Goal: Task Accomplishment & Management: Use online tool/utility

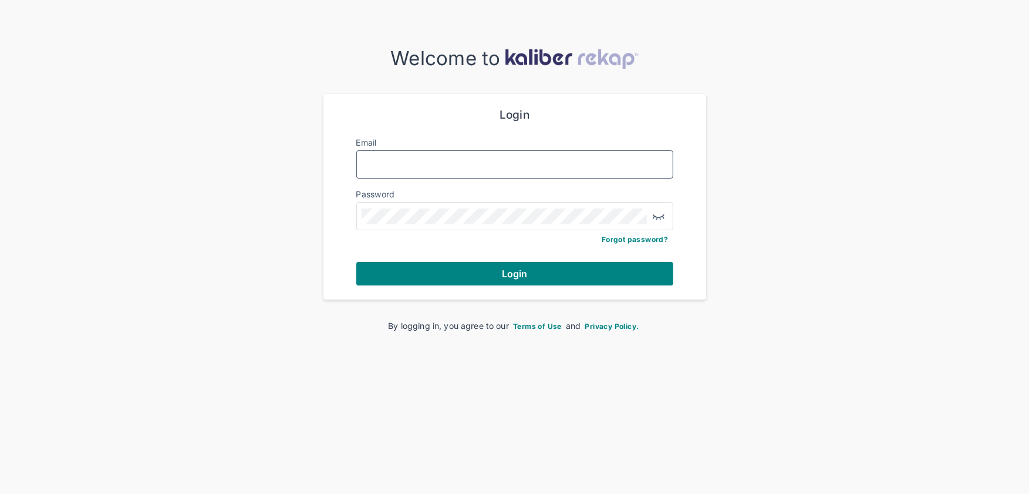
click at [398, 171] on input "Email" at bounding box center [515, 164] width 306 height 15
type input "**********"
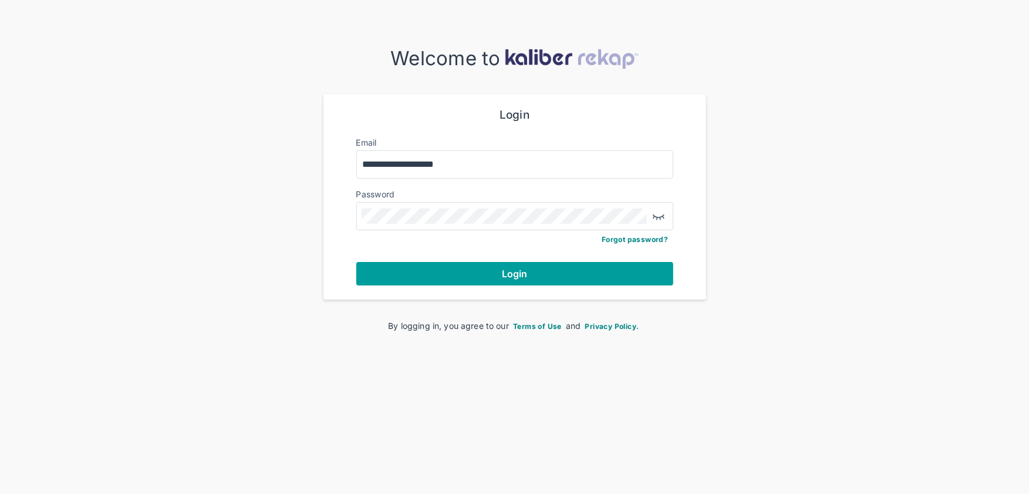
click at [451, 272] on button "Login" at bounding box center [514, 273] width 317 height 23
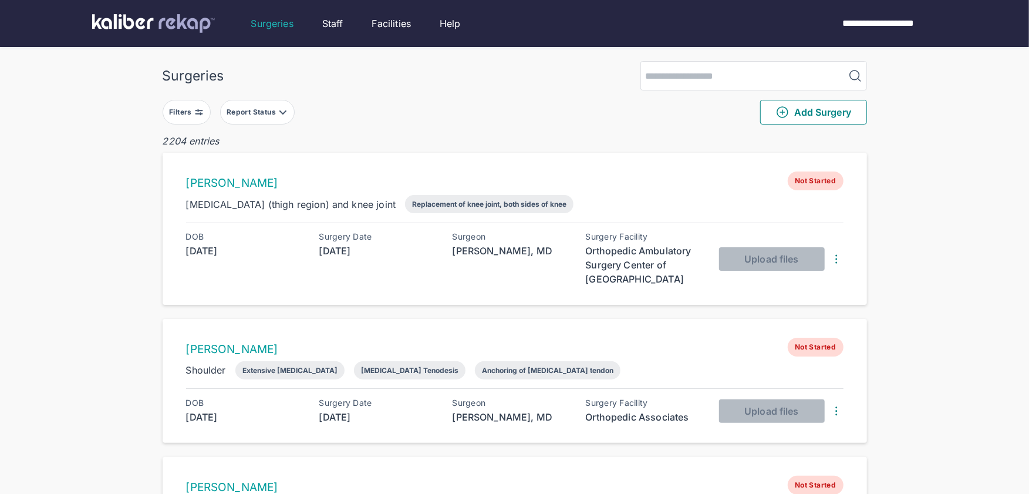
click at [194, 113] on div "Filters" at bounding box center [181, 111] width 25 height 9
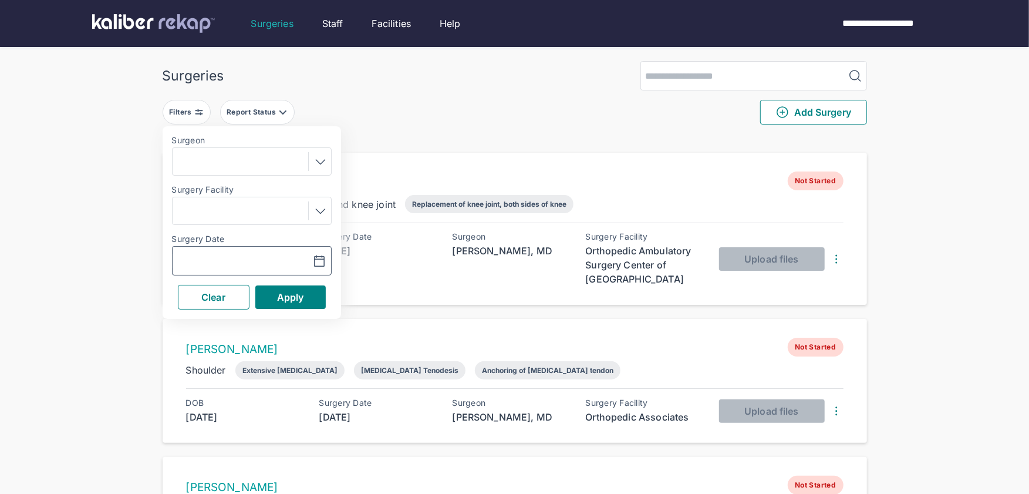
click at [325, 262] on icon "button" at bounding box center [319, 261] width 14 height 14
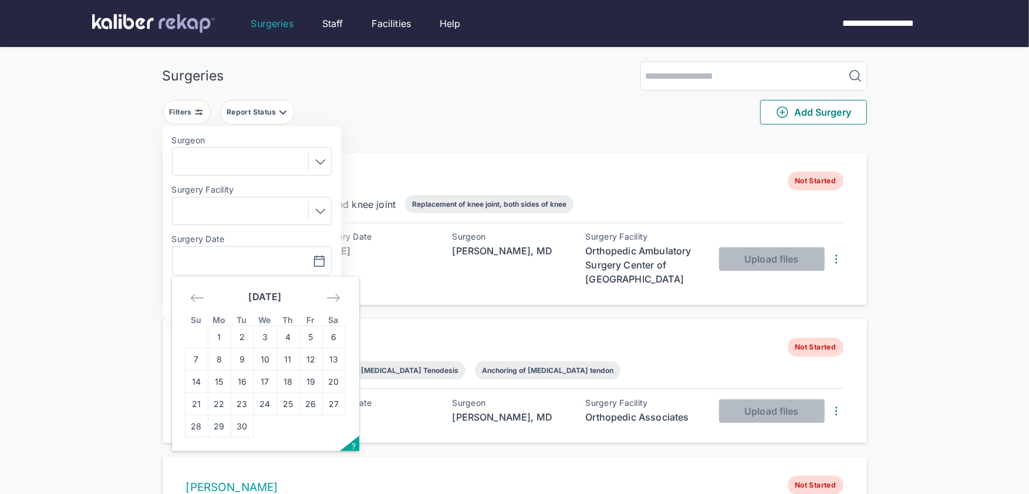
click at [198, 295] on icon "Move backward to switch to the previous month." at bounding box center [197, 298] width 14 height 14
click at [285, 422] on td "28" at bounding box center [287, 426] width 23 height 22
type input "**********"
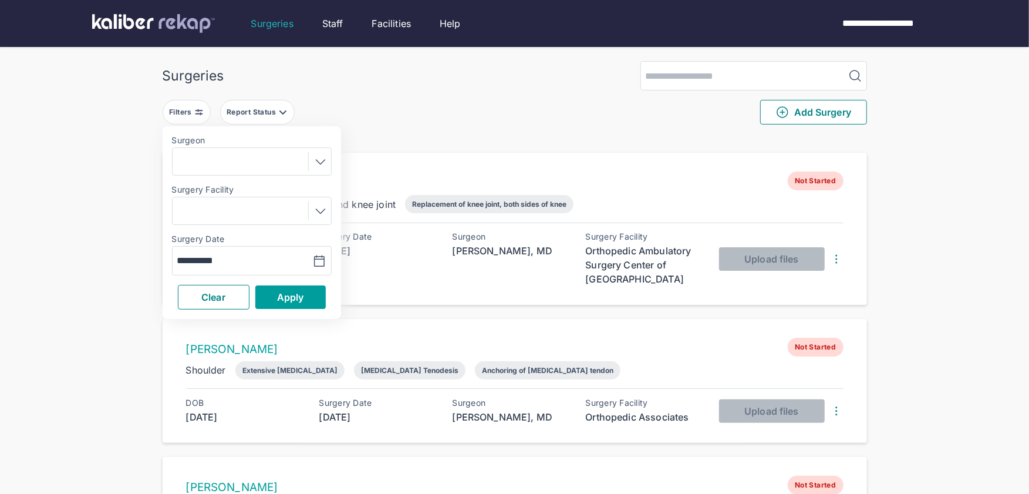
click at [279, 303] on button "Apply" at bounding box center [290, 296] width 70 height 23
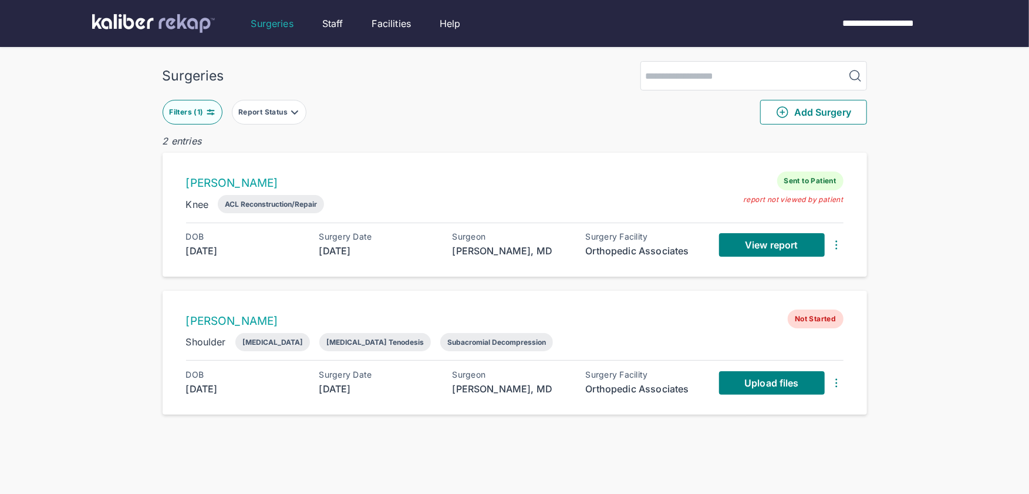
click at [189, 104] on button "Filters ( 1 )" at bounding box center [193, 112] width 60 height 25
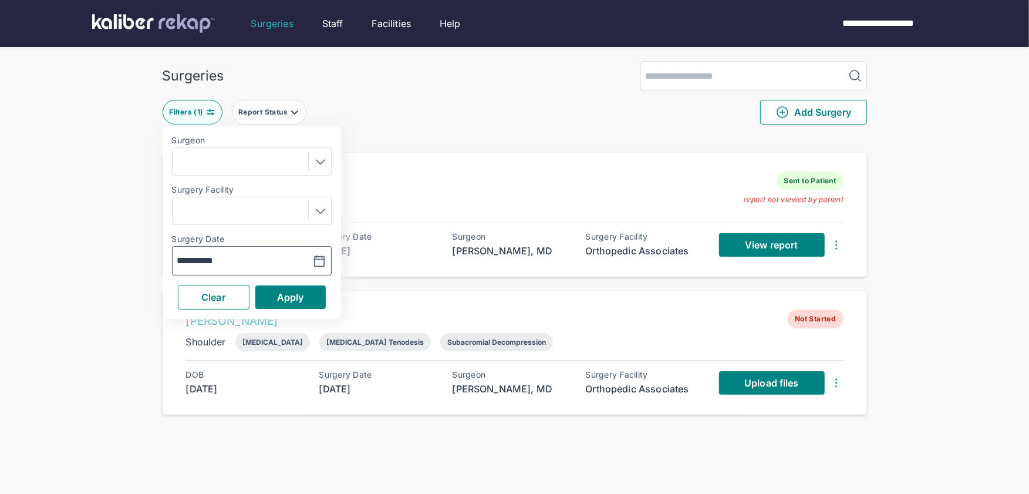
click at [321, 259] on icon "button" at bounding box center [319, 261] width 14 height 14
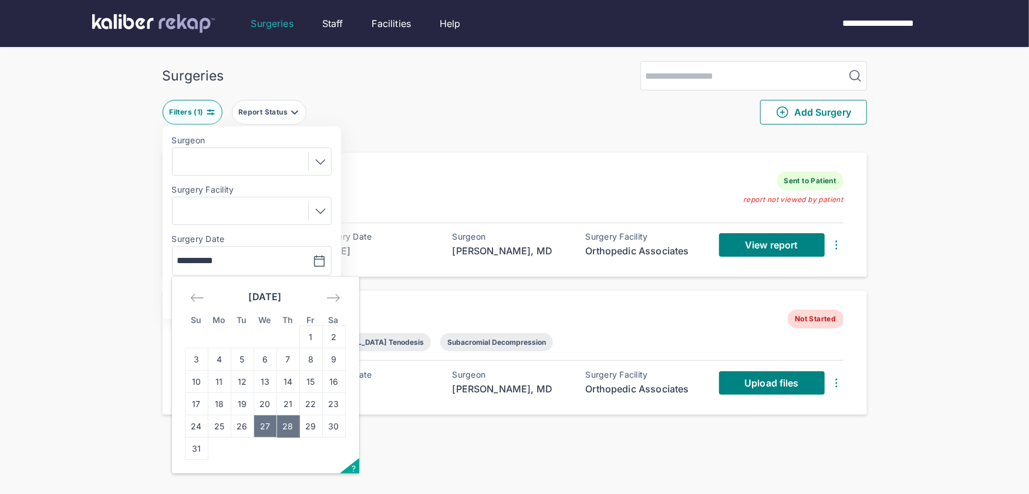
click at [263, 422] on td "27" at bounding box center [265, 426] width 23 height 22
type input "**********"
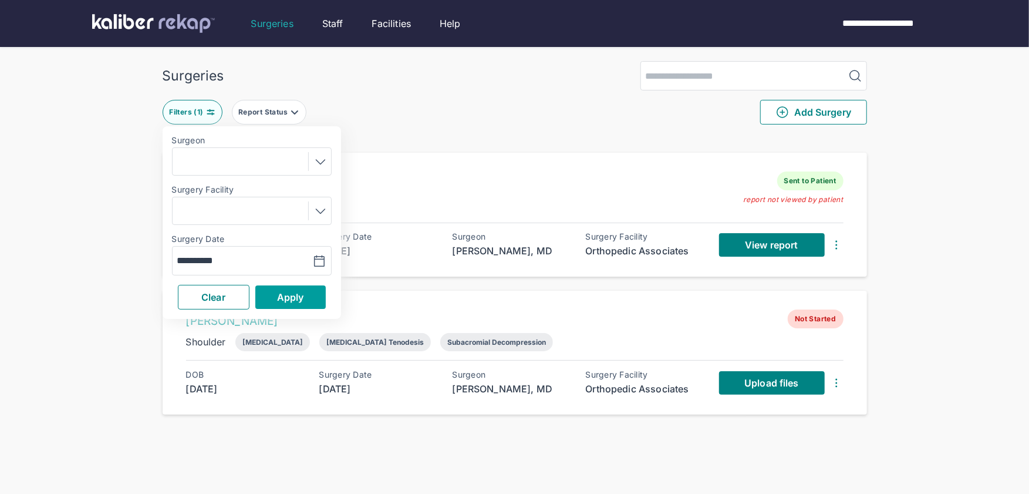
click at [277, 296] on span "Apply" at bounding box center [290, 297] width 27 height 12
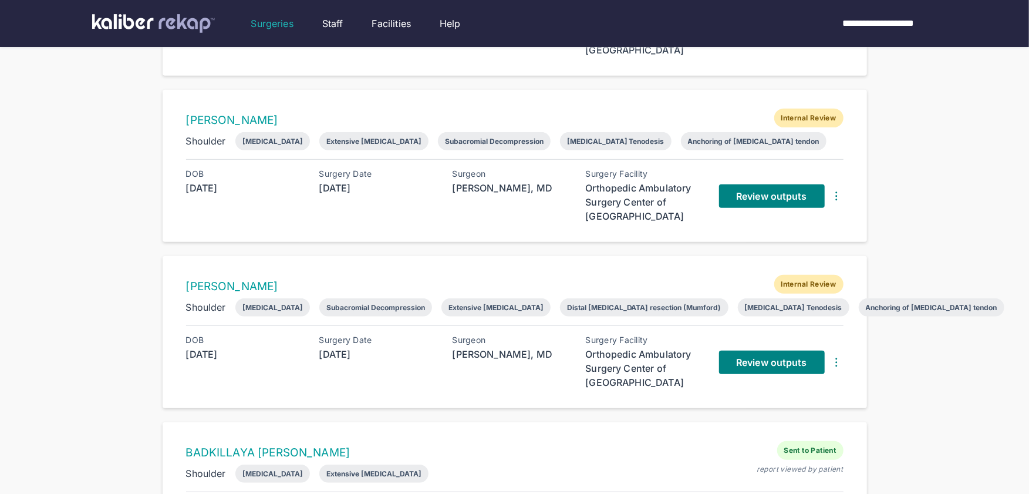
scroll to position [336, 0]
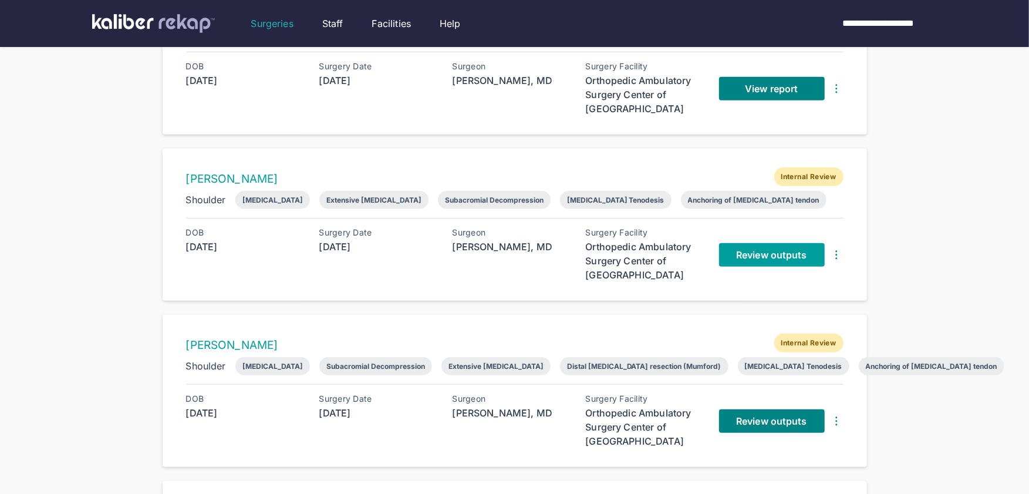
click at [815, 257] on link "Review outputs" at bounding box center [772, 254] width 106 height 23
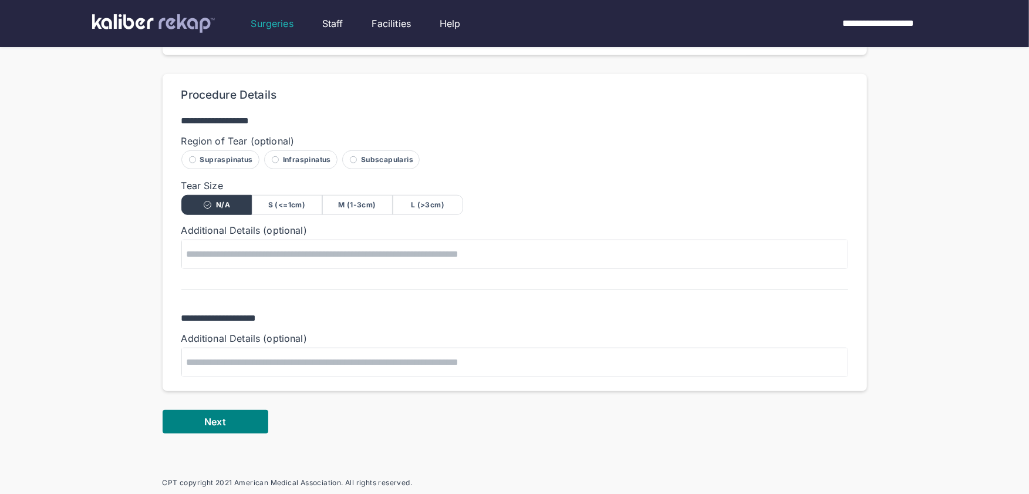
scroll to position [641, 0]
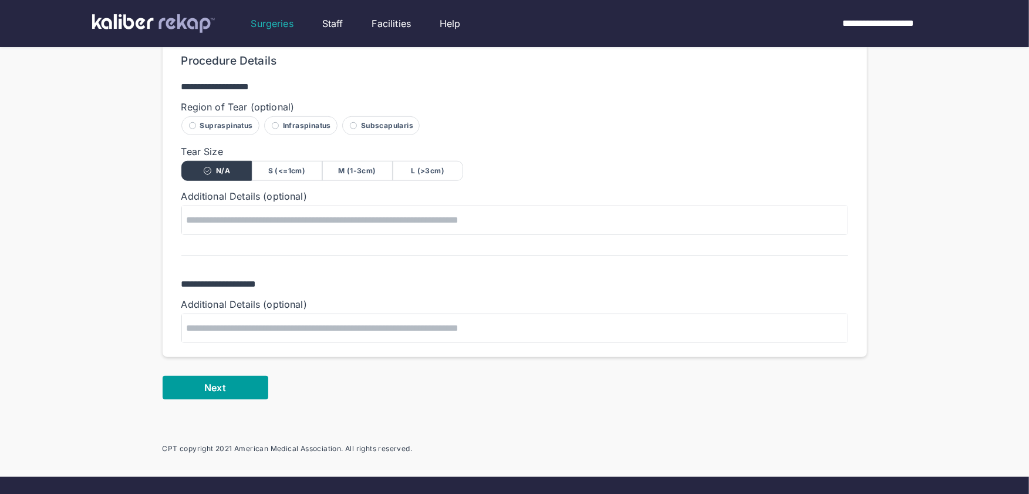
click at [217, 381] on span "Next" at bounding box center [214, 387] width 21 height 12
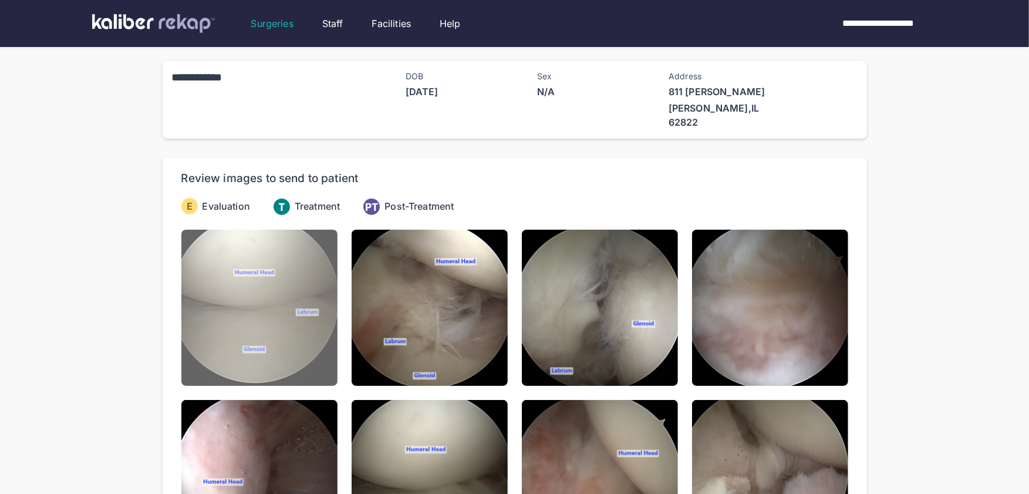
click at [266, 341] on img at bounding box center [259, 307] width 156 height 156
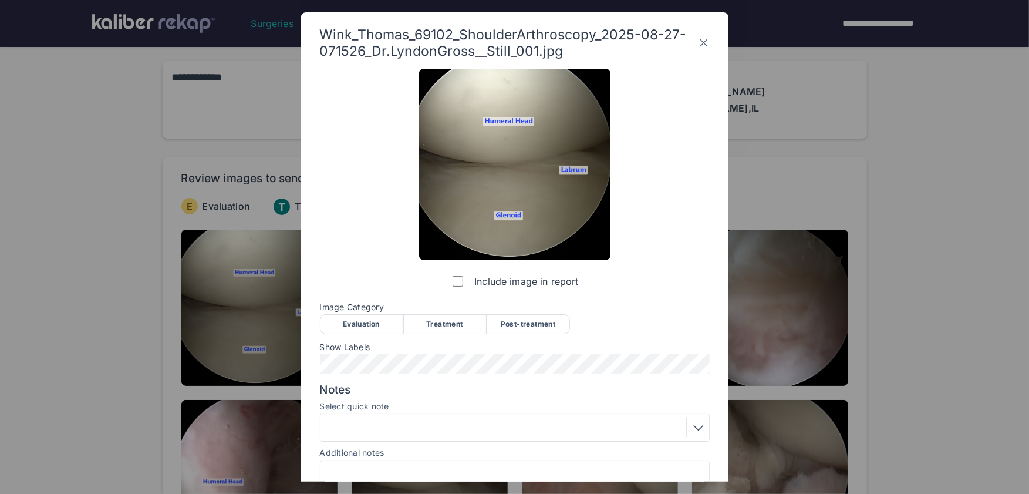
click at [347, 325] on div "Evaluation" at bounding box center [361, 324] width 83 height 20
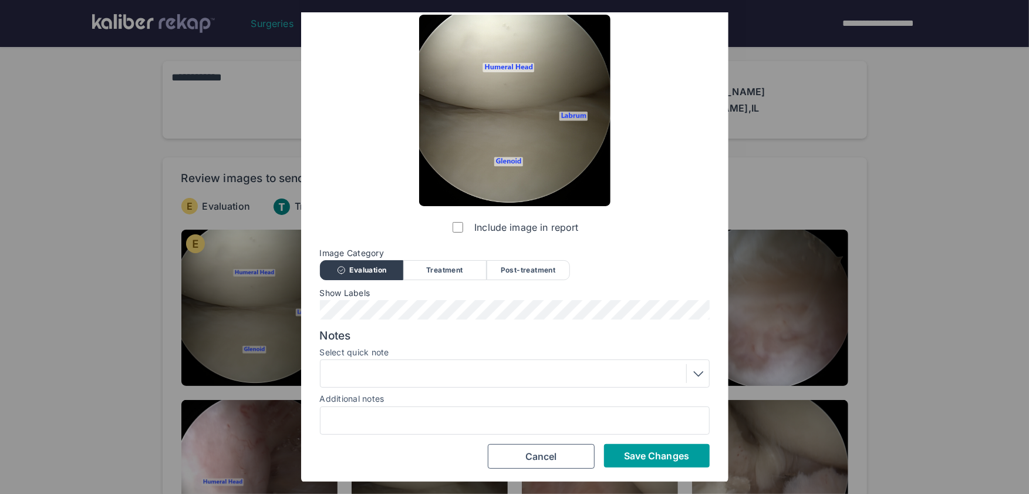
click at [656, 454] on span "Save Changes" at bounding box center [656, 456] width 65 height 12
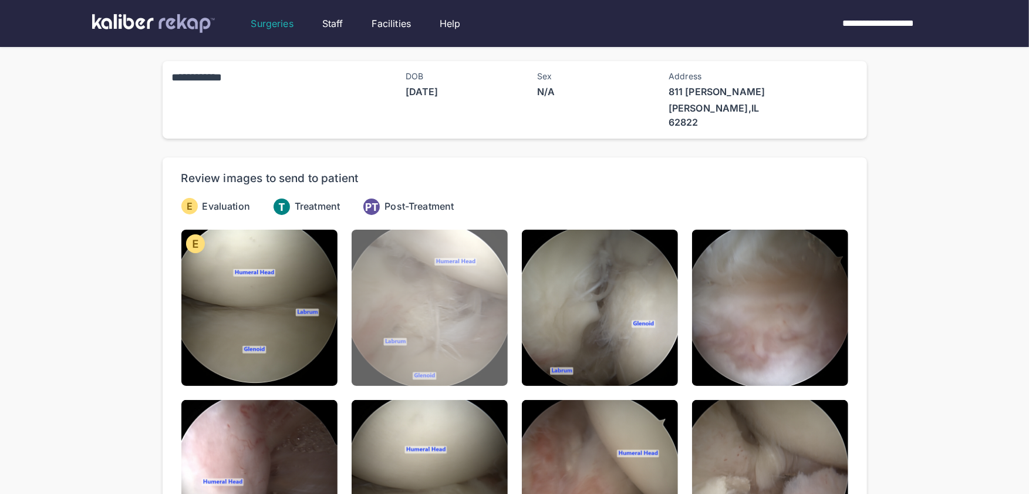
click at [452, 345] on img at bounding box center [430, 307] width 156 height 156
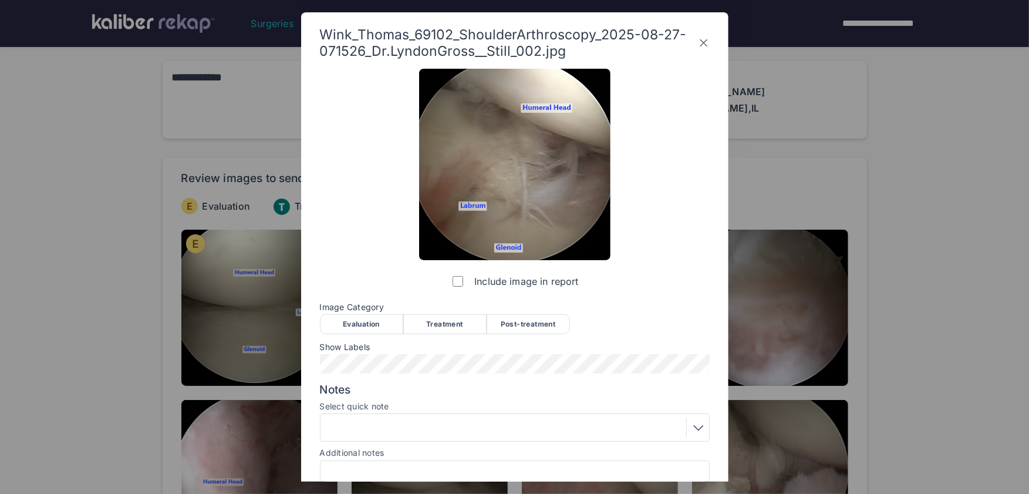
drag, startPoint x: 360, startPoint y: 324, endPoint x: 425, endPoint y: 344, distance: 67.6
click at [361, 324] on div "Evaluation" at bounding box center [361, 324] width 83 height 20
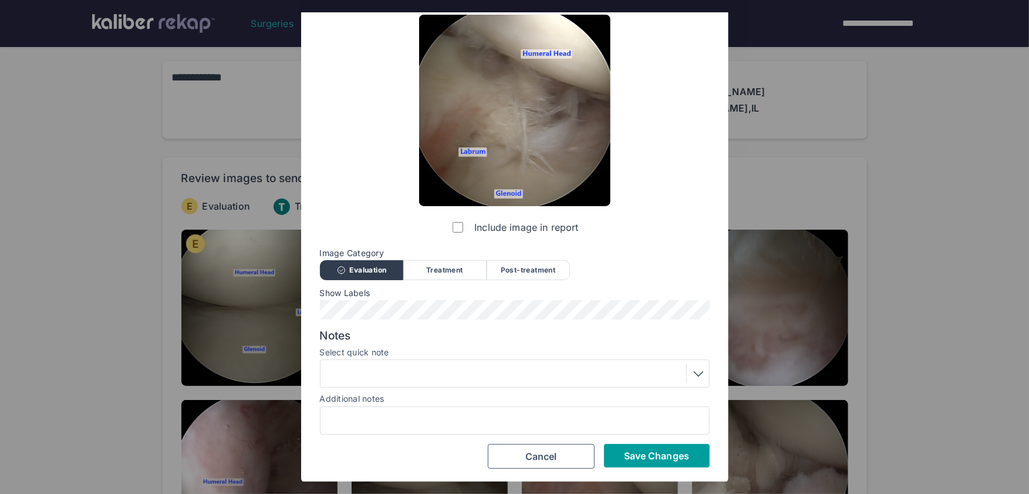
click at [651, 460] on span "Save Changes" at bounding box center [656, 456] width 65 height 12
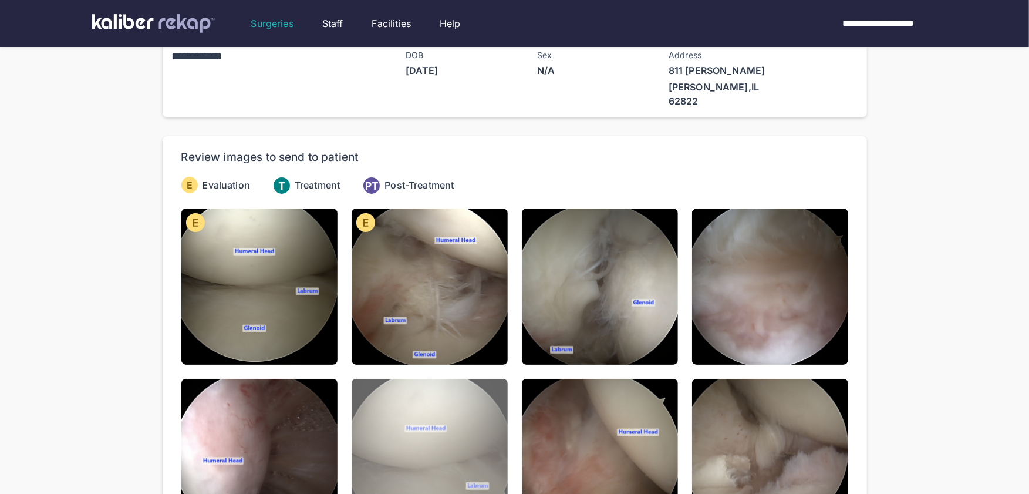
scroll to position [5, 0]
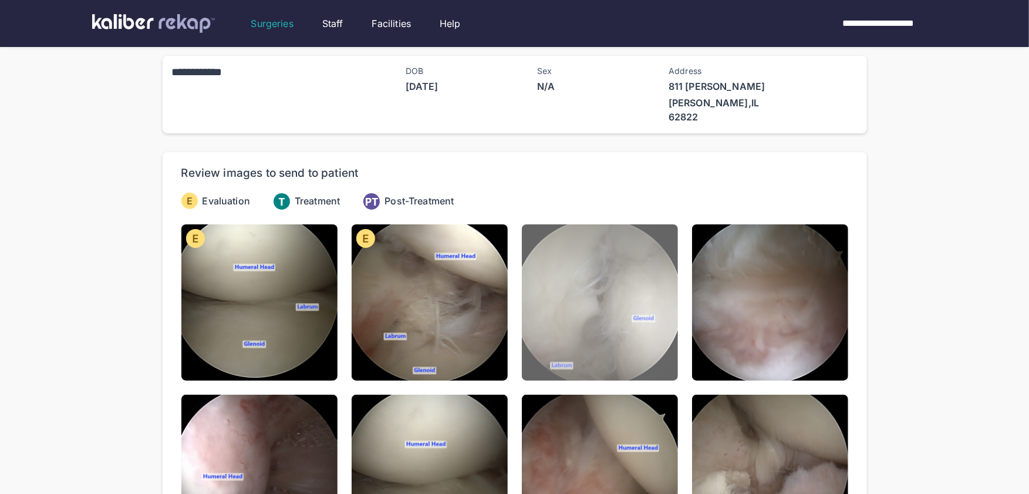
click at [624, 316] on img at bounding box center [600, 302] width 156 height 156
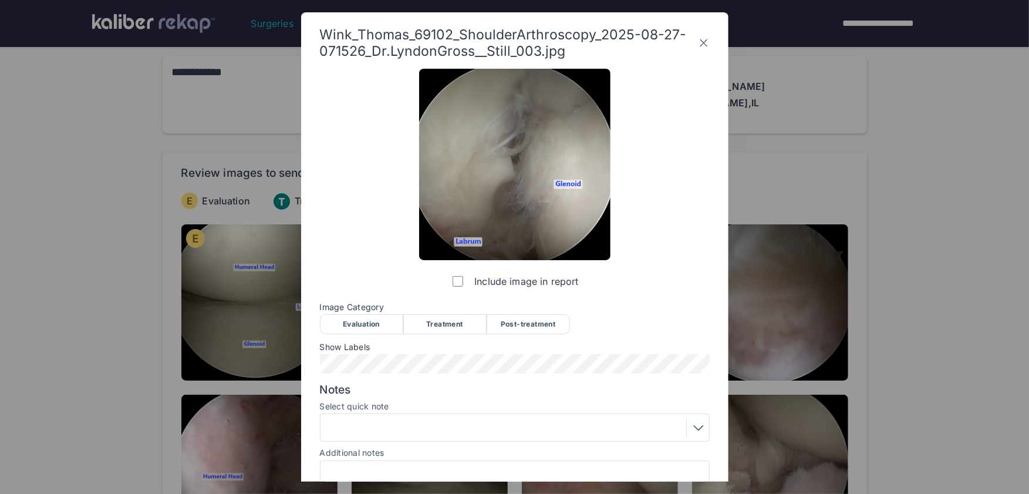
click at [371, 330] on div "Evaluation" at bounding box center [361, 324] width 83 height 20
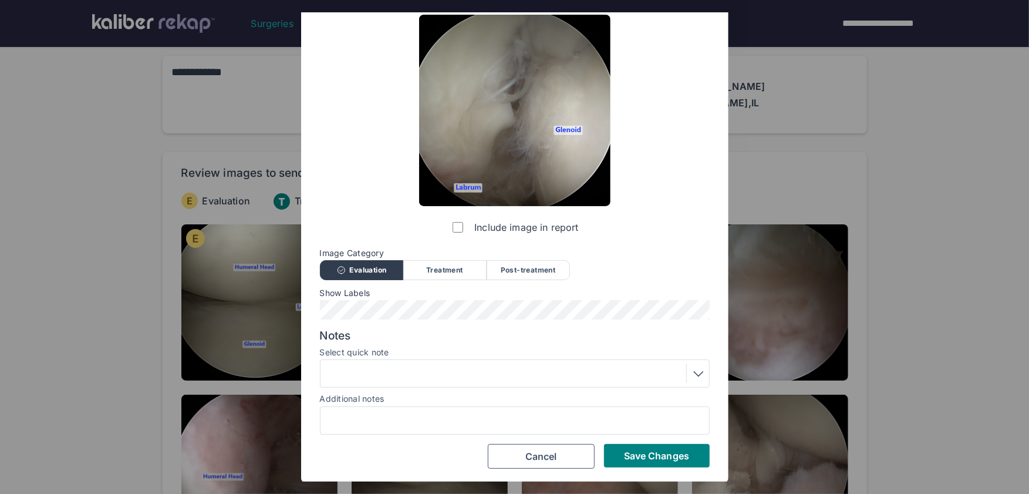
click at [393, 367] on div at bounding box center [514, 373] width 381 height 19
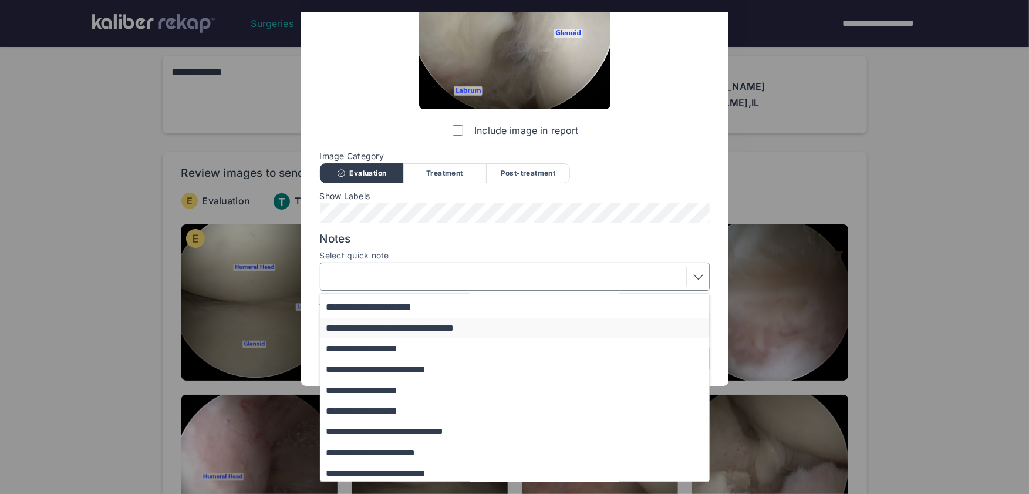
scroll to position [142, 0]
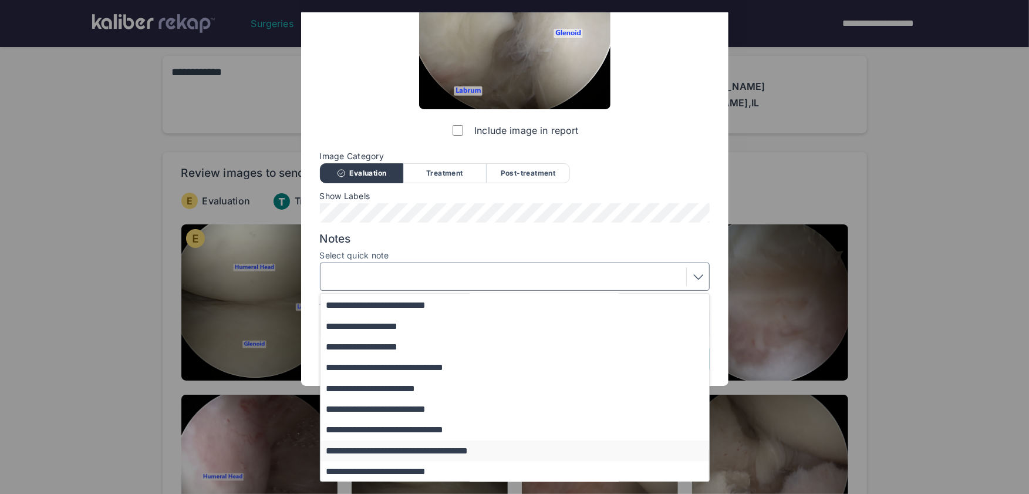
click at [411, 448] on button "**********" at bounding box center [520, 450] width 400 height 21
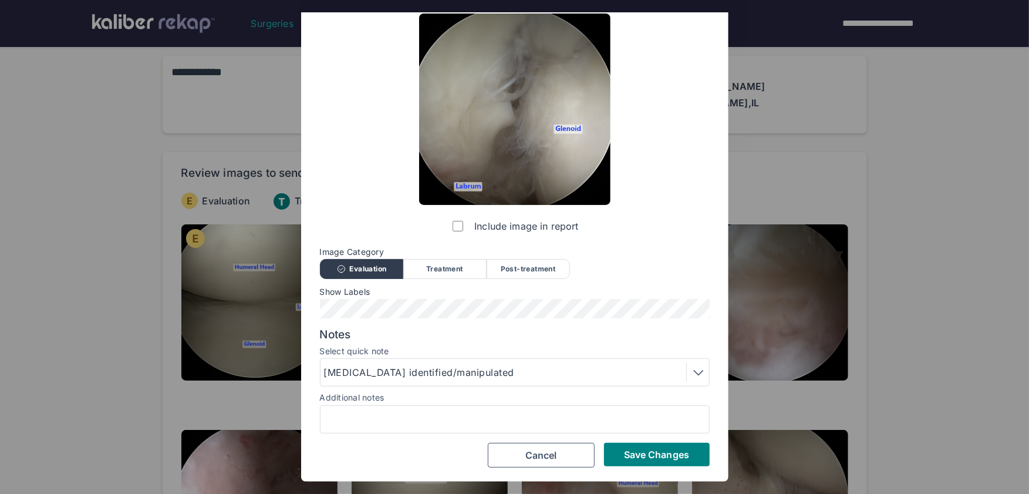
scroll to position [54, 0]
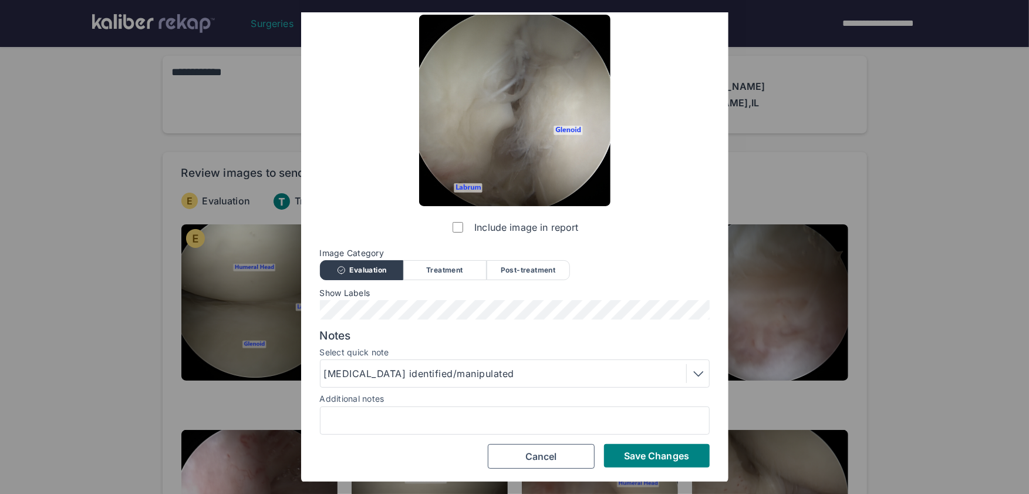
click at [708, 477] on div "Wink_Thomas_69102_ShoulderArthroscopy_2025-08-27-071526_Dr.LyndonGross__Still_0…" at bounding box center [514, 220] width 427 height 524
click at [663, 452] on span "Save Changes" at bounding box center [656, 456] width 65 height 12
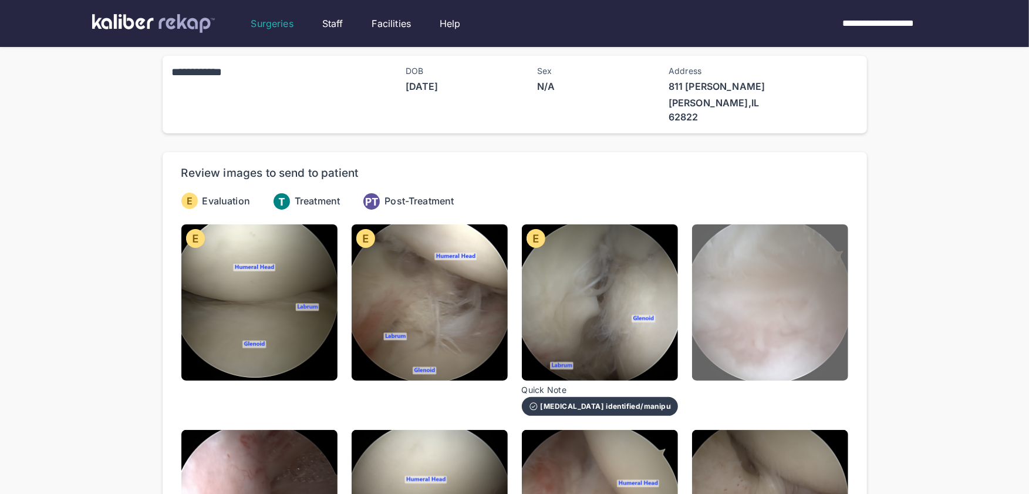
click at [756, 312] on img at bounding box center [770, 302] width 156 height 156
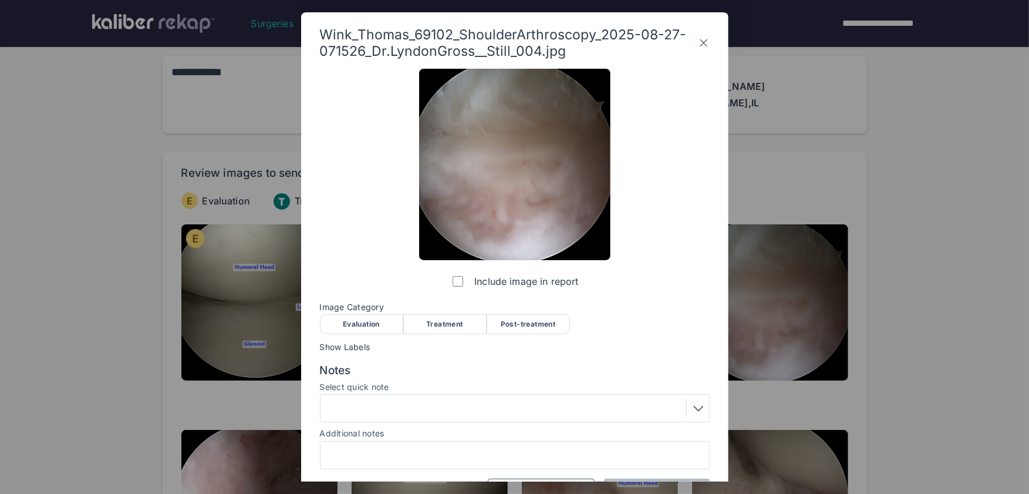
click at [358, 326] on div "Evaluation" at bounding box center [361, 324] width 83 height 20
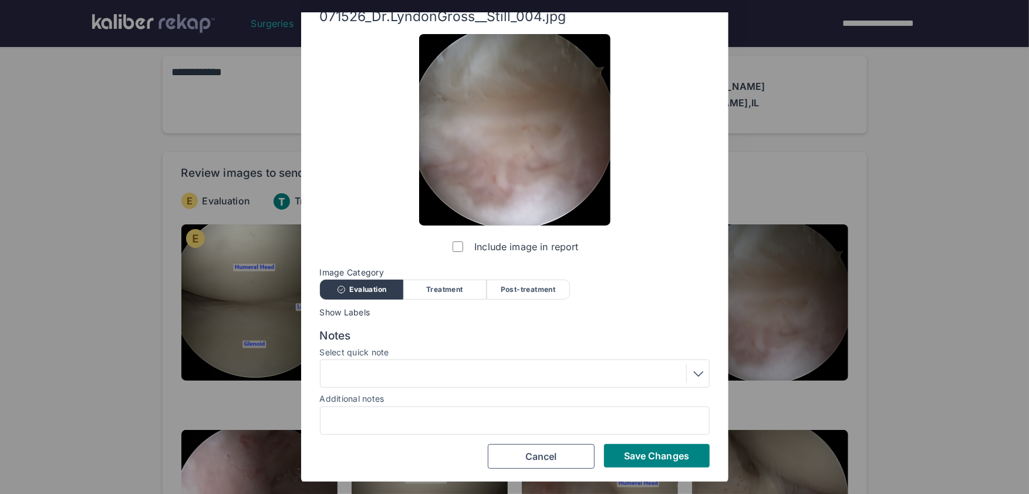
click at [428, 369] on div at bounding box center [514, 373] width 381 height 19
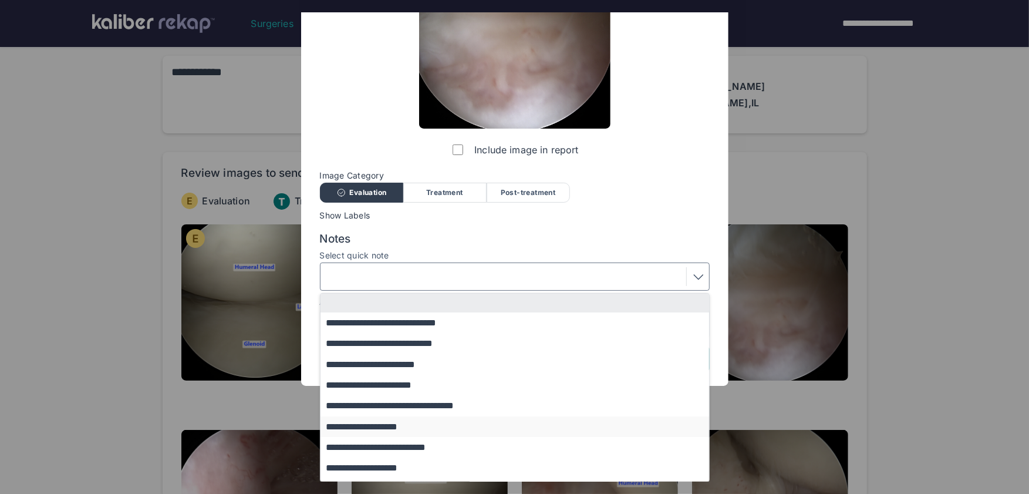
scroll to position [142, 0]
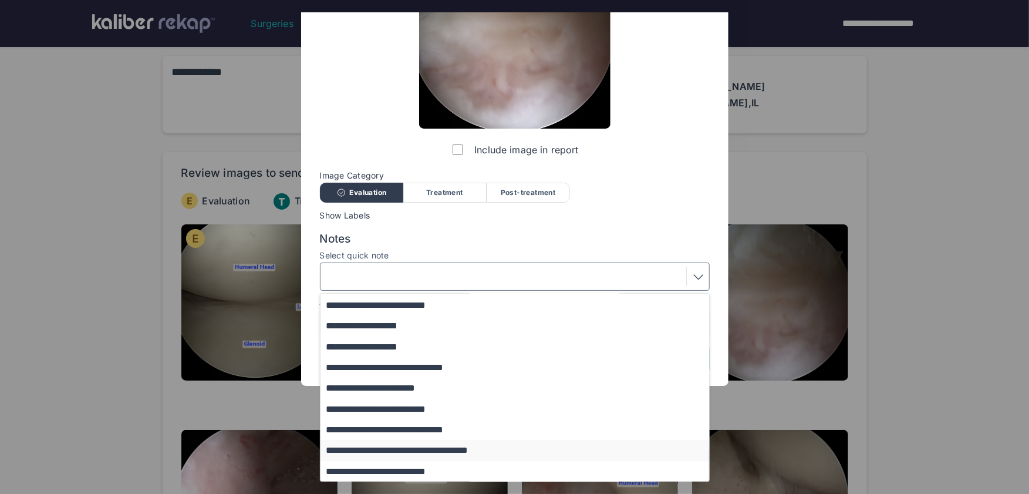
click at [407, 448] on button "**********" at bounding box center [520, 450] width 400 height 21
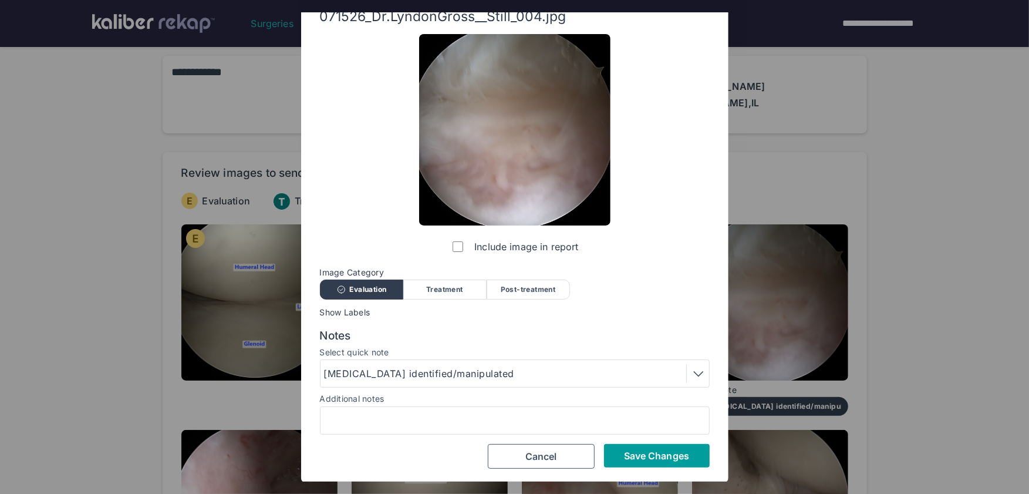
click at [663, 461] on button "Save Changes" at bounding box center [657, 455] width 106 height 23
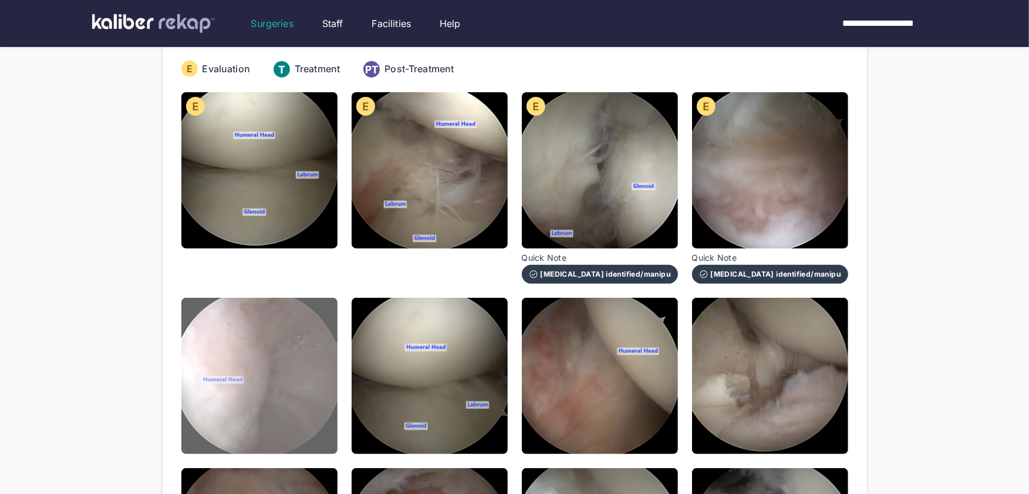
scroll to position [153, 0]
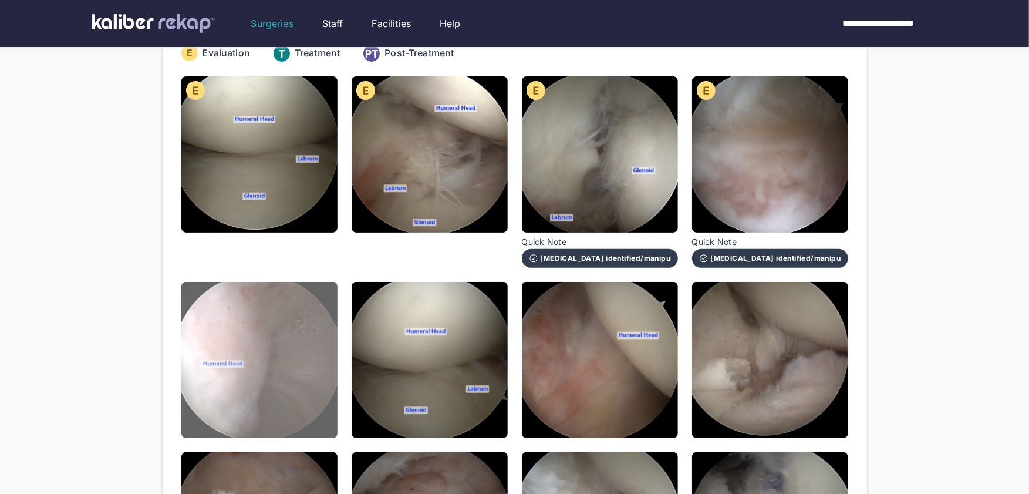
click at [283, 397] on img at bounding box center [259, 360] width 156 height 156
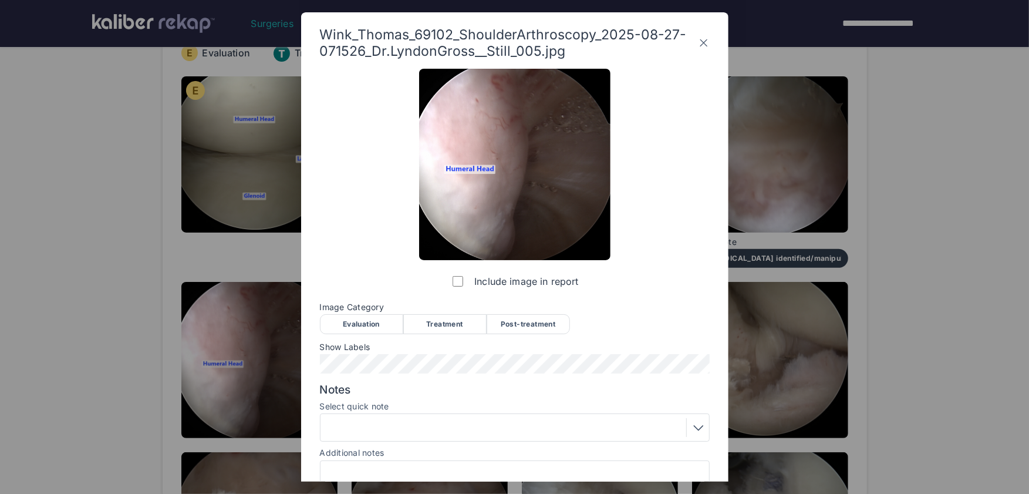
click at [366, 331] on div "Evaluation" at bounding box center [361, 324] width 83 height 20
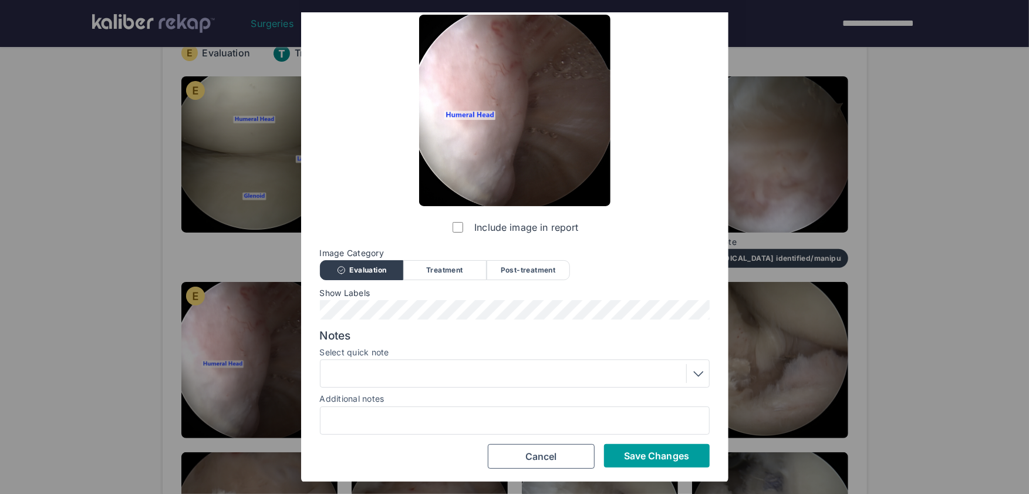
click at [631, 452] on span "Save Changes" at bounding box center [656, 456] width 65 height 12
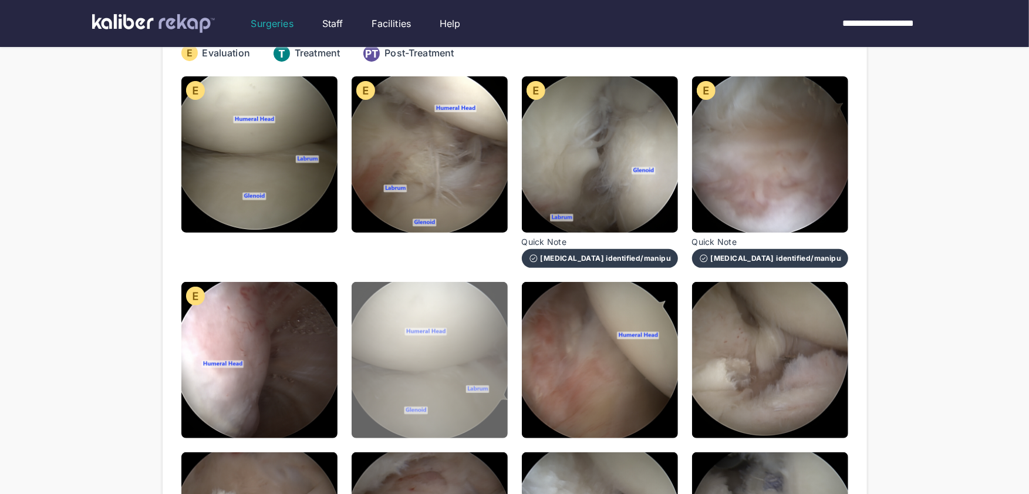
click at [455, 389] on img at bounding box center [430, 360] width 156 height 156
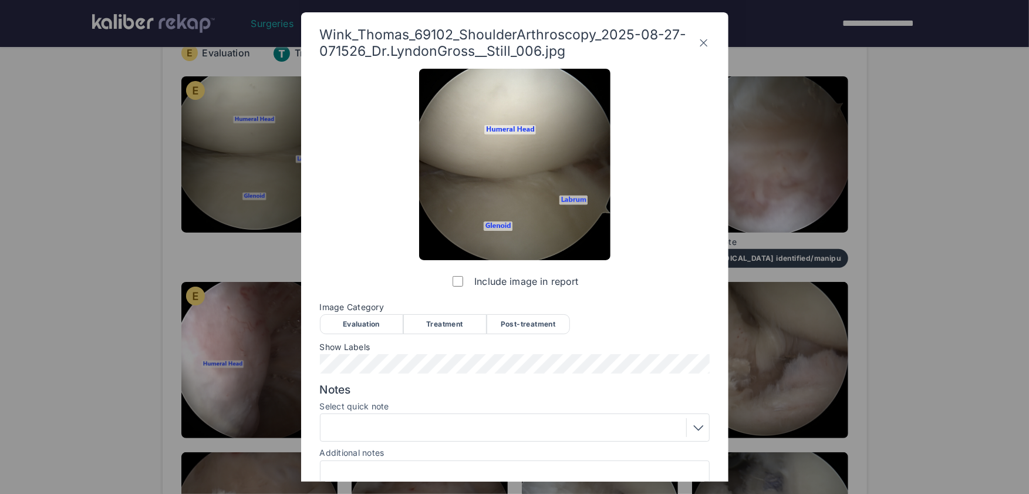
click at [395, 322] on div "Evaluation" at bounding box center [361, 324] width 83 height 20
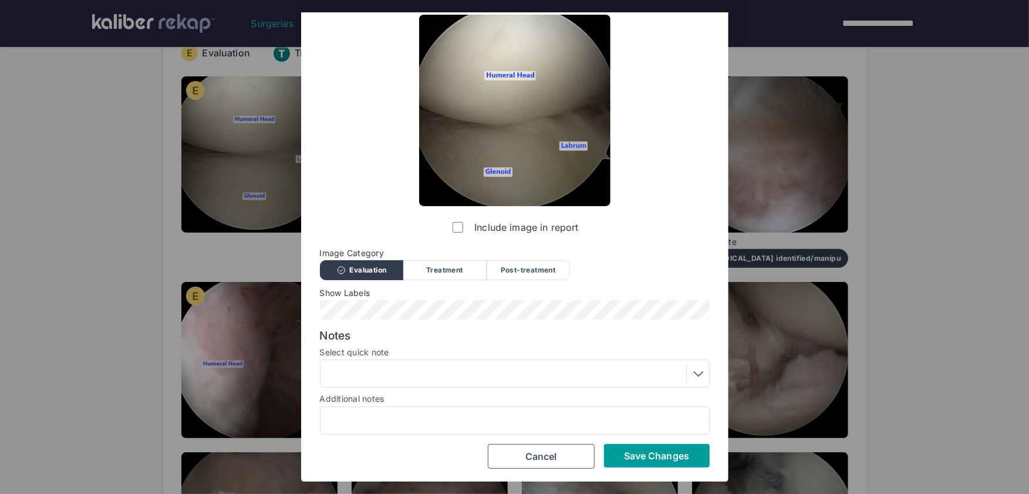
click at [654, 455] on span "Save Changes" at bounding box center [656, 456] width 65 height 12
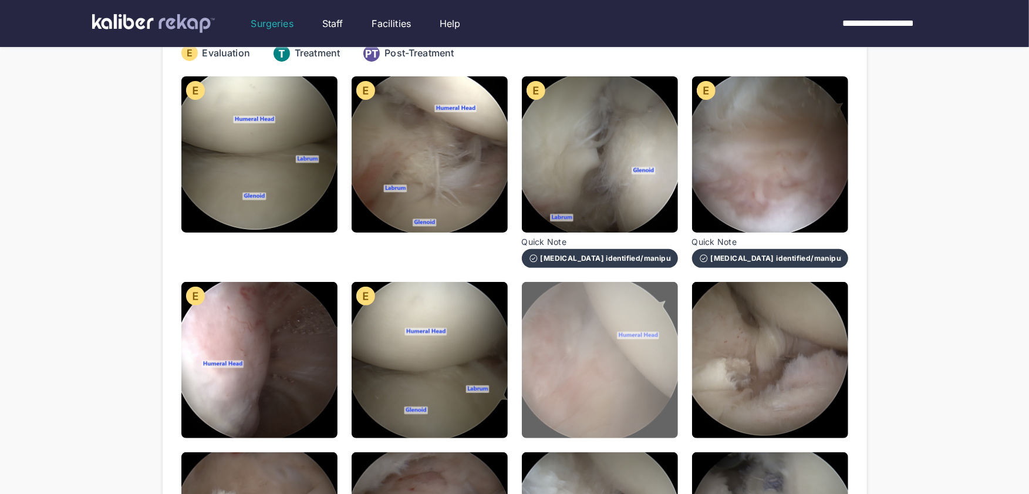
click at [627, 396] on img at bounding box center [600, 360] width 156 height 156
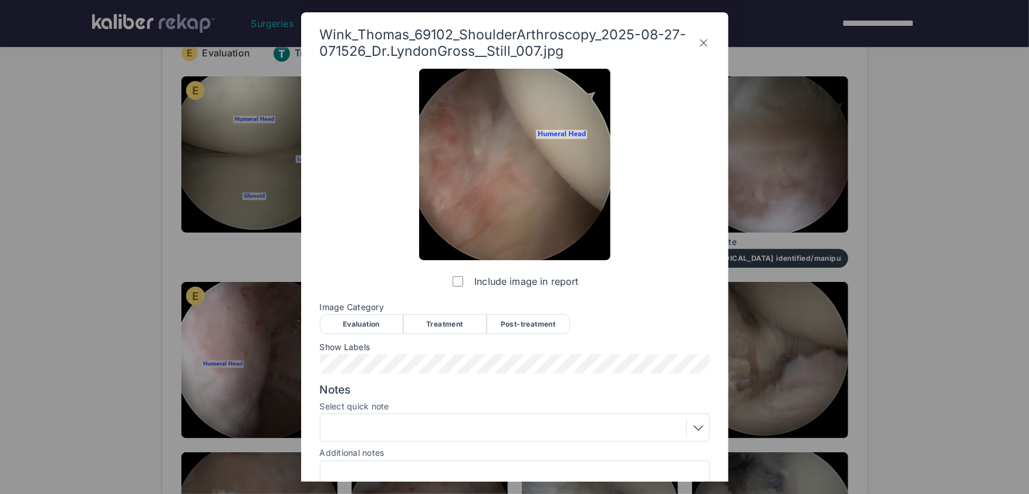
click at [362, 328] on div "Evaluation" at bounding box center [361, 324] width 83 height 20
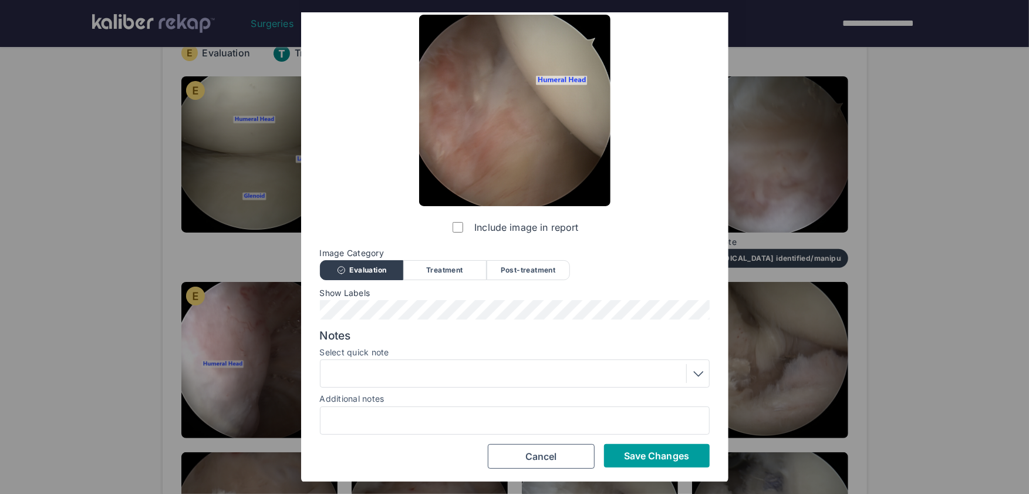
click at [651, 455] on span "Save Changes" at bounding box center [656, 456] width 65 height 12
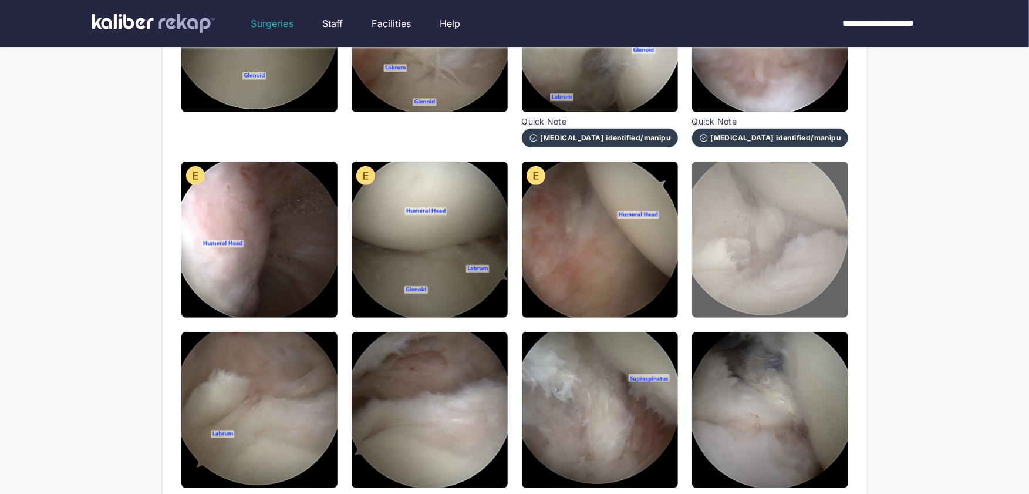
scroll to position [270, 0]
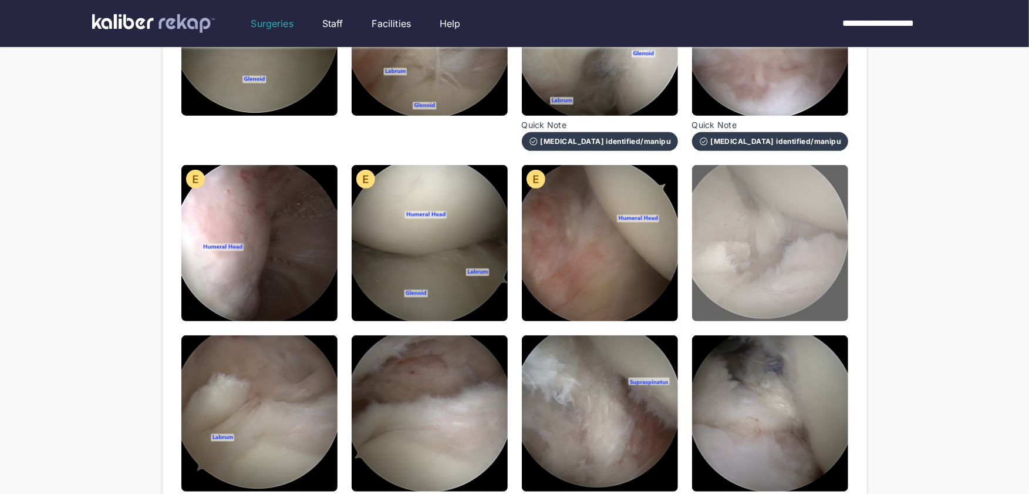
click at [738, 269] on img at bounding box center [770, 243] width 156 height 156
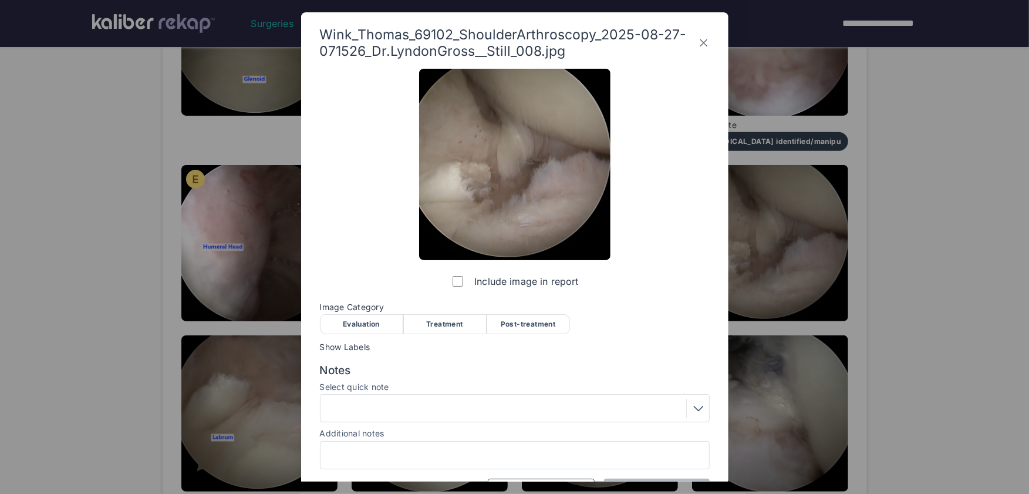
drag, startPoint x: 369, startPoint y: 322, endPoint x: 672, endPoint y: 360, distance: 305.7
click at [370, 322] on div "Evaluation" at bounding box center [361, 324] width 83 height 20
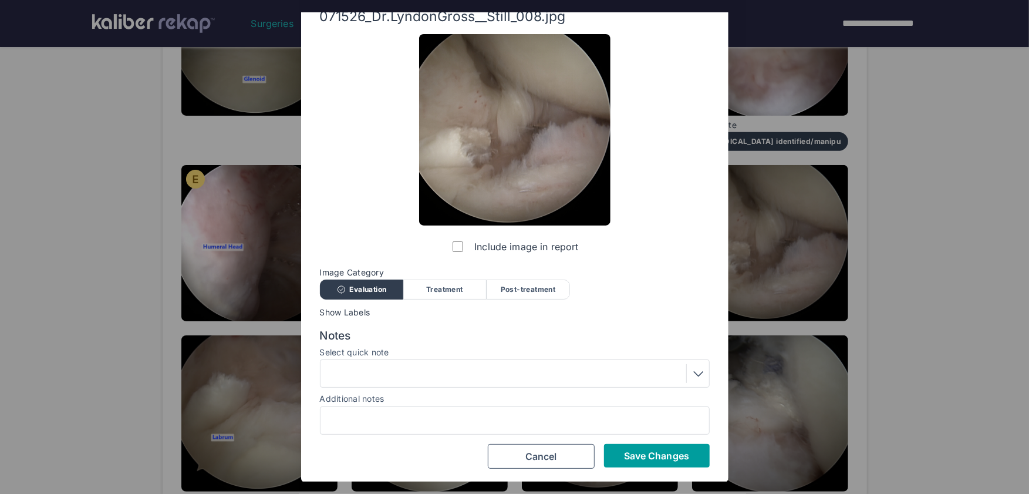
click at [624, 459] on span "Save Changes" at bounding box center [656, 456] width 65 height 12
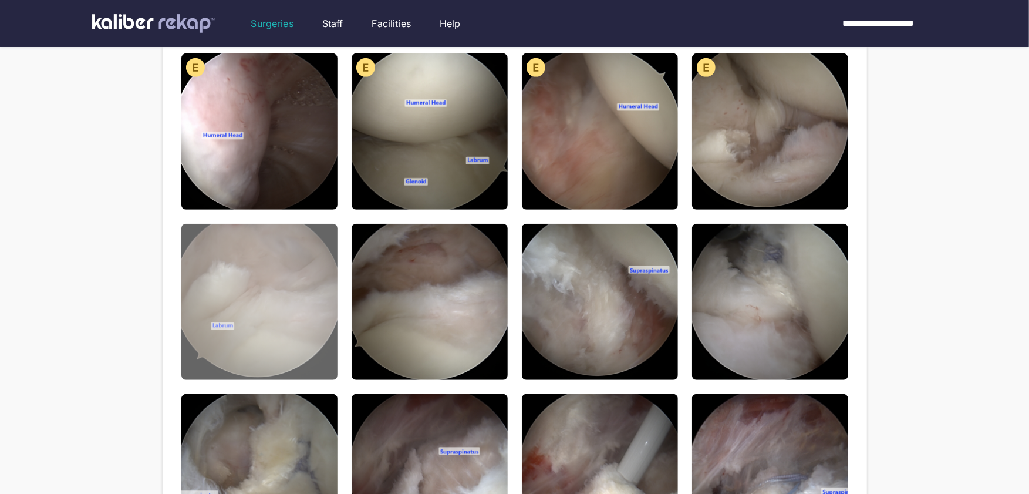
scroll to position [387, 0]
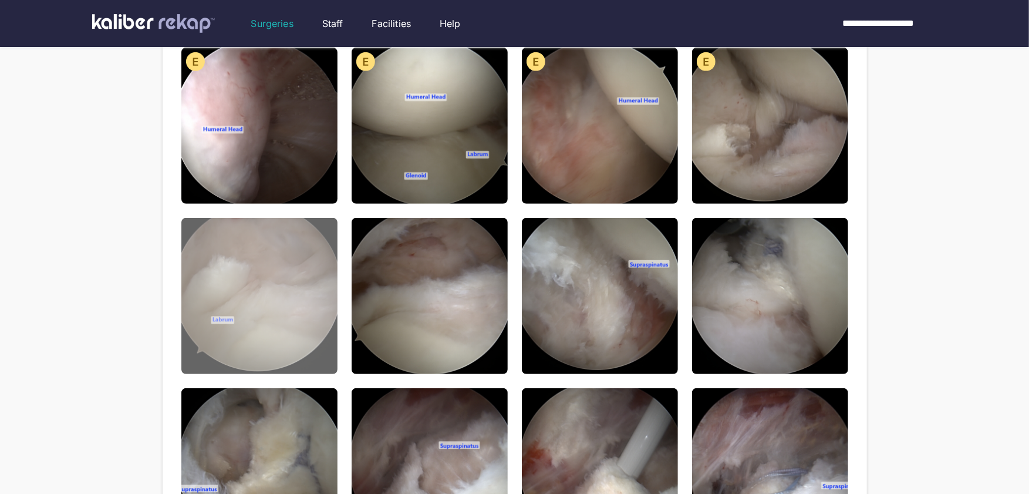
click at [293, 339] on img at bounding box center [259, 296] width 156 height 156
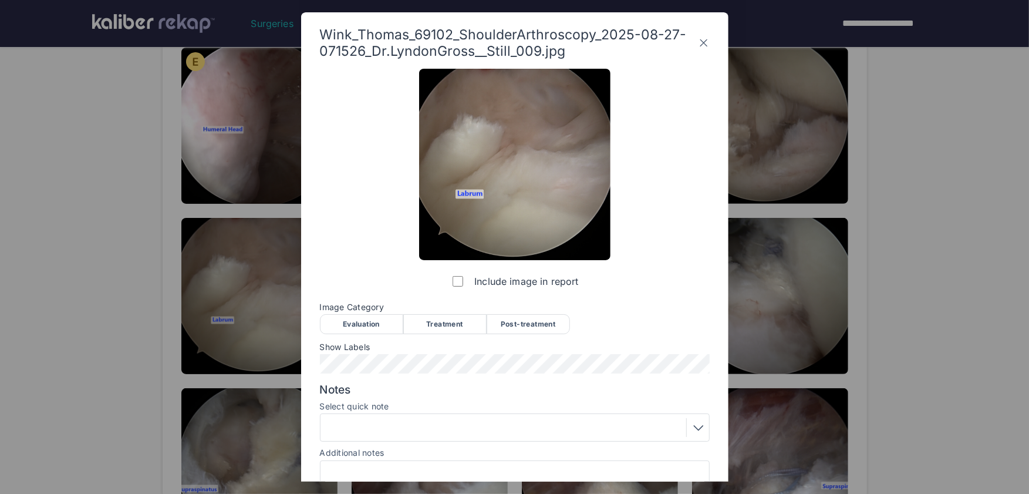
click at [550, 322] on div "Post-treatment" at bounding box center [528, 324] width 83 height 20
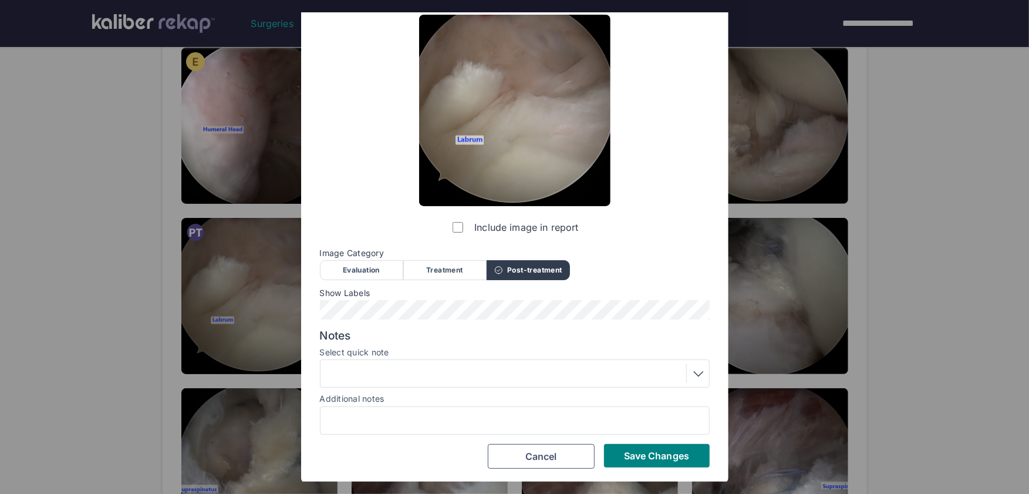
click at [413, 371] on div at bounding box center [514, 373] width 381 height 19
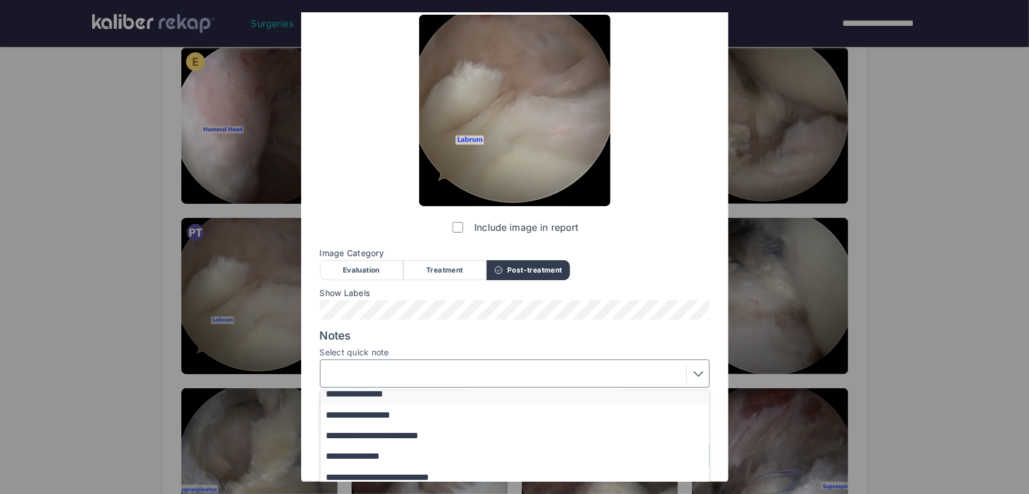
scroll to position [29, 0]
click at [403, 434] on button "**********" at bounding box center [520, 432] width 400 height 21
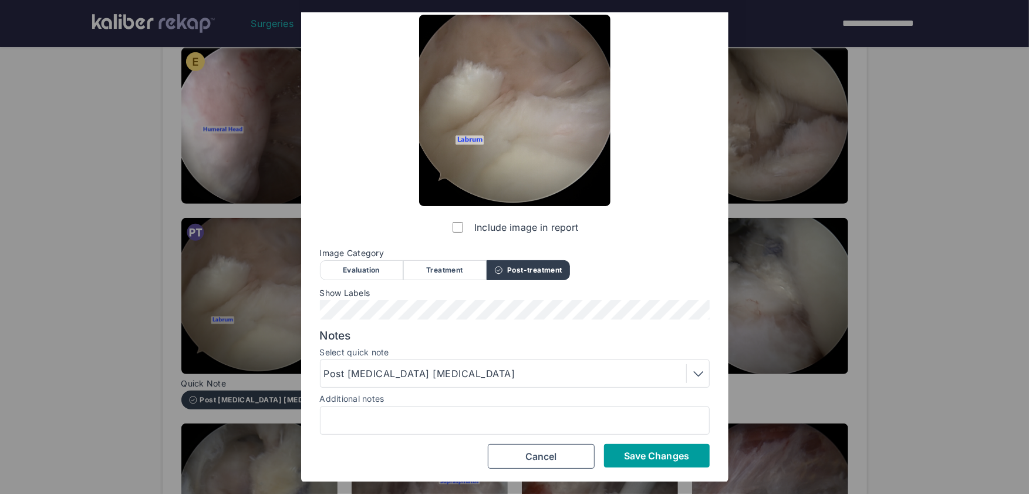
click at [662, 459] on span "Save Changes" at bounding box center [656, 456] width 65 height 12
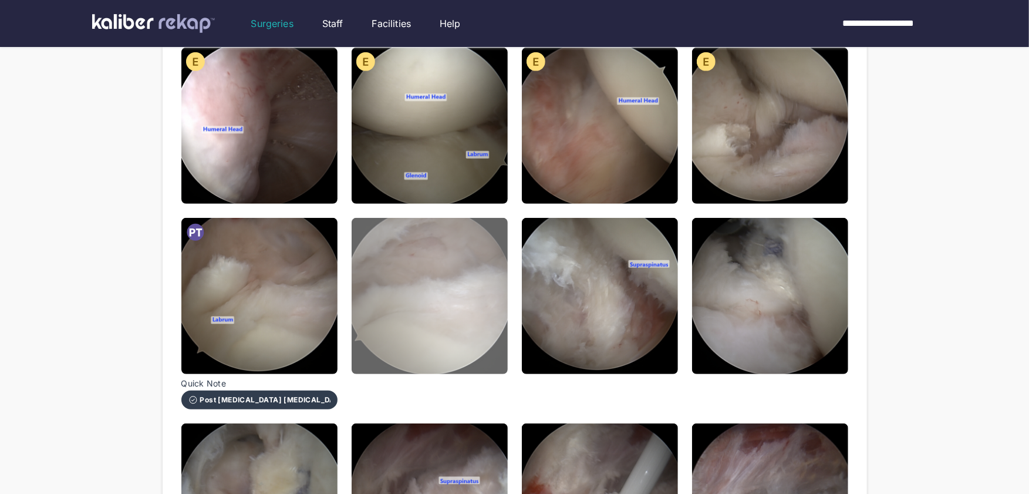
click at [434, 335] on img at bounding box center [430, 296] width 156 height 156
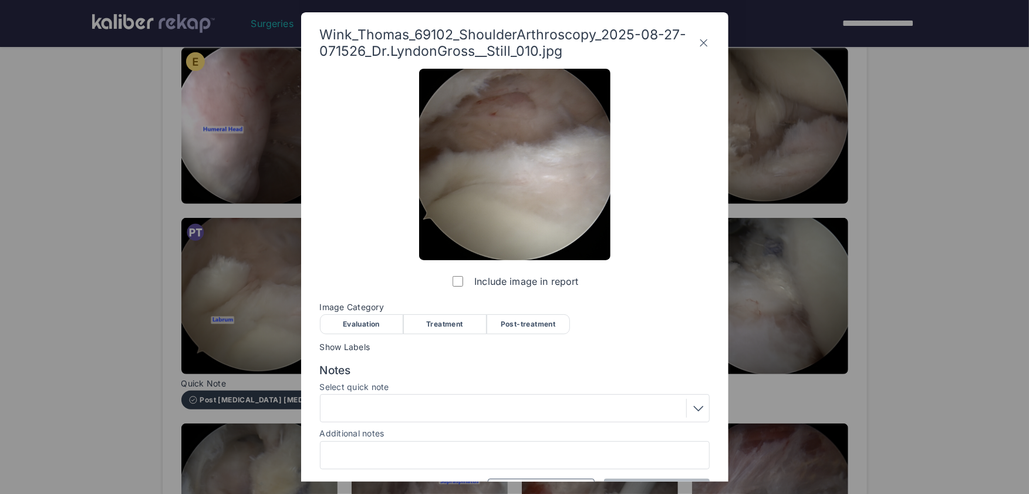
click at [440, 330] on div "Treatment" at bounding box center [444, 324] width 83 height 20
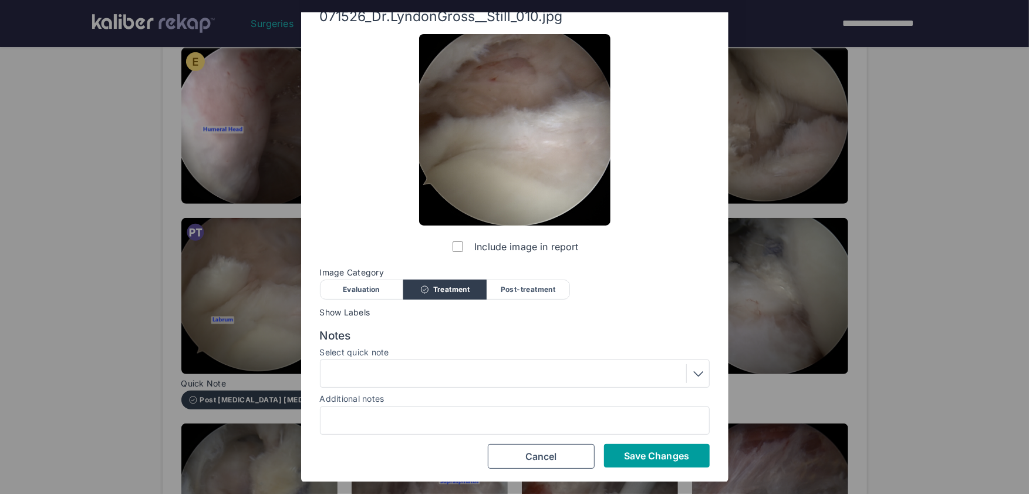
click at [657, 459] on span "Save Changes" at bounding box center [656, 456] width 65 height 12
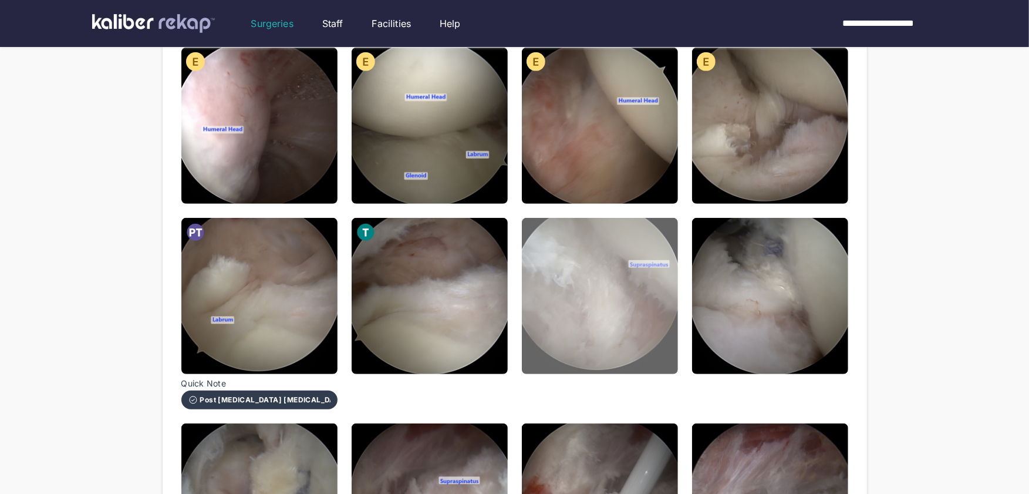
click at [630, 340] on img at bounding box center [600, 296] width 156 height 156
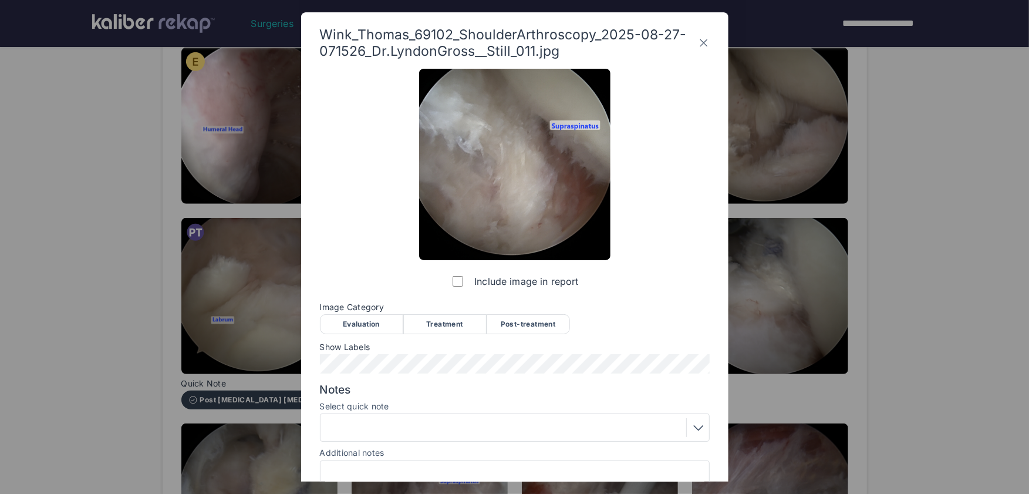
drag, startPoint x: 463, startPoint y: 322, endPoint x: 410, endPoint y: 348, distance: 59.6
click at [460, 325] on div "Treatment" at bounding box center [444, 324] width 83 height 20
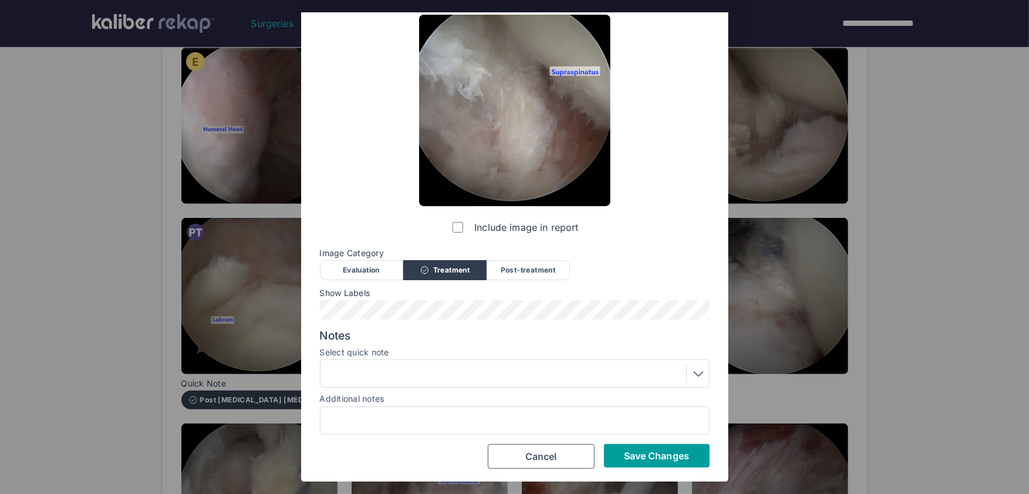
click at [660, 452] on span "Save Changes" at bounding box center [656, 456] width 65 height 12
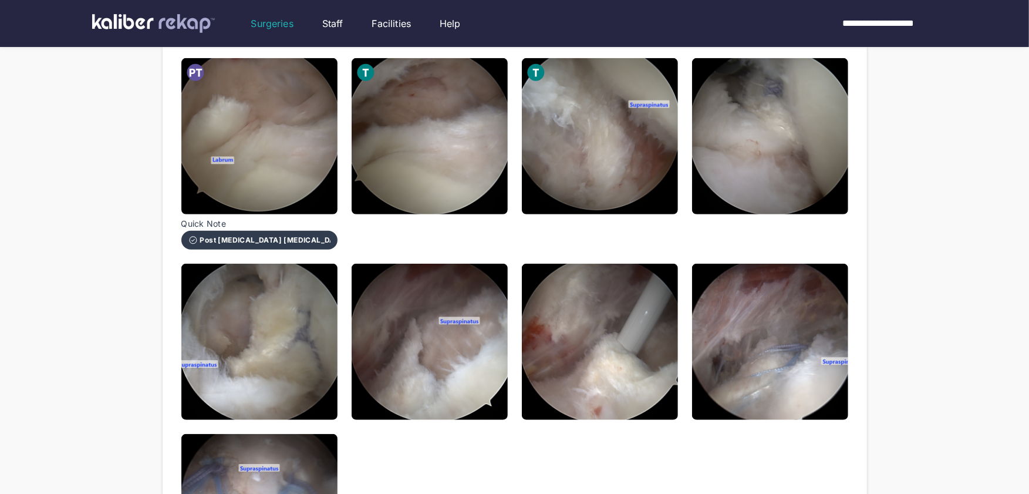
scroll to position [550, 0]
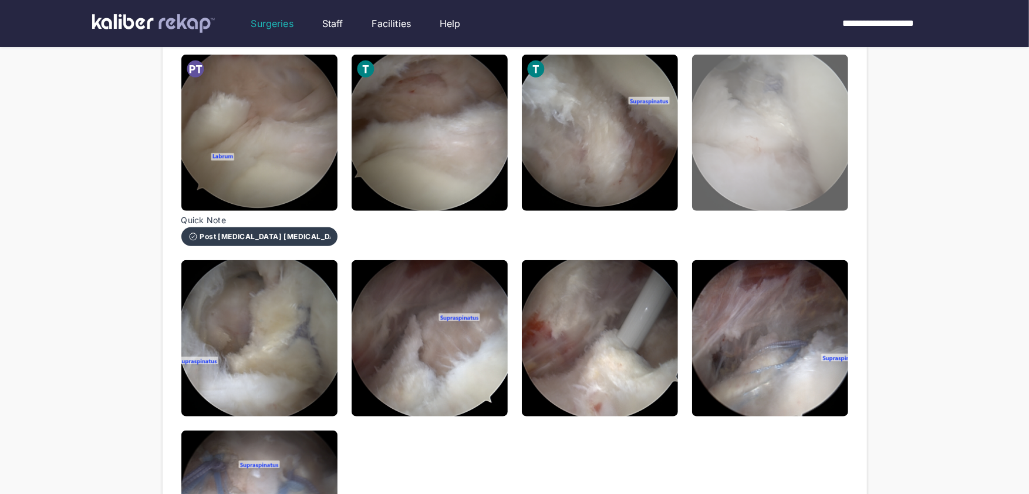
click at [785, 164] on img at bounding box center [770, 133] width 156 height 156
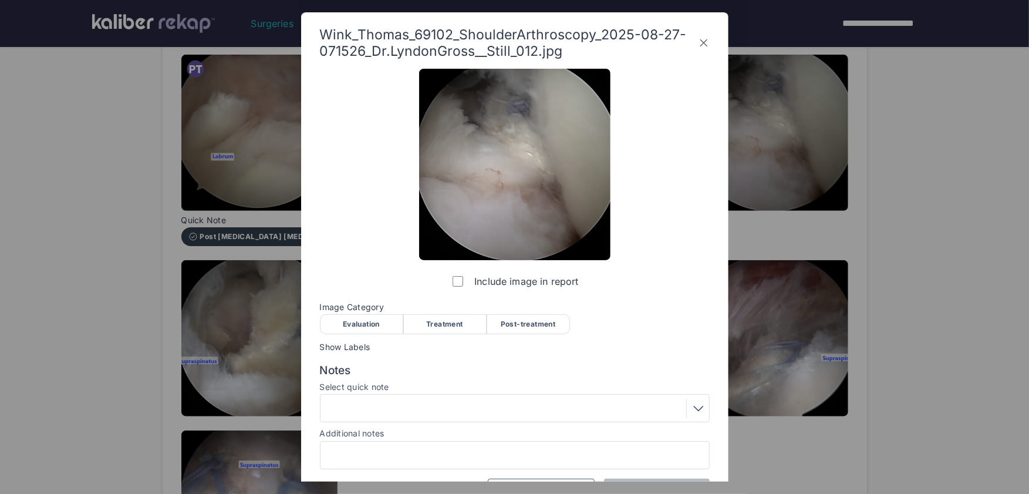
click at [529, 315] on div "Post-treatment" at bounding box center [528, 324] width 83 height 20
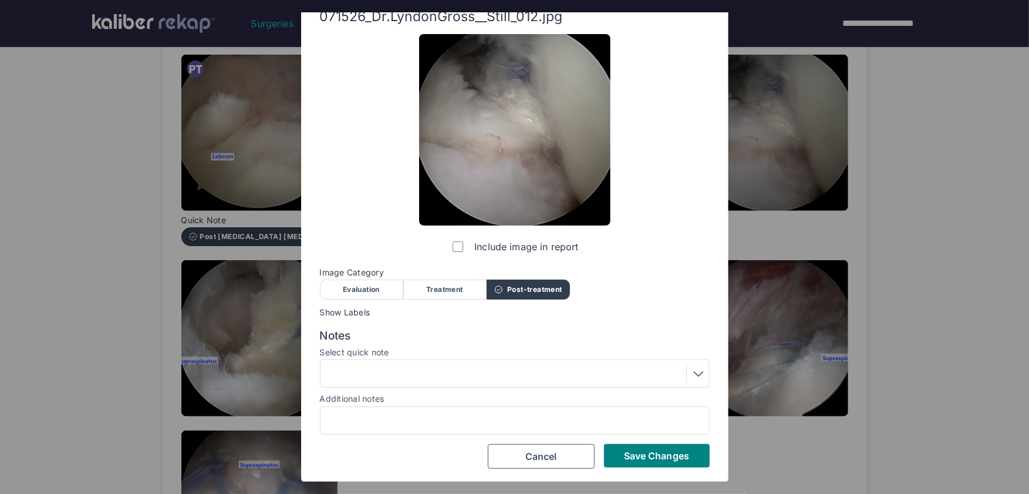
click at [427, 369] on div at bounding box center [514, 373] width 381 height 19
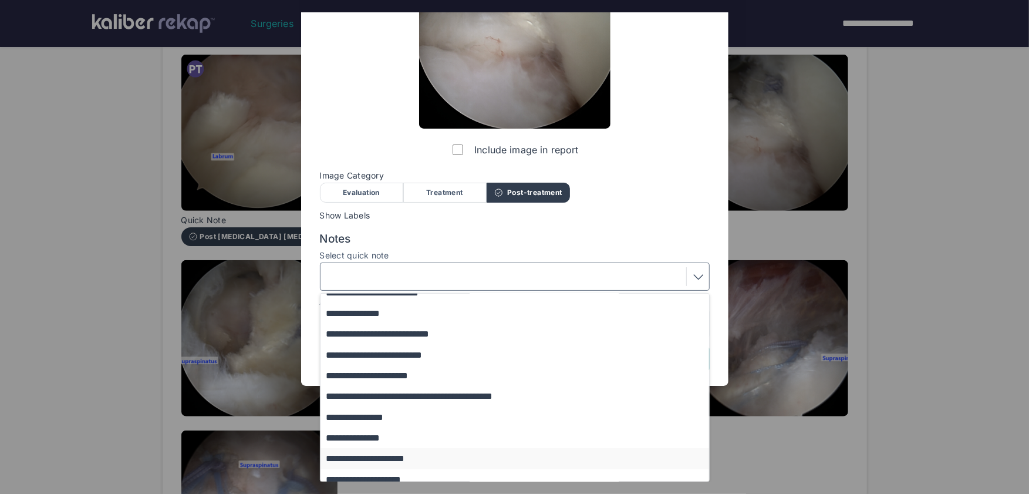
scroll to position [80, 0]
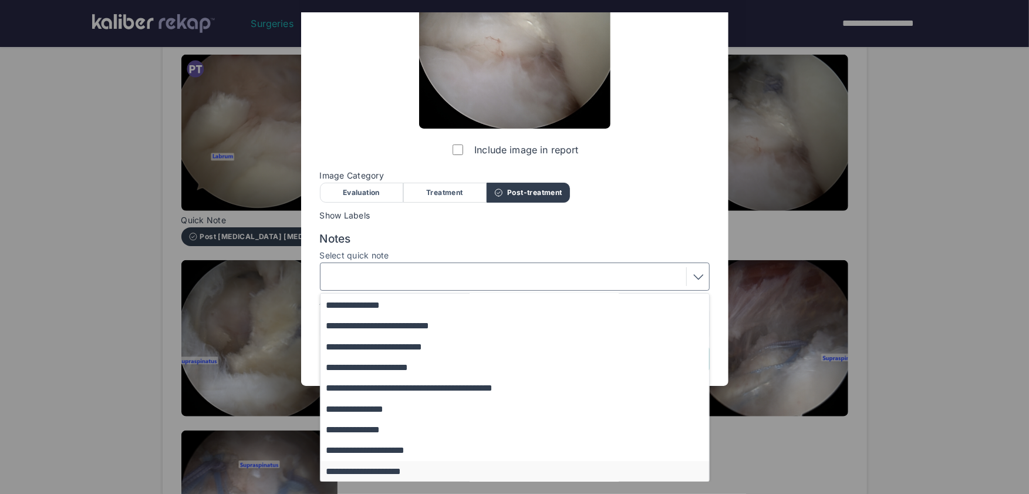
click at [406, 469] on button "**********" at bounding box center [520, 471] width 400 height 21
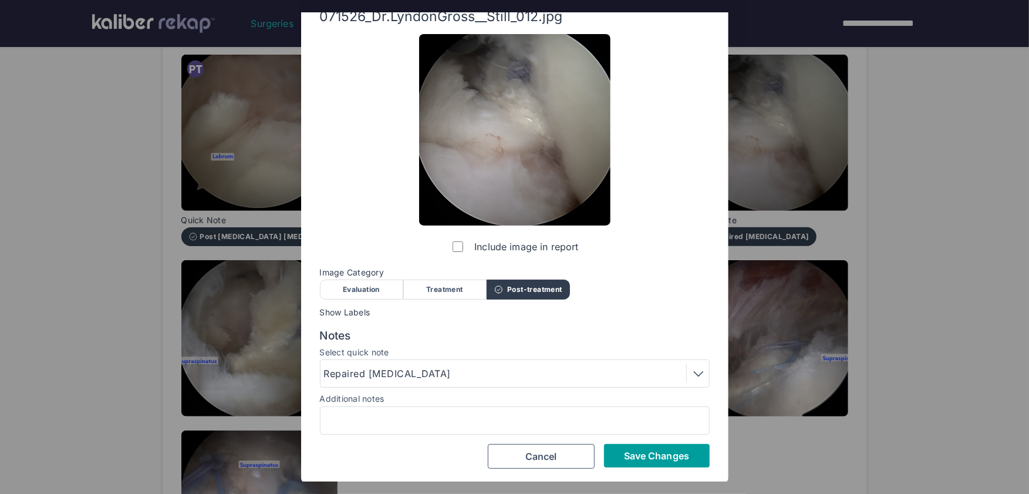
click at [669, 454] on span "Save Changes" at bounding box center [656, 456] width 65 height 12
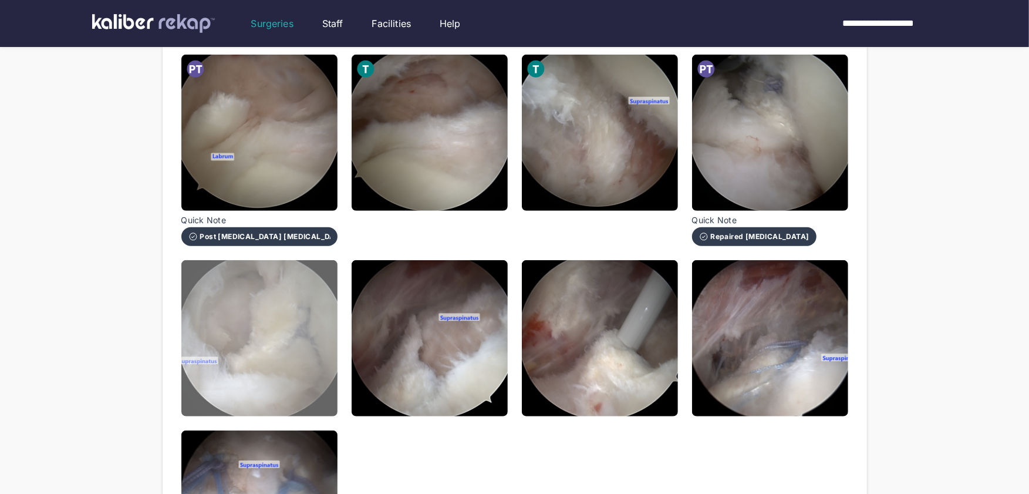
click at [296, 398] on img at bounding box center [259, 338] width 156 height 156
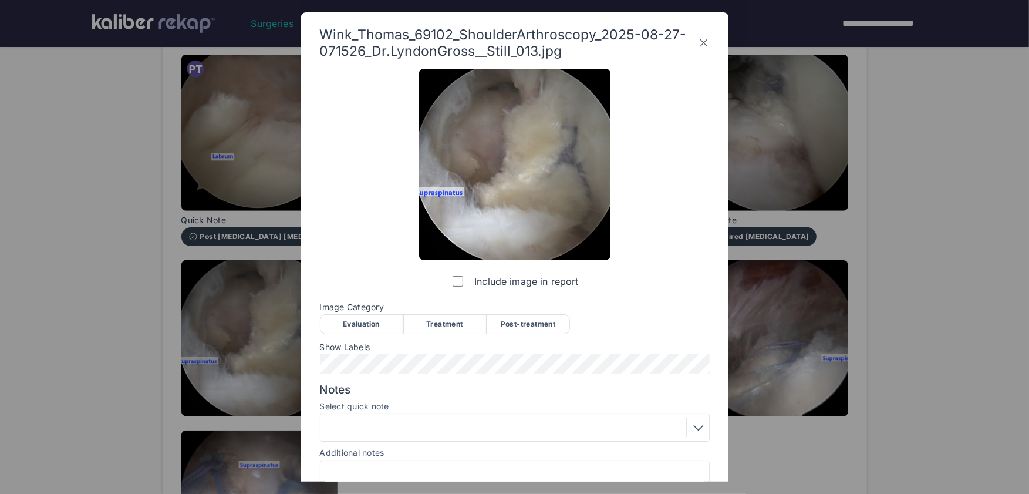
drag, startPoint x: 546, startPoint y: 322, endPoint x: 506, endPoint y: 327, distance: 40.3
click at [545, 322] on div "Post-treatment" at bounding box center [528, 324] width 83 height 20
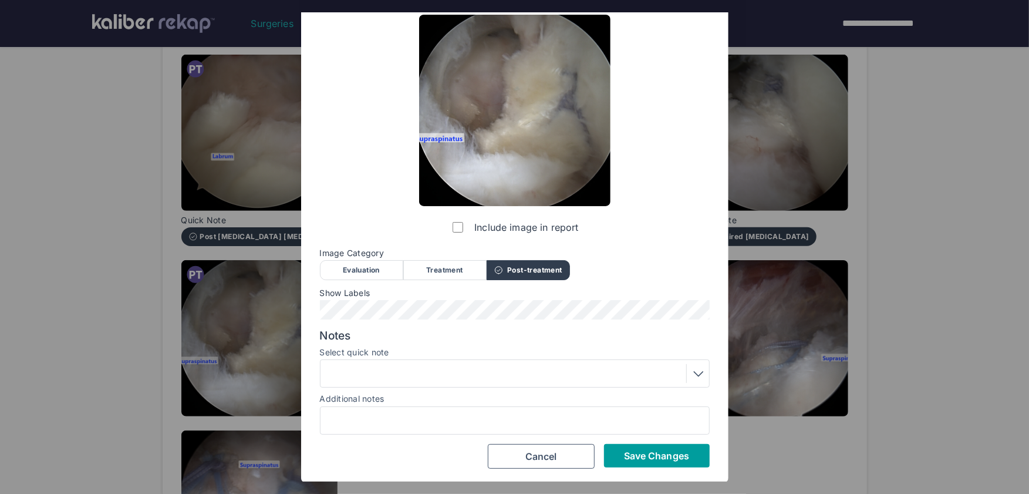
click at [631, 453] on span "Save Changes" at bounding box center [656, 456] width 65 height 12
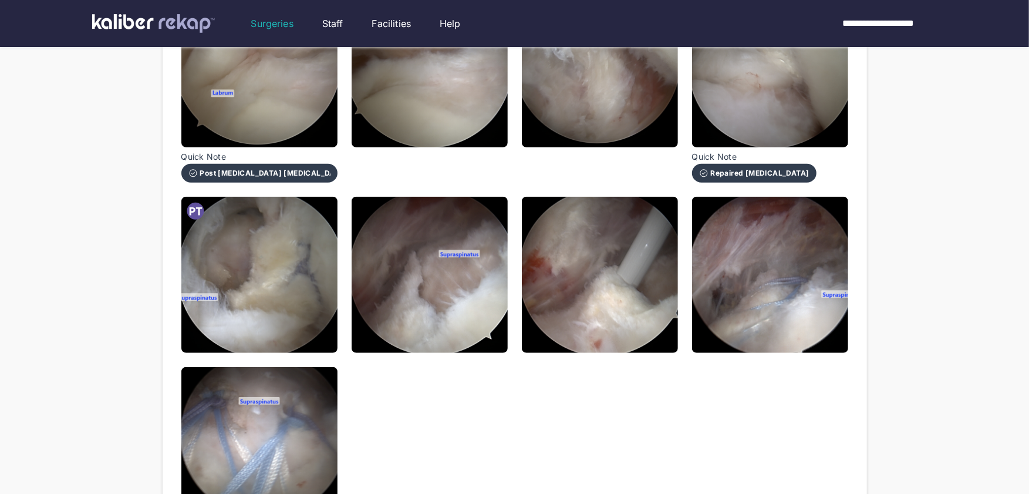
scroll to position [619, 0]
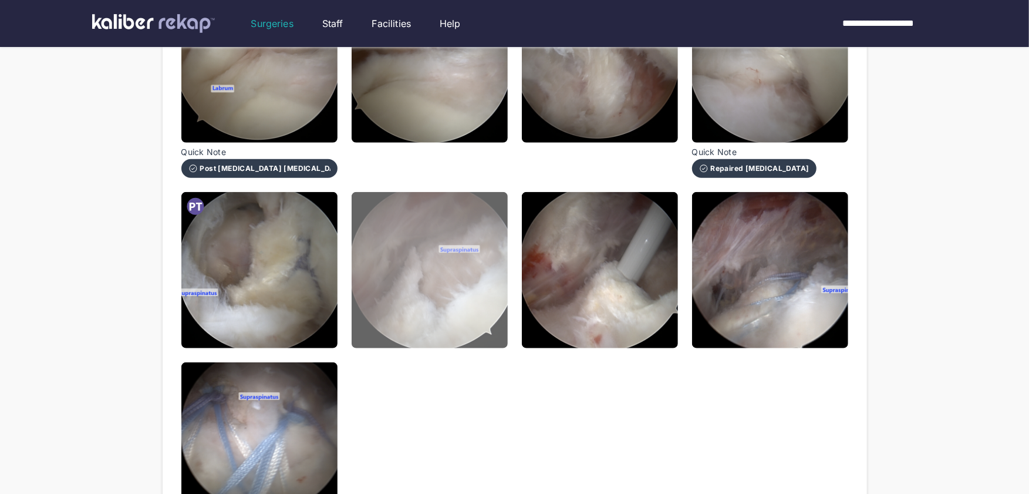
click at [484, 327] on img at bounding box center [430, 270] width 156 height 156
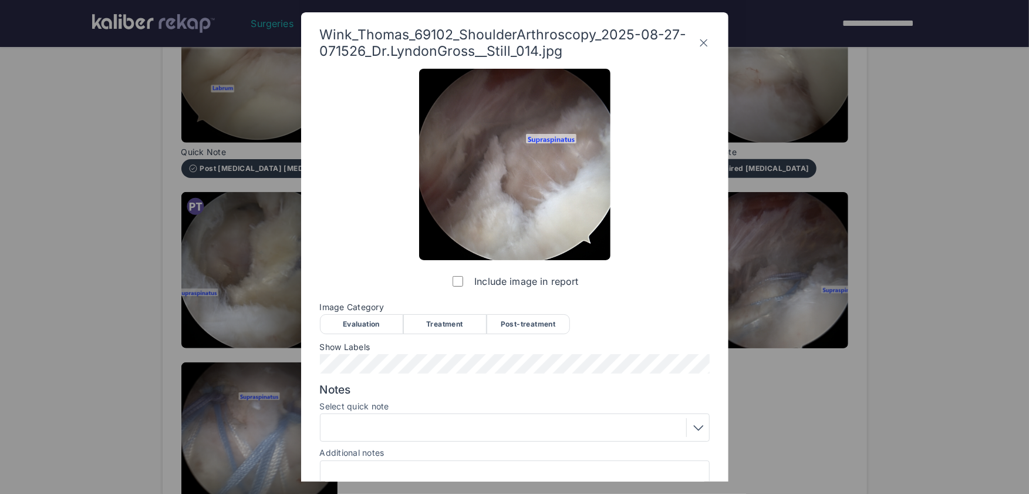
click at [360, 325] on div "Evaluation" at bounding box center [361, 324] width 83 height 20
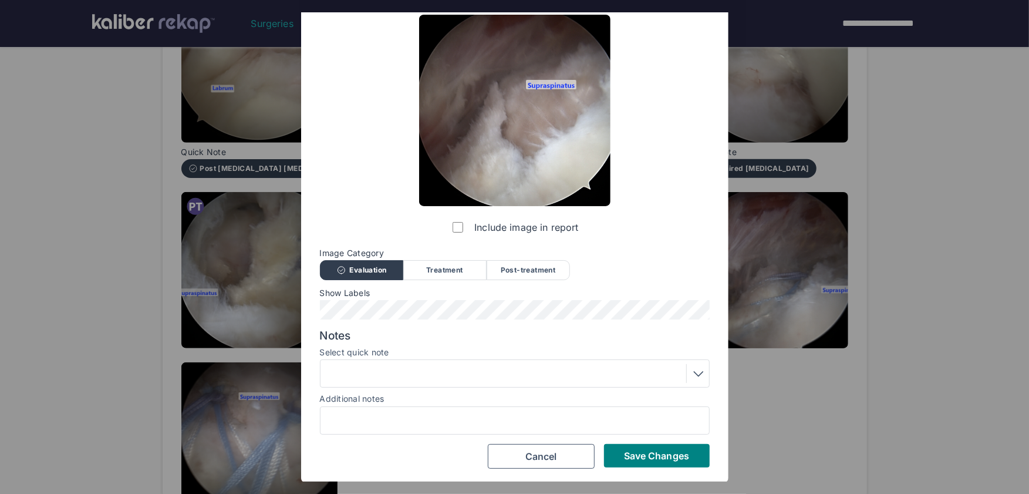
click at [435, 381] on div at bounding box center [514, 373] width 381 height 19
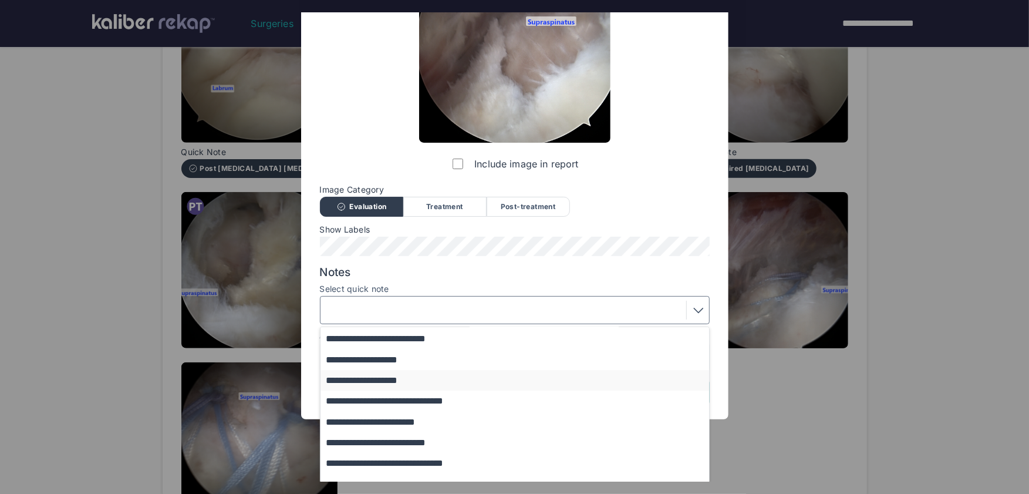
scroll to position [151, 0]
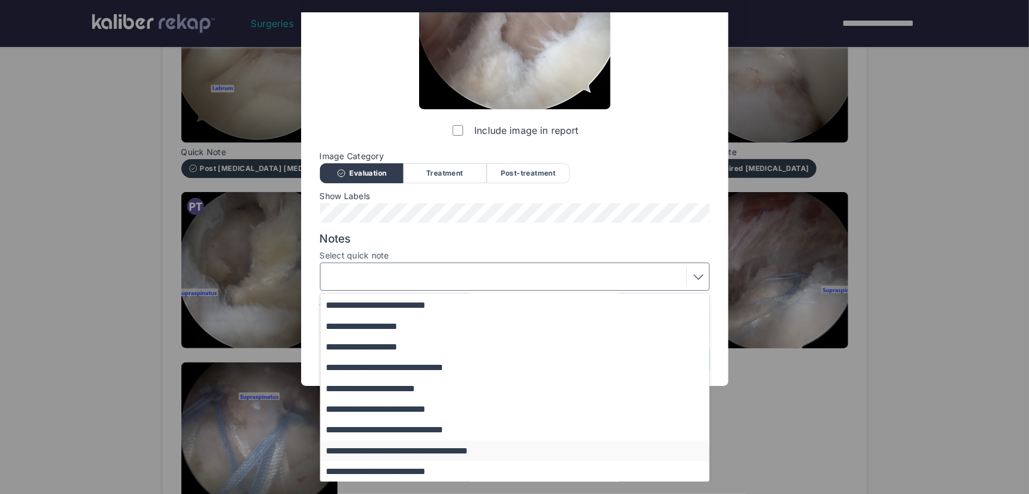
click at [420, 452] on button "**********" at bounding box center [520, 450] width 400 height 21
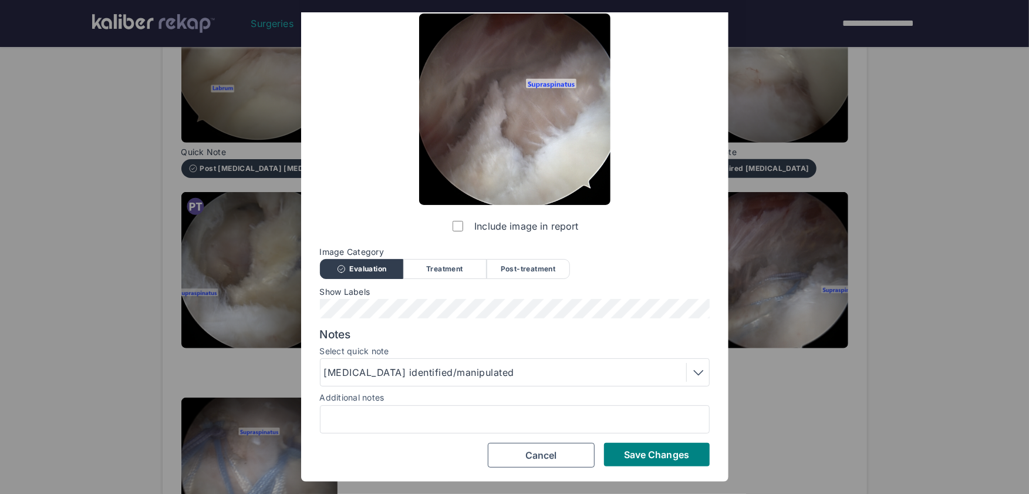
scroll to position [54, 0]
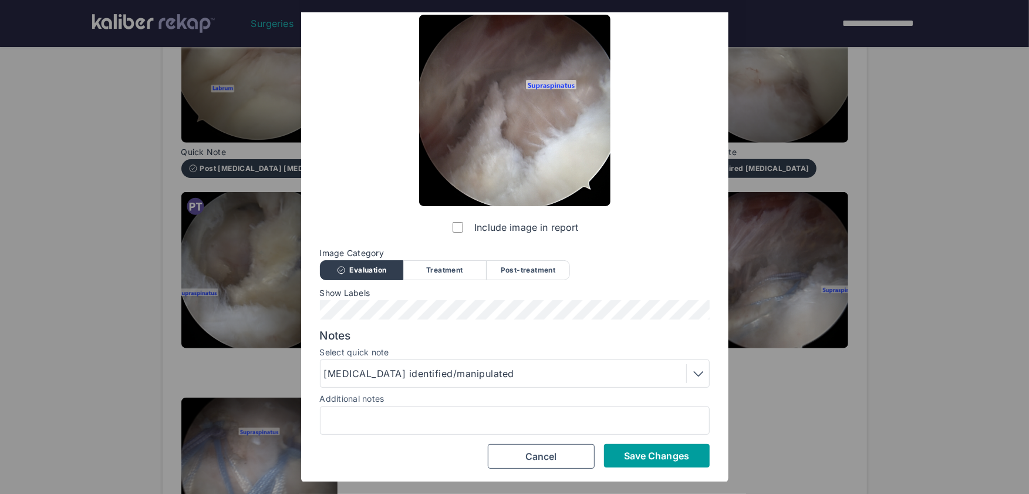
click at [639, 460] on span "Save Changes" at bounding box center [656, 456] width 65 height 12
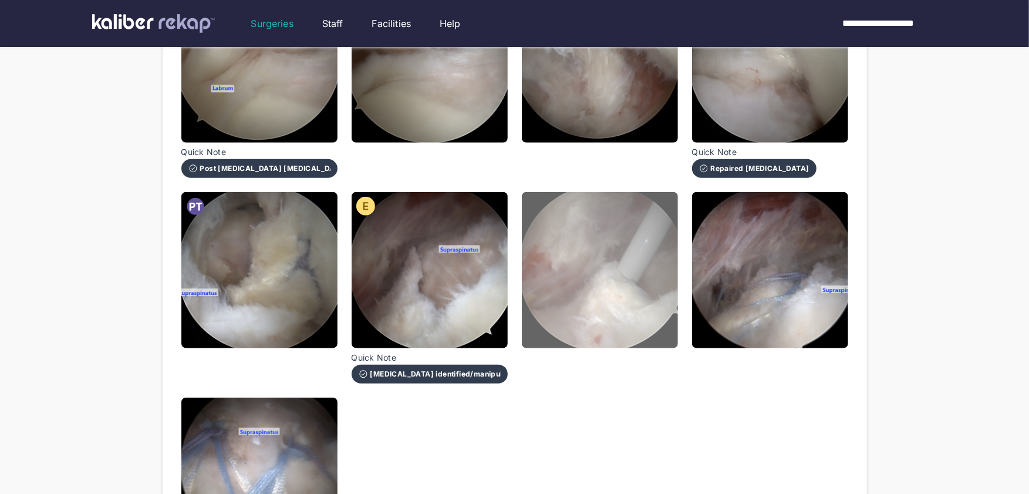
click at [595, 300] on img at bounding box center [600, 270] width 156 height 156
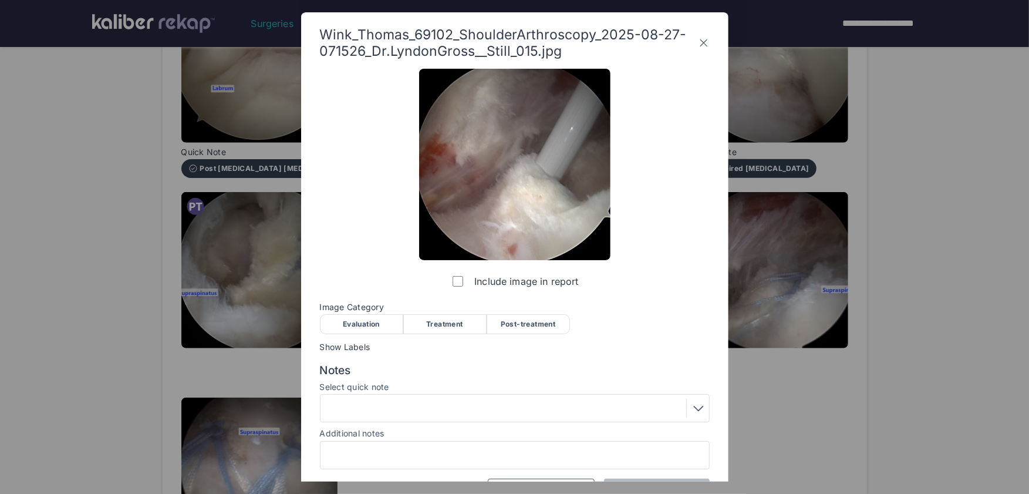
click at [347, 323] on div "Evaluation" at bounding box center [361, 324] width 83 height 20
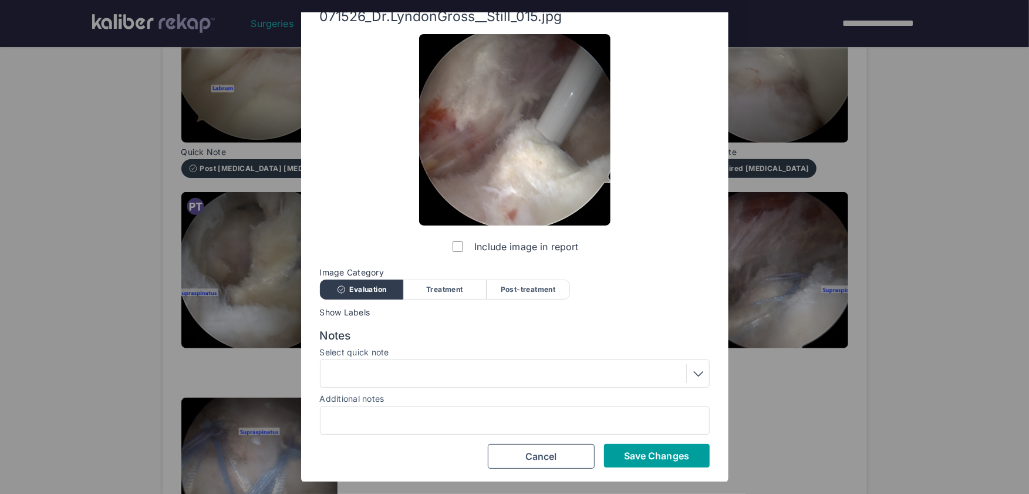
click at [652, 457] on span "Save Changes" at bounding box center [656, 456] width 65 height 12
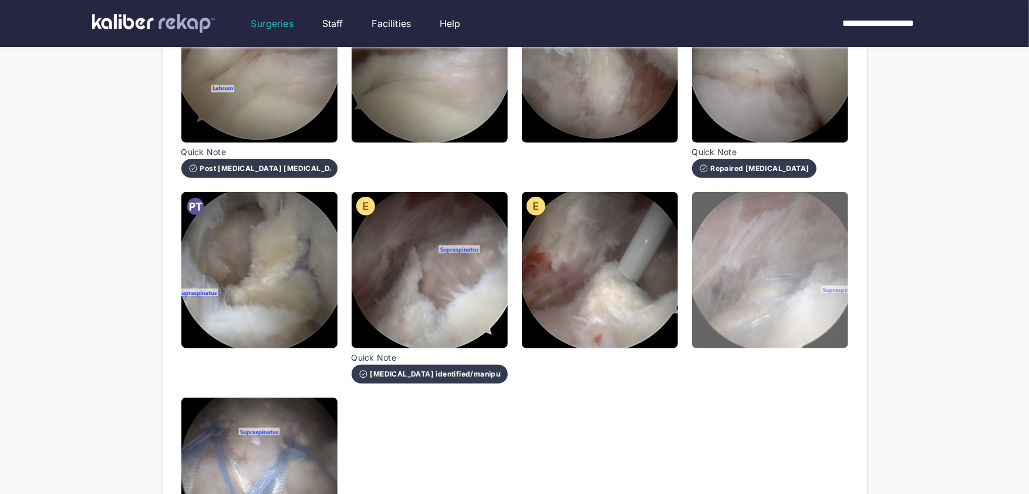
click at [776, 295] on img at bounding box center [770, 270] width 156 height 156
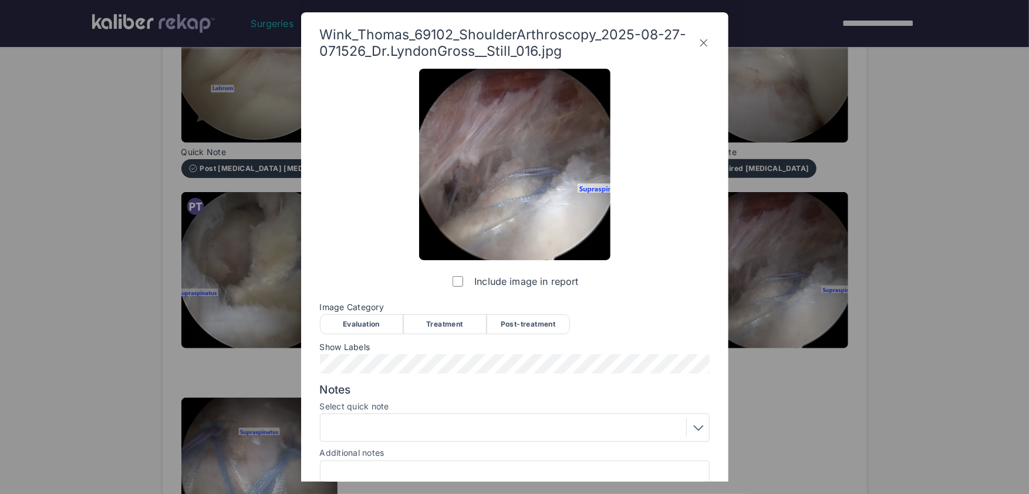
click at [445, 319] on div "Treatment" at bounding box center [444, 324] width 83 height 20
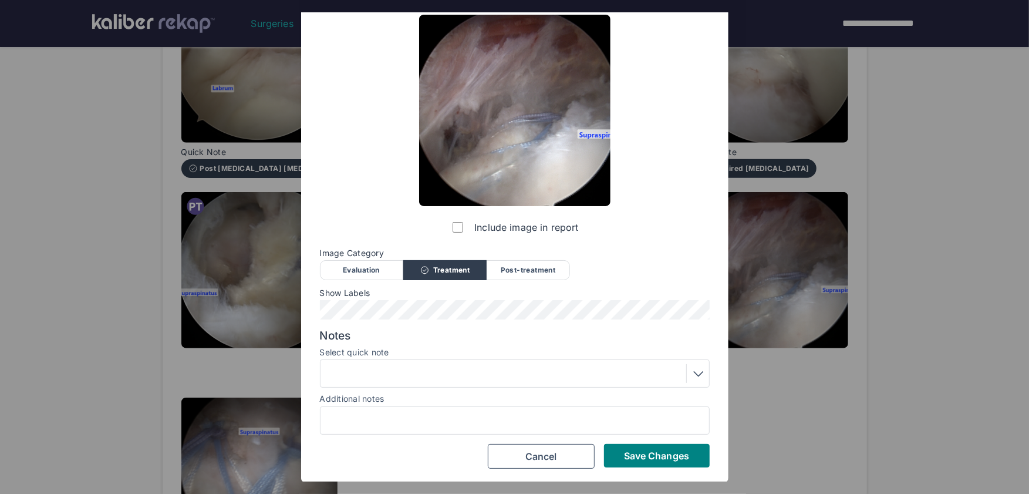
click at [393, 375] on div at bounding box center [514, 373] width 381 height 19
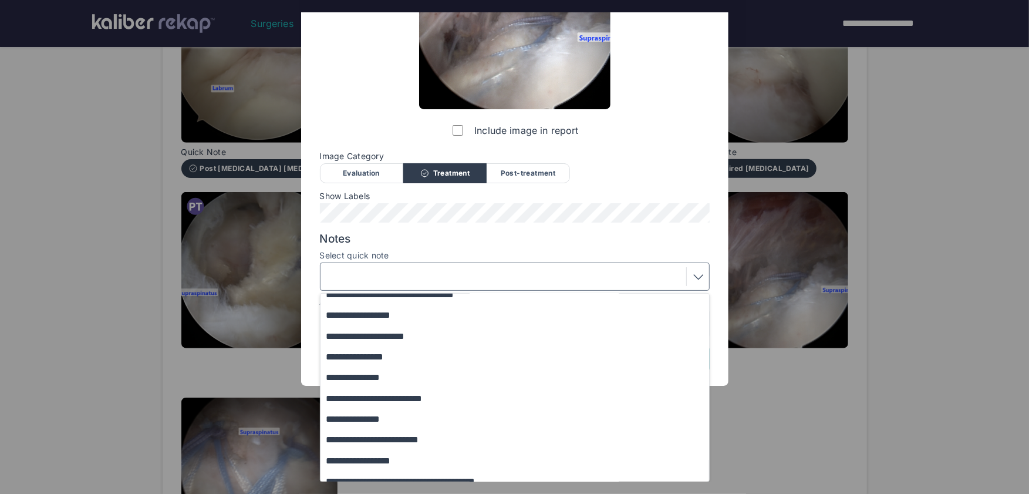
scroll to position [134, 0]
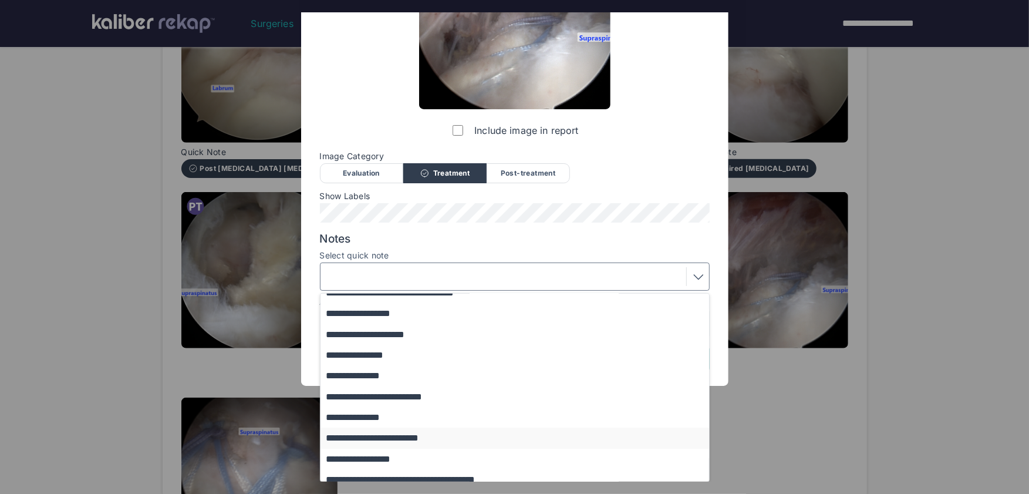
click at [384, 437] on button "**********" at bounding box center [520, 437] width 400 height 21
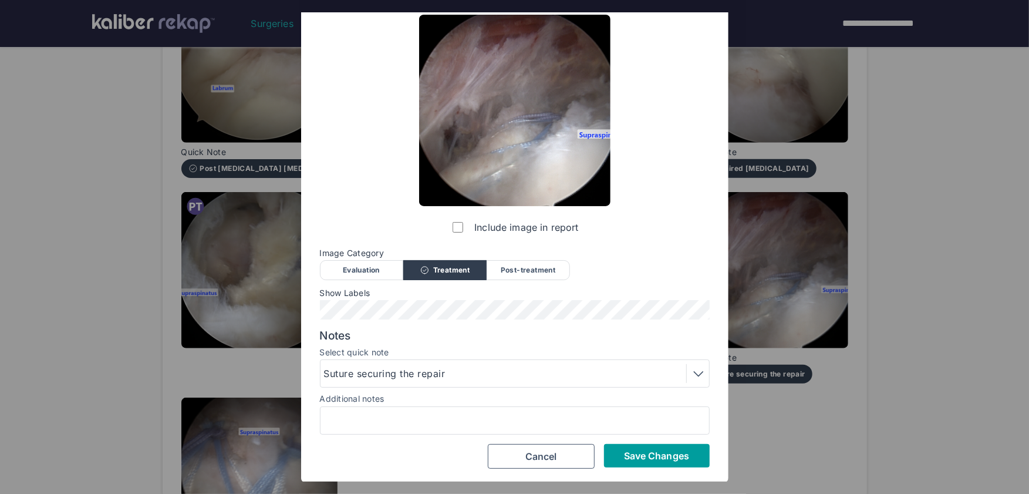
click at [658, 446] on button "Save Changes" at bounding box center [657, 455] width 106 height 23
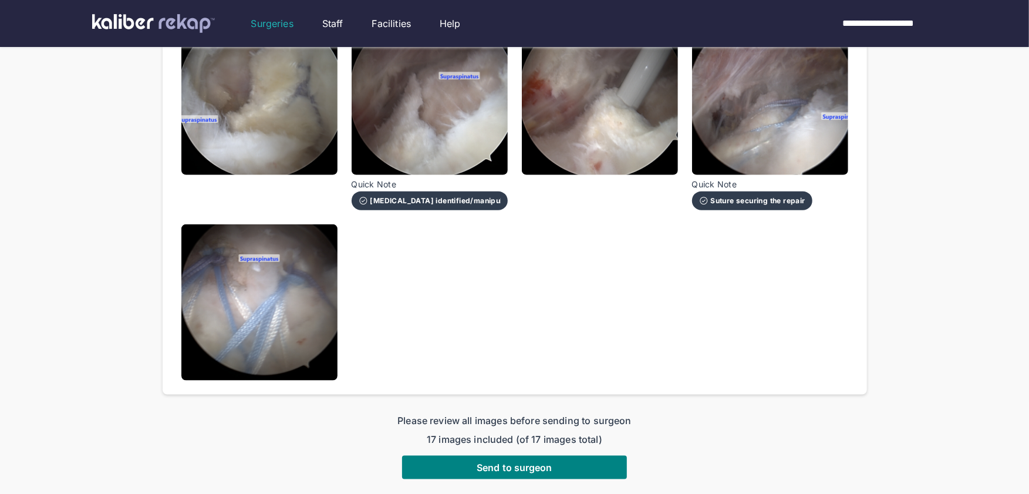
scroll to position [818, 0]
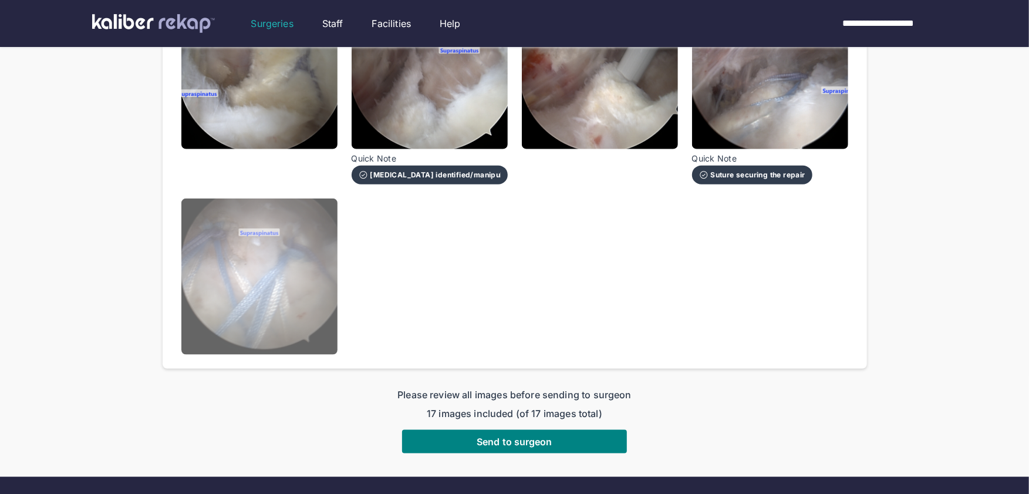
click at [266, 279] on img at bounding box center [259, 276] width 156 height 156
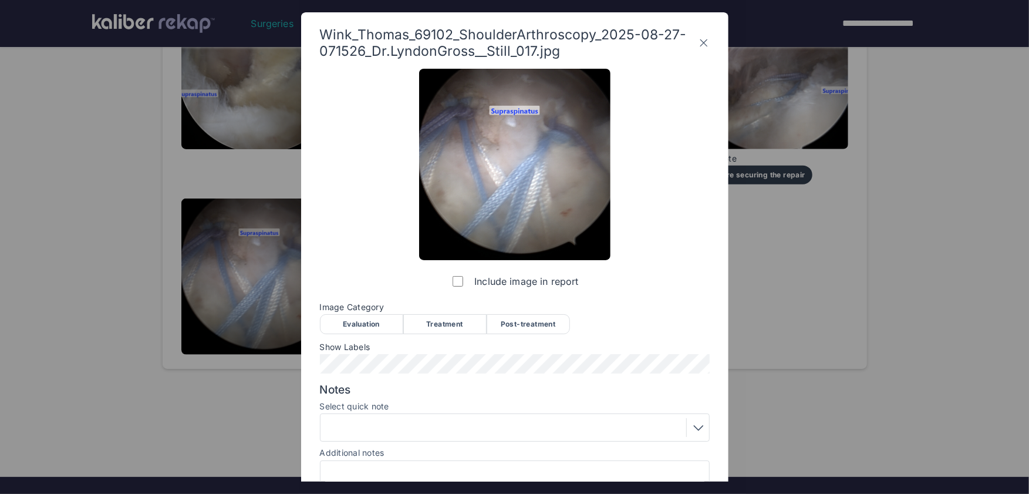
click at [530, 326] on div "Post-treatment" at bounding box center [528, 324] width 83 height 20
click at [394, 427] on div at bounding box center [514, 427] width 381 height 19
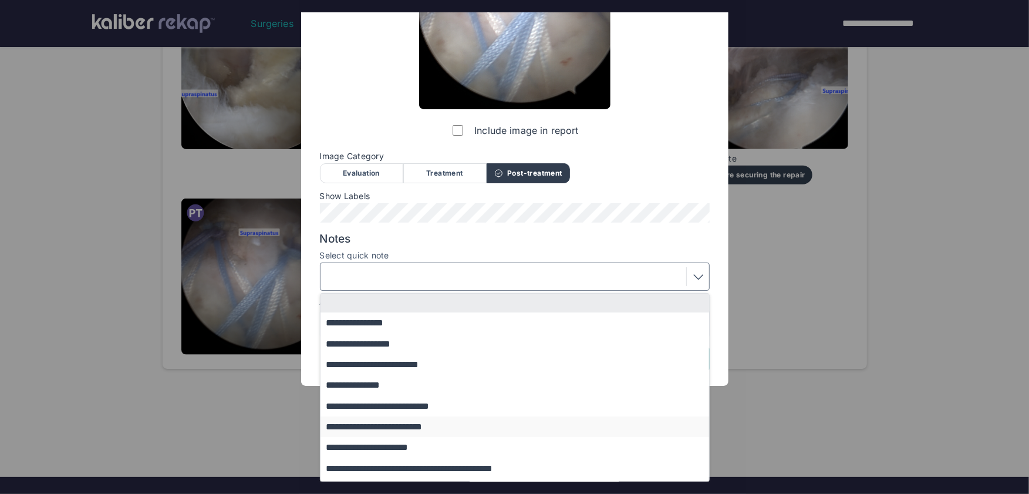
scroll to position [80, 0]
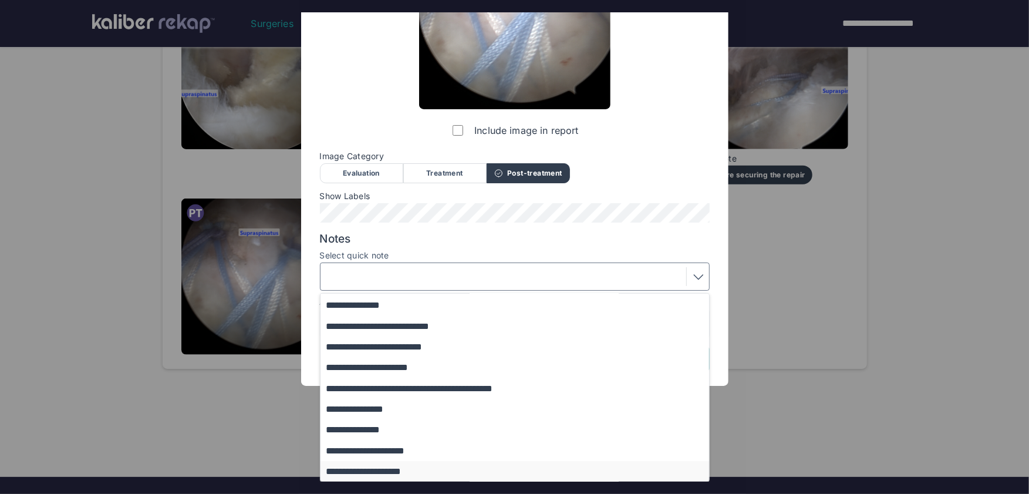
click at [397, 469] on button "**********" at bounding box center [520, 471] width 400 height 21
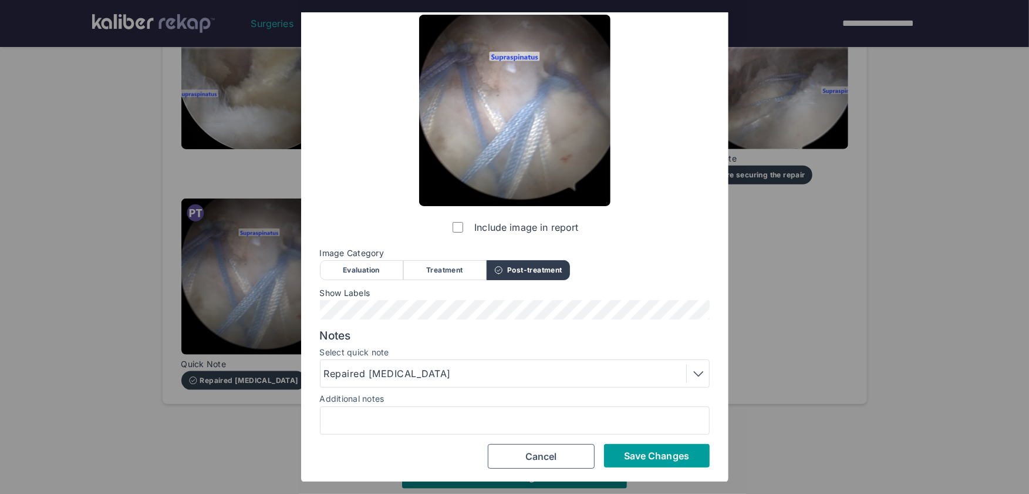
click at [637, 450] on span "Save Changes" at bounding box center [656, 456] width 65 height 12
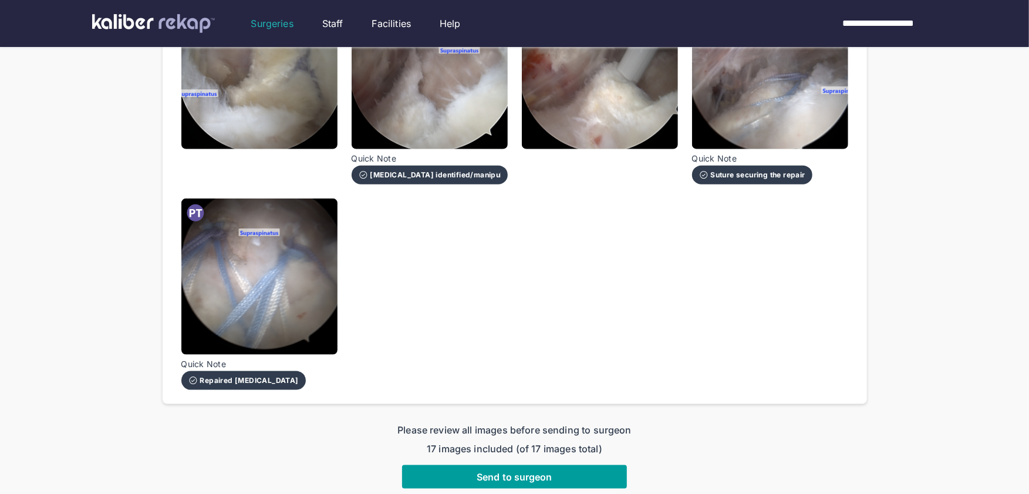
click at [520, 471] on span "Send to surgeon" at bounding box center [515, 477] width 76 height 12
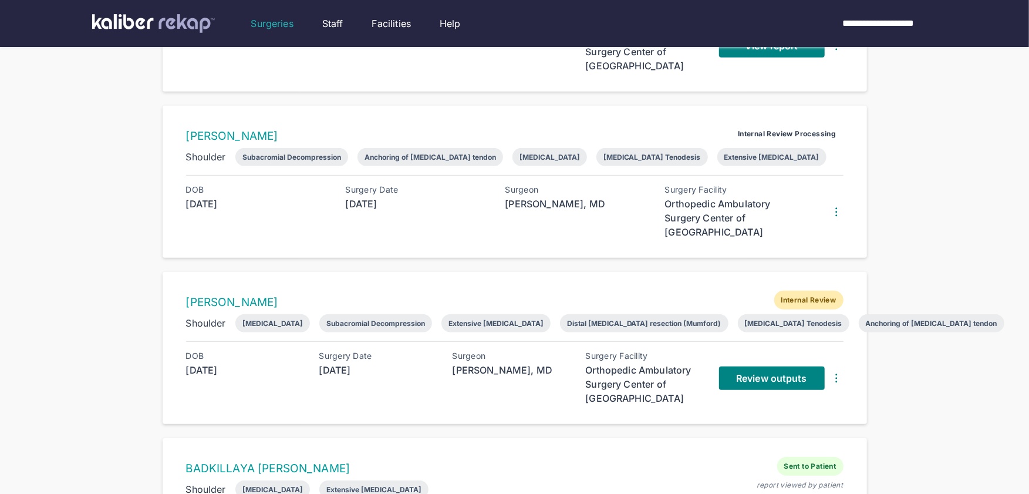
scroll to position [383, 0]
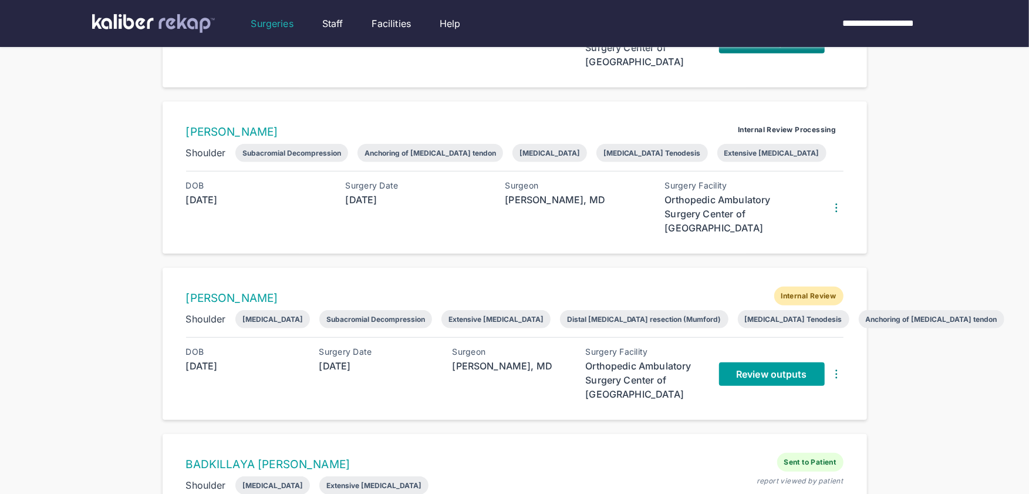
click at [763, 373] on span "Review outputs" at bounding box center [771, 374] width 70 height 12
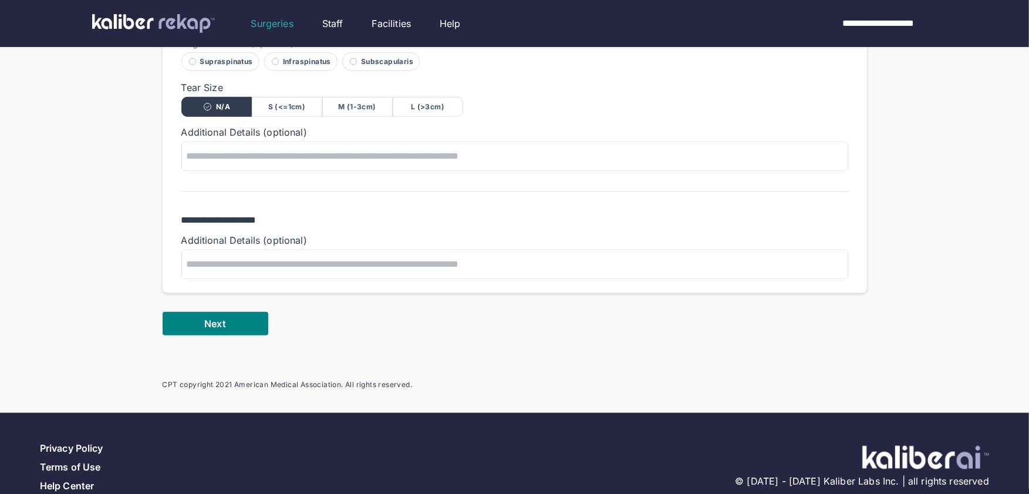
scroll to position [715, 0]
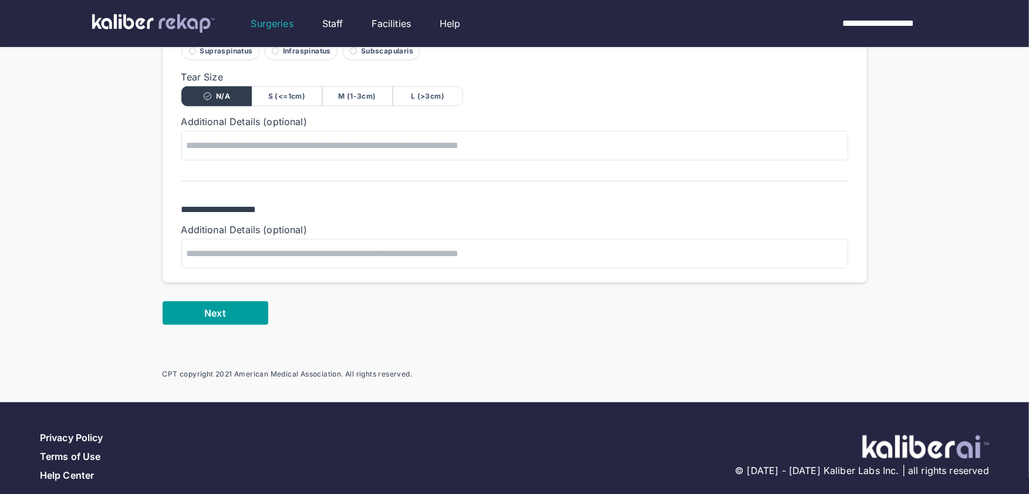
click at [200, 301] on button "Next" at bounding box center [216, 312] width 106 height 23
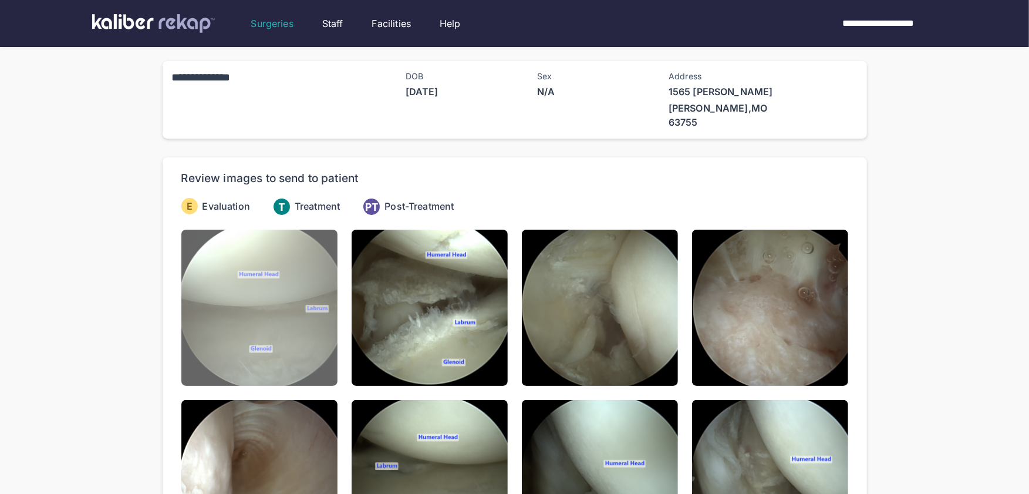
scroll to position [34, 0]
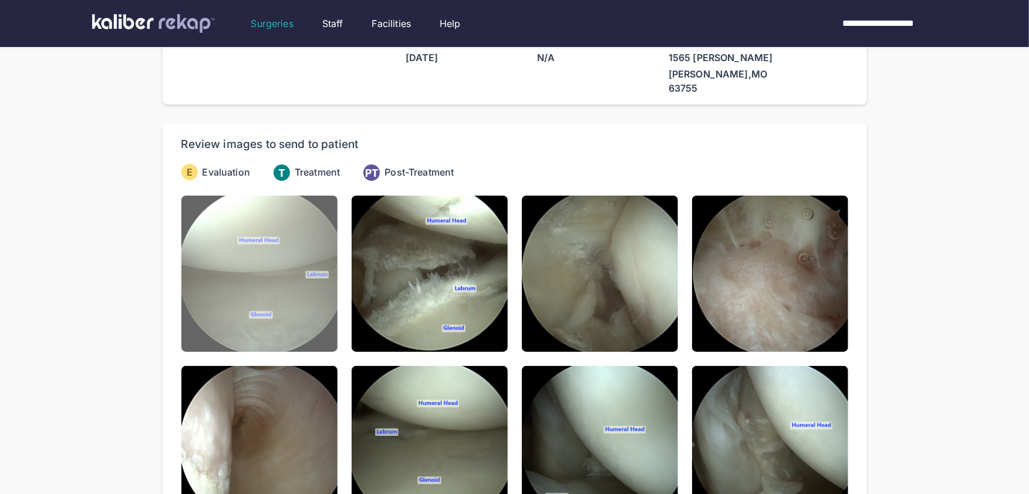
click at [327, 320] on img at bounding box center [259, 273] width 156 height 156
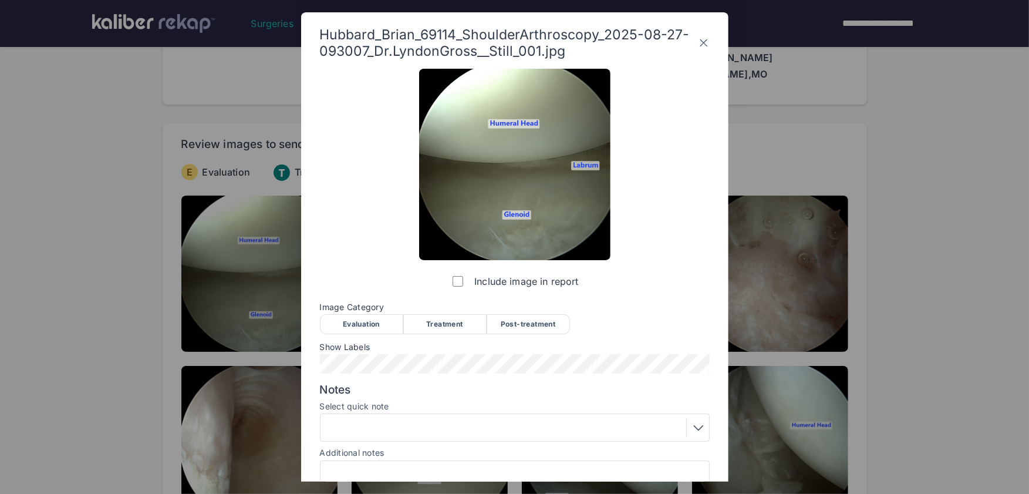
drag, startPoint x: 369, startPoint y: 327, endPoint x: 397, endPoint y: 335, distance: 29.2
click at [369, 327] on div "Evaluation" at bounding box center [361, 324] width 83 height 20
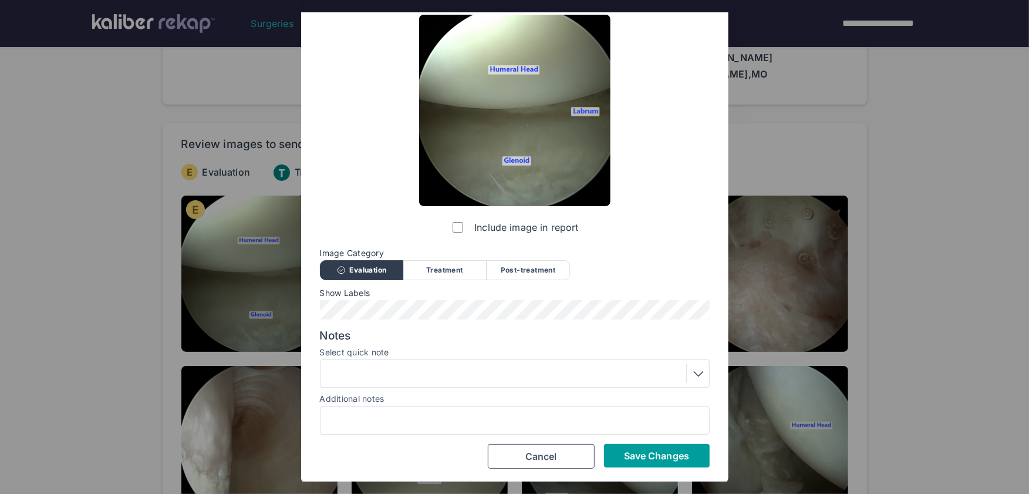
click at [691, 462] on button "Save Changes" at bounding box center [657, 455] width 106 height 23
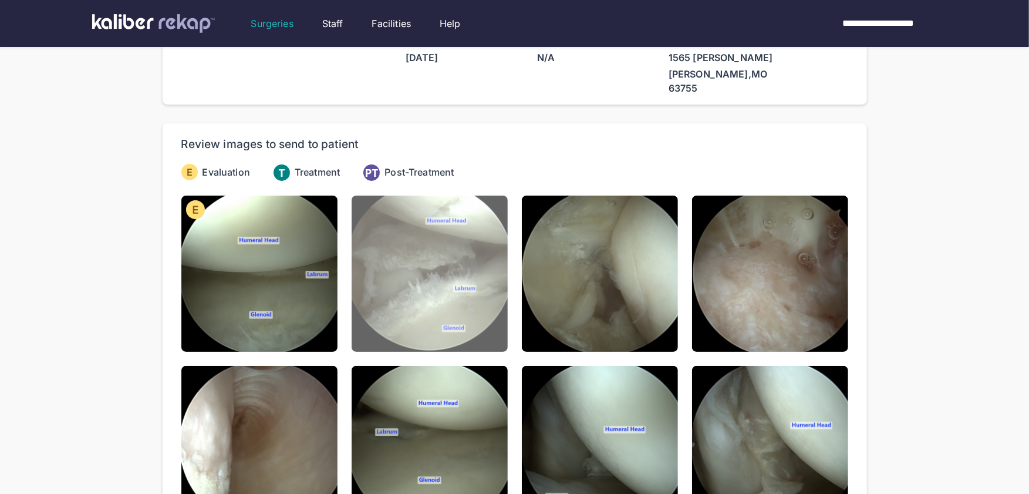
click at [467, 310] on img at bounding box center [430, 273] width 156 height 156
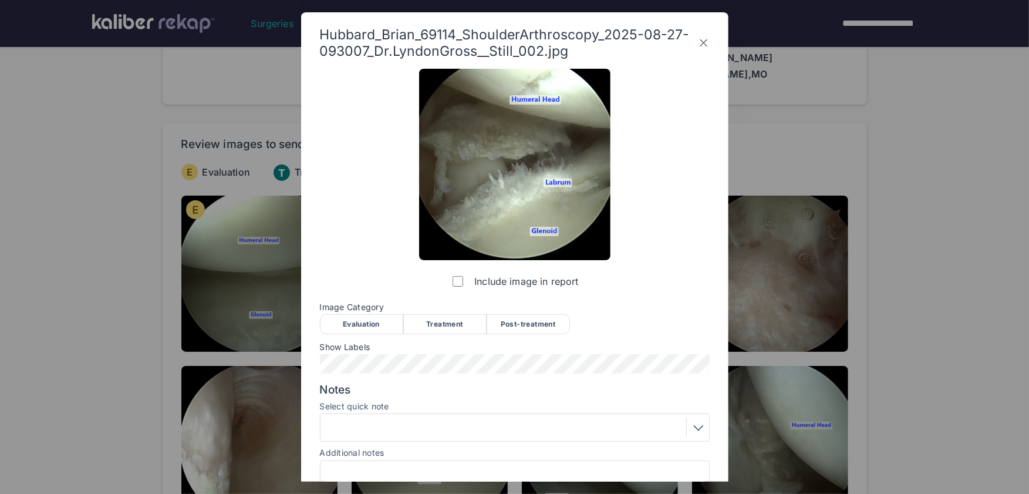
click at [370, 319] on div "Evaluation" at bounding box center [361, 324] width 83 height 20
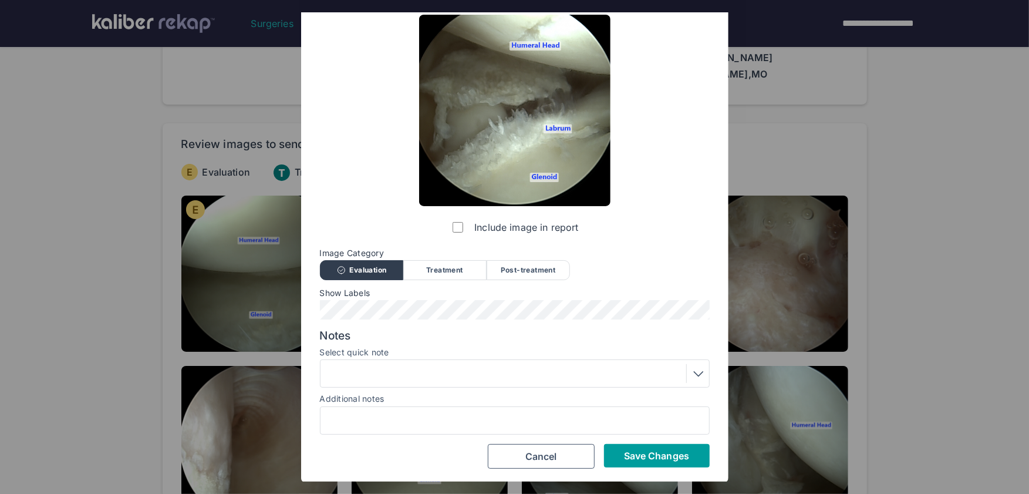
click at [663, 460] on span "Save Changes" at bounding box center [656, 456] width 65 height 12
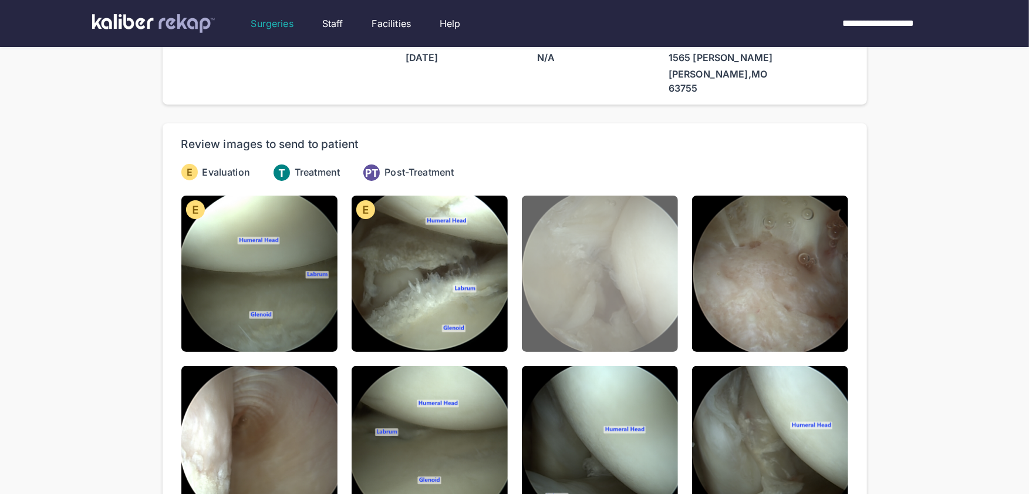
click at [616, 313] on img at bounding box center [600, 273] width 156 height 156
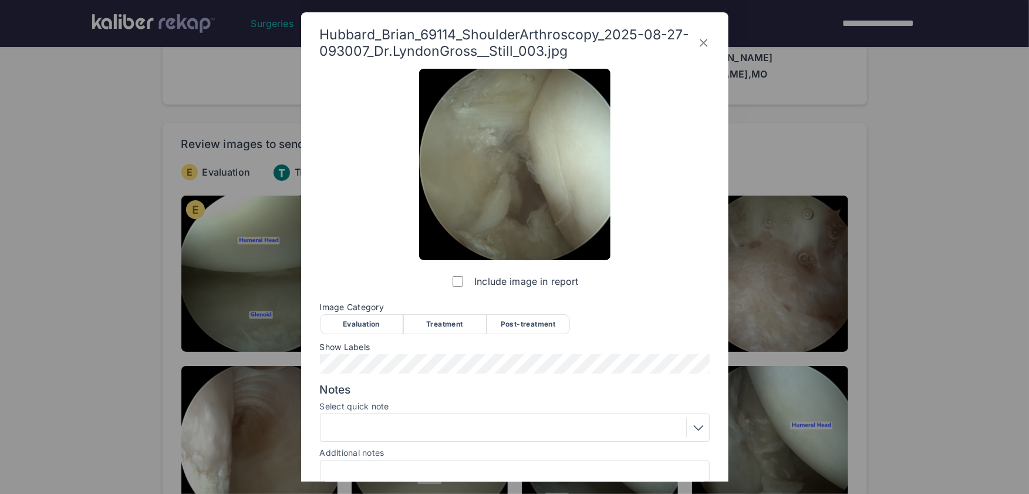
click at [369, 326] on div "Evaluation" at bounding box center [361, 324] width 83 height 20
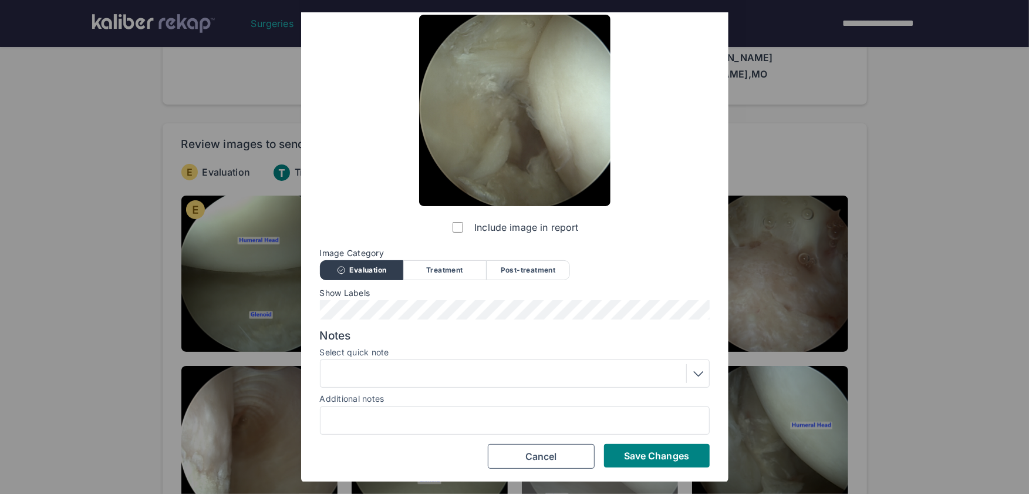
click at [648, 459] on button "Save Changes" at bounding box center [657, 455] width 106 height 23
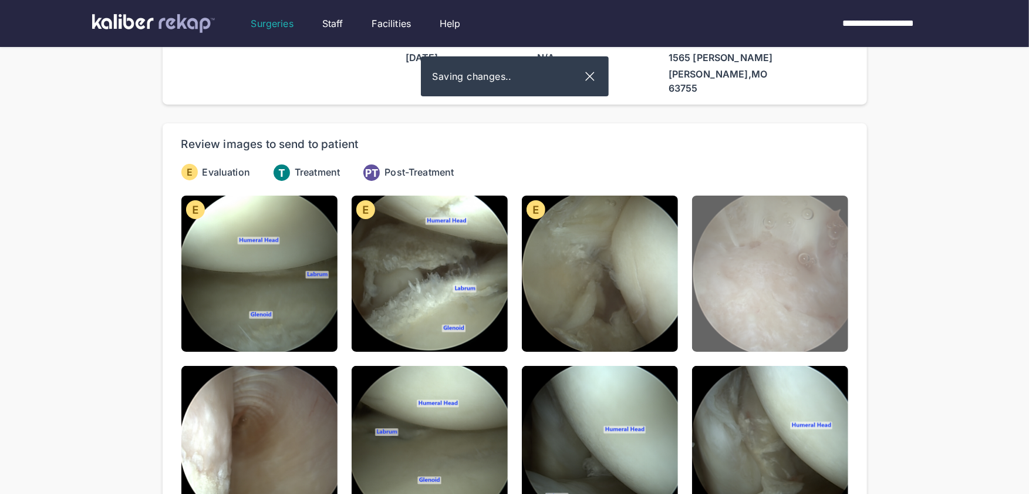
click at [740, 310] on img at bounding box center [770, 273] width 156 height 156
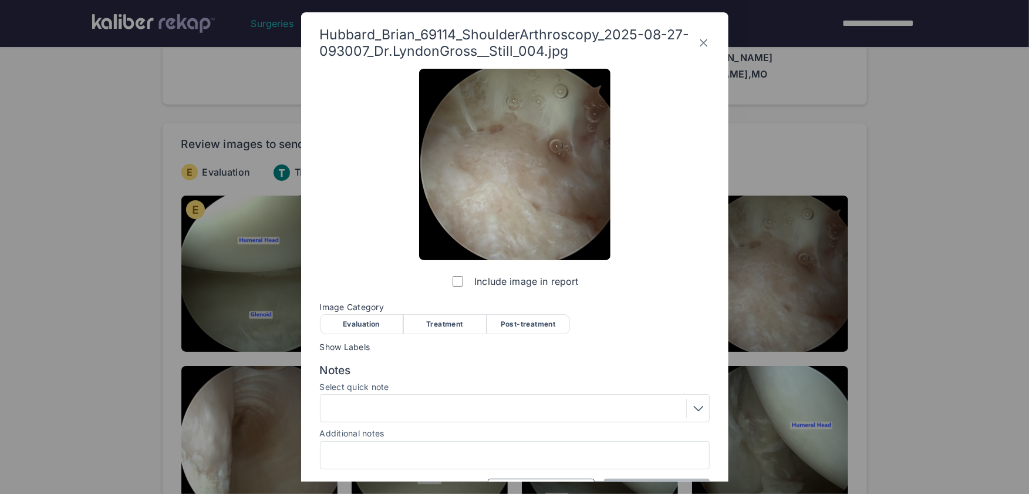
click at [377, 324] on div "Evaluation" at bounding box center [361, 324] width 83 height 20
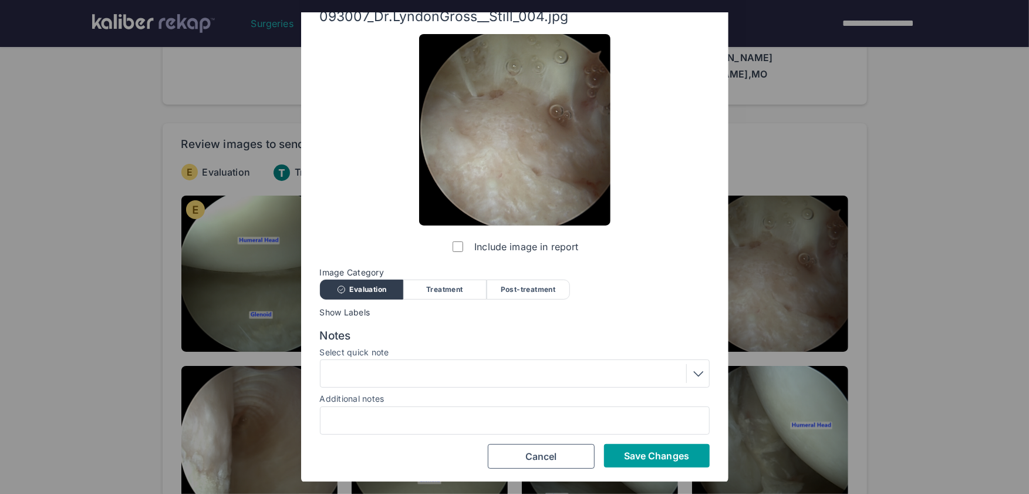
click at [643, 446] on button "Save Changes" at bounding box center [657, 455] width 106 height 23
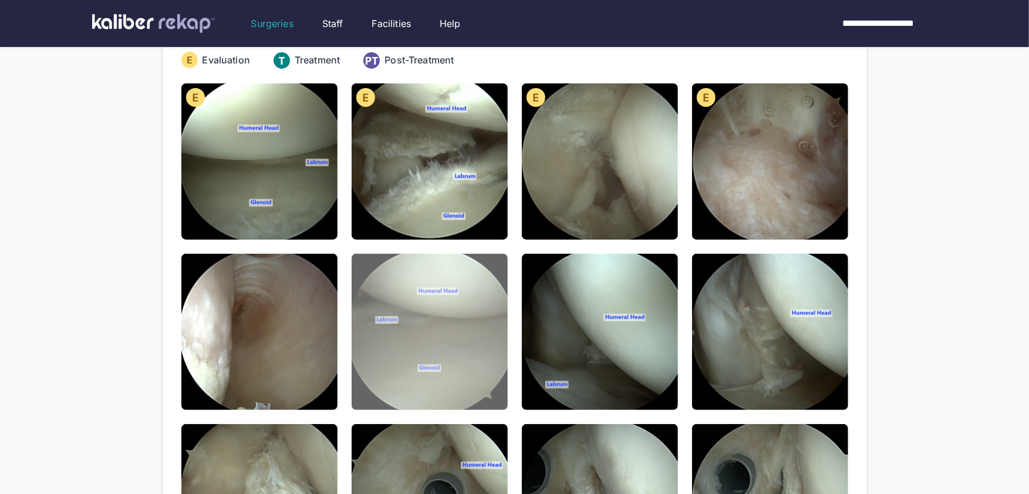
scroll to position [166, 0]
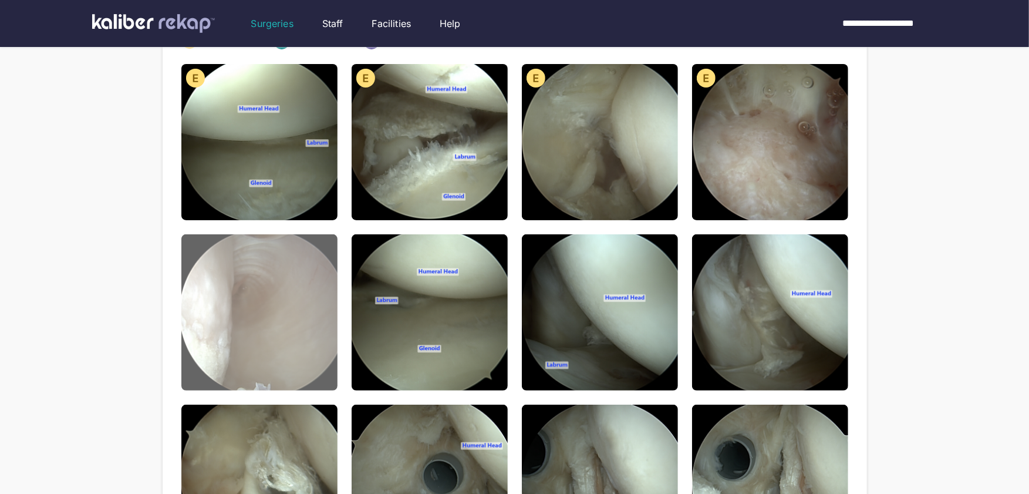
click at [310, 342] on img at bounding box center [259, 312] width 156 height 156
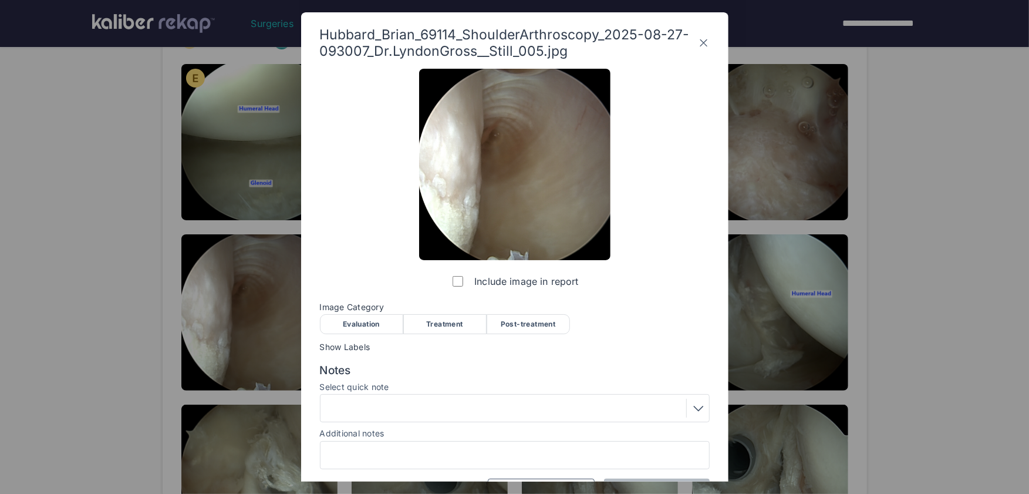
drag, startPoint x: 356, startPoint y: 323, endPoint x: 474, endPoint y: 353, distance: 121.3
click at [358, 323] on div "Evaluation" at bounding box center [361, 324] width 83 height 20
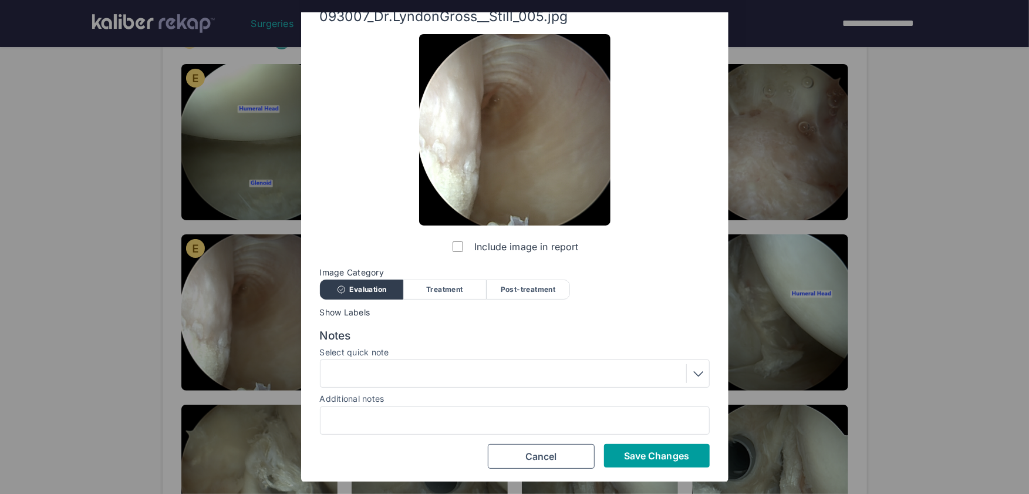
drag, startPoint x: 660, startPoint y: 470, endPoint x: 653, endPoint y: 462, distance: 10.8
click at [659, 470] on div "Hubbard_Brian_69114_ShoulderArthroscopy_2025-08-27-093007_Dr.LyndonGross__Still…" at bounding box center [514, 230] width 427 height 505
click at [653, 461] on button "Save Changes" at bounding box center [657, 455] width 106 height 23
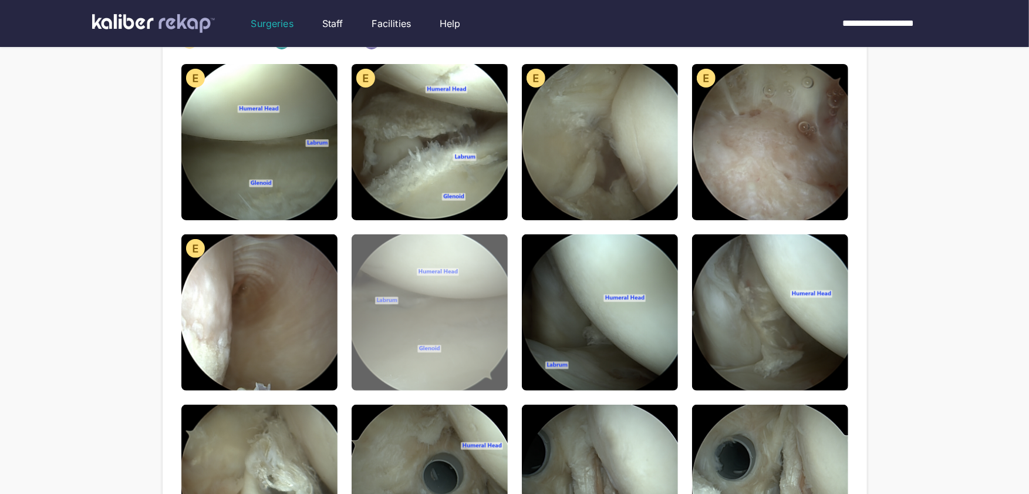
click at [447, 333] on img at bounding box center [430, 312] width 156 height 156
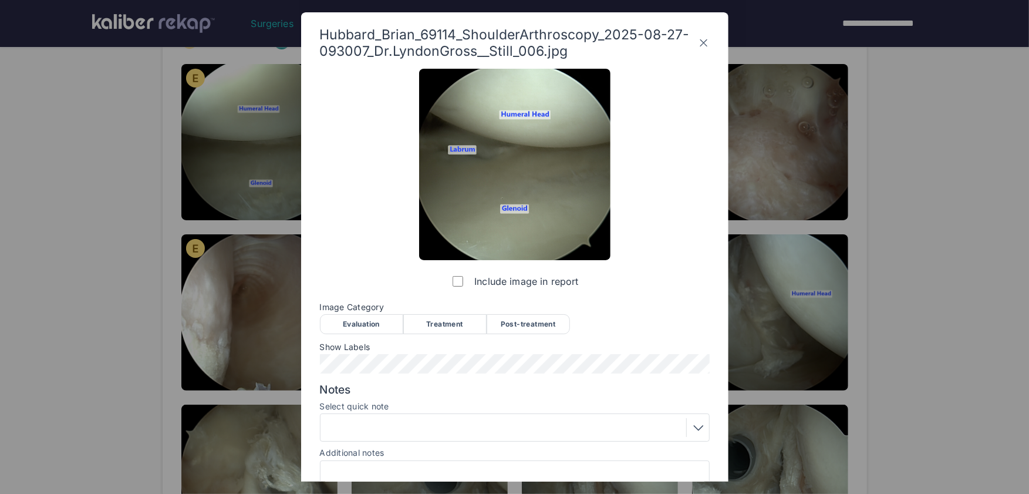
click at [384, 336] on div "Include image in report Image Category Evaluation Treatment Post-treatment Eval…" at bounding box center [515, 296] width 390 height 454
click at [386, 328] on div "Evaluation" at bounding box center [361, 324] width 83 height 20
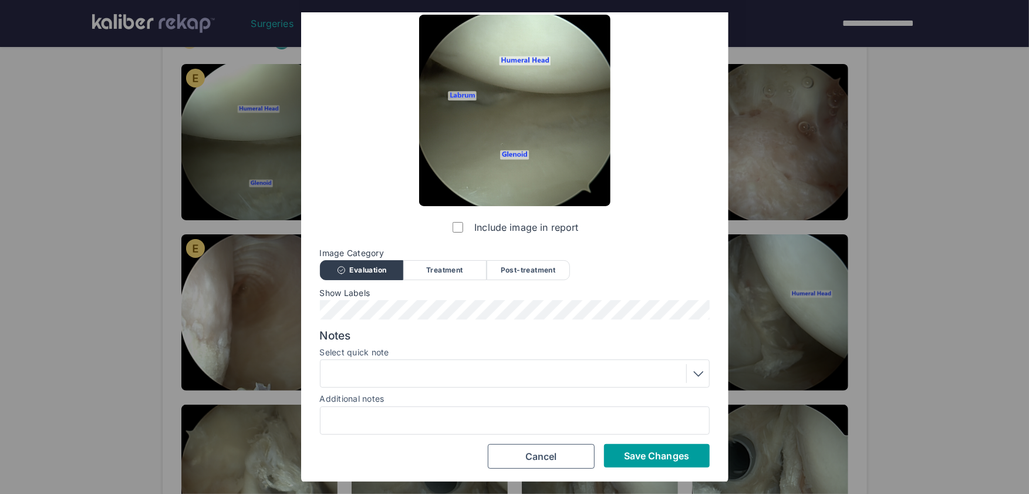
click at [674, 464] on button "Save Changes" at bounding box center [657, 455] width 106 height 23
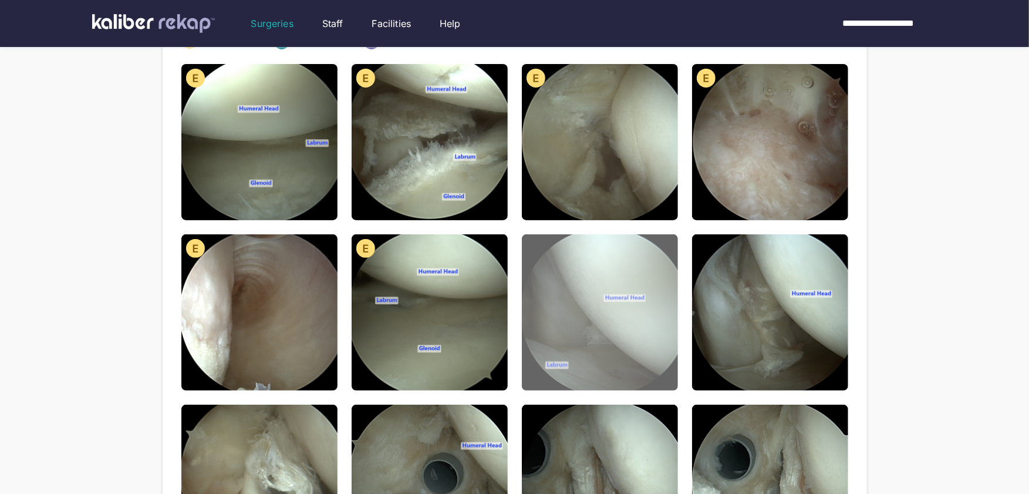
click at [648, 372] on img at bounding box center [600, 312] width 156 height 156
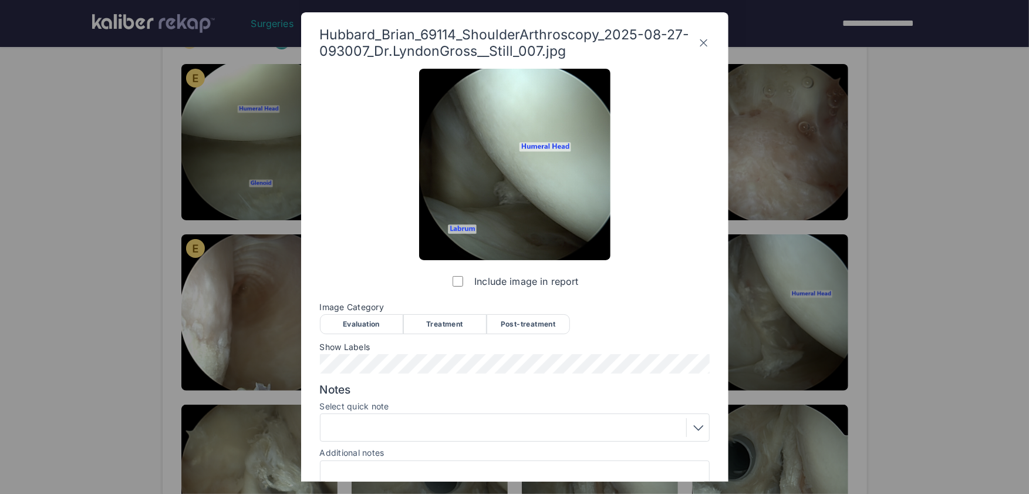
click at [386, 326] on div "Evaluation" at bounding box center [361, 324] width 83 height 20
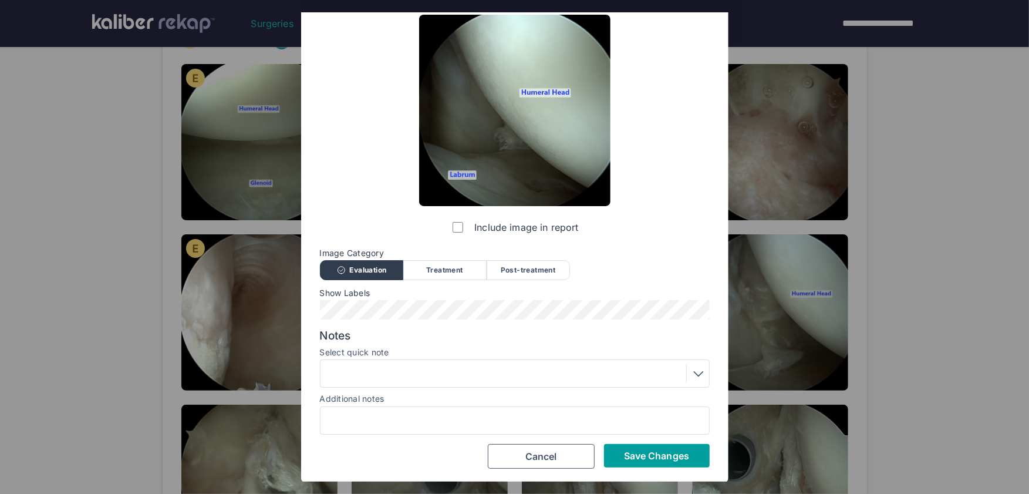
click at [666, 452] on span "Save Changes" at bounding box center [656, 456] width 65 height 12
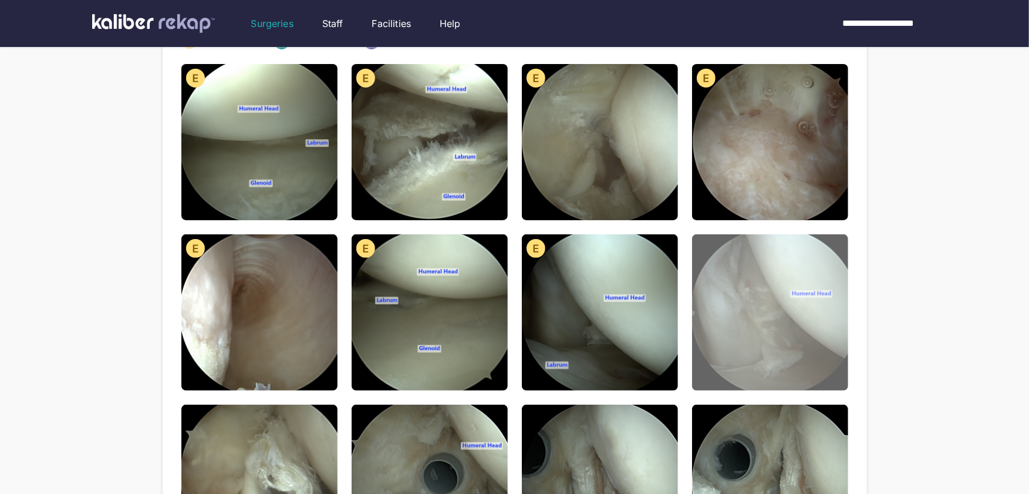
click at [793, 332] on img at bounding box center [770, 312] width 156 height 156
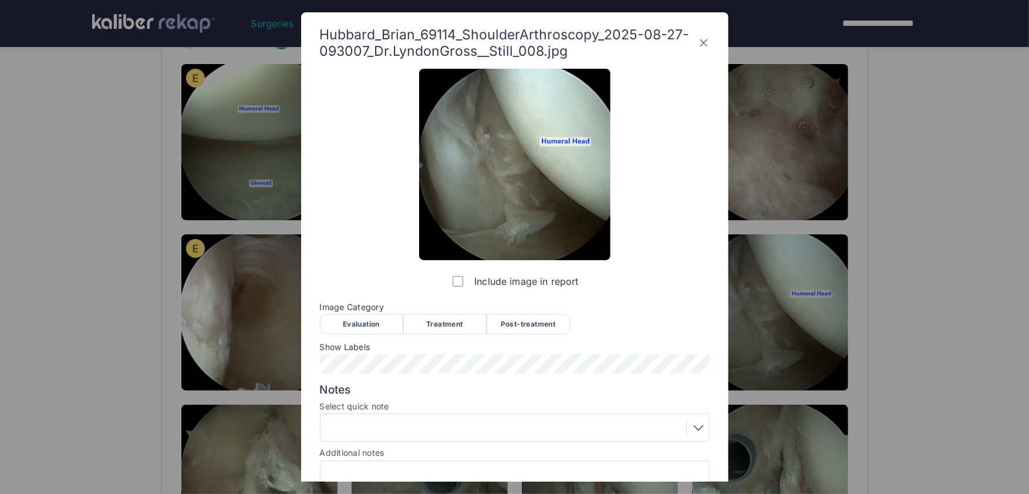
click at [363, 319] on div "Evaluation" at bounding box center [361, 324] width 83 height 20
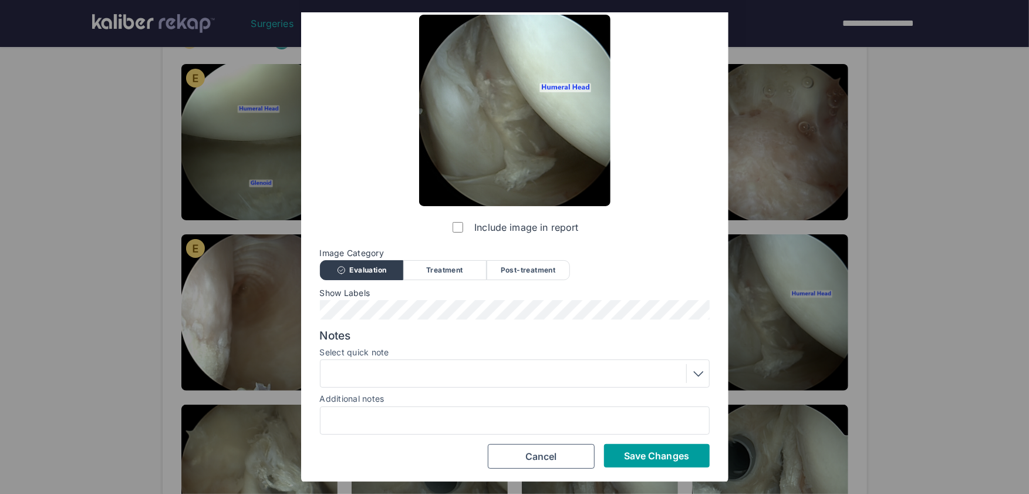
click at [634, 455] on span "Save Changes" at bounding box center [656, 456] width 65 height 12
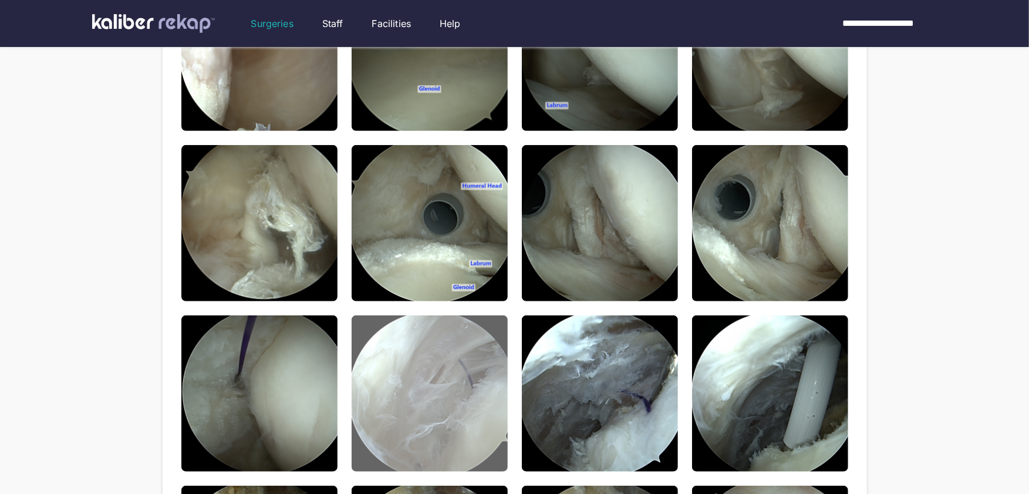
scroll to position [423, 0]
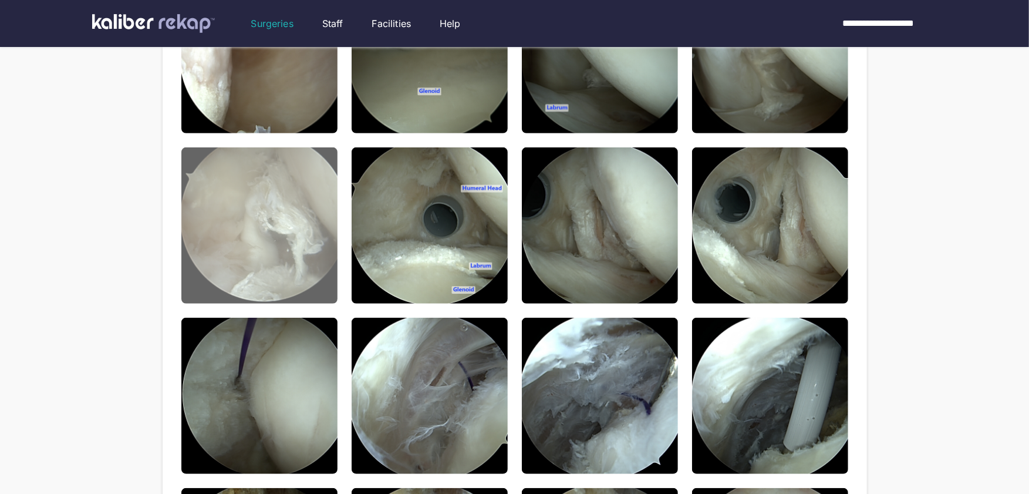
click at [271, 211] on img at bounding box center [259, 225] width 156 height 156
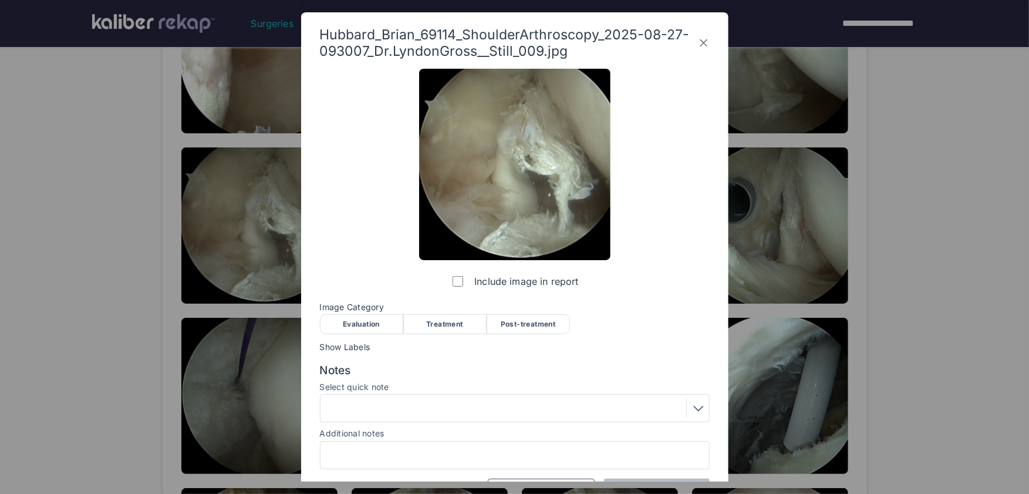
click at [362, 319] on div "Evaluation" at bounding box center [361, 324] width 83 height 20
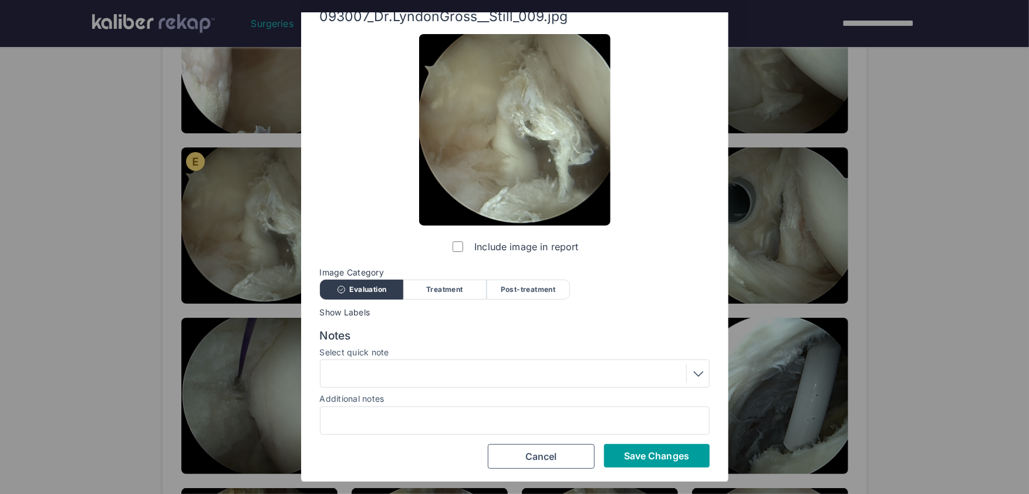
click at [633, 460] on span "Save Changes" at bounding box center [656, 456] width 65 height 12
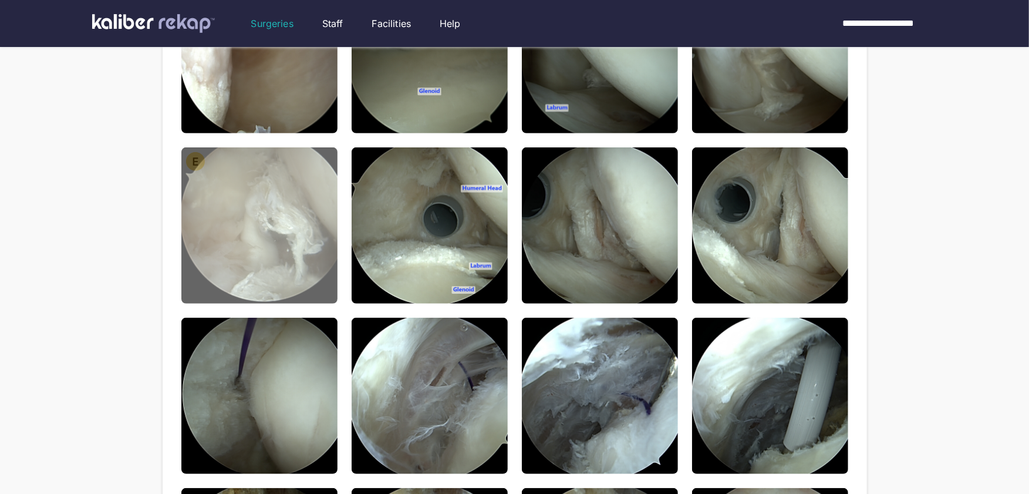
click at [264, 265] on img at bounding box center [259, 225] width 156 height 156
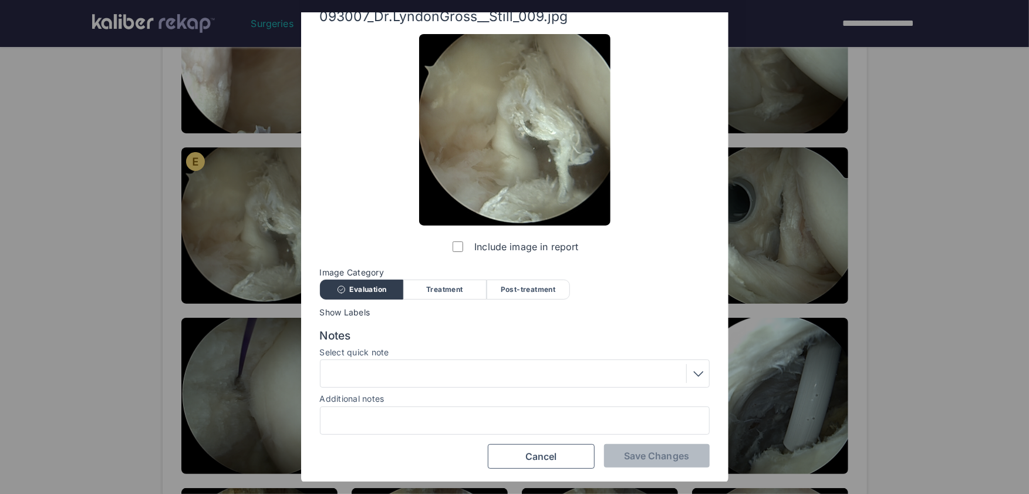
click at [471, 377] on div at bounding box center [514, 373] width 381 height 19
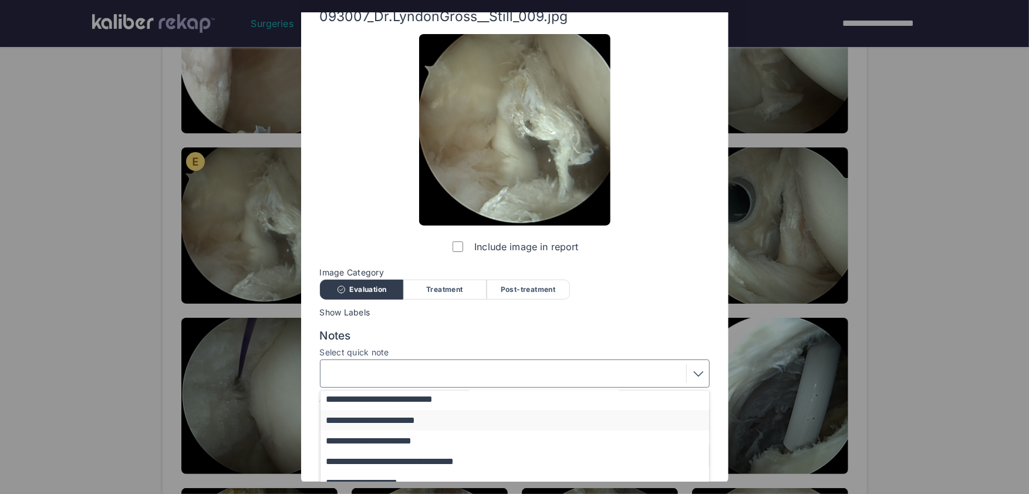
scroll to position [45, 0]
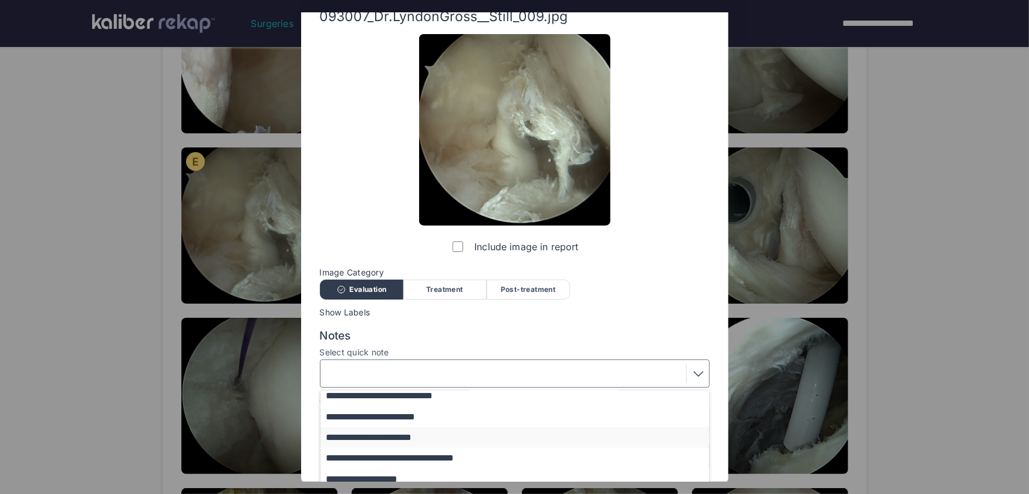
click at [420, 437] on button "**********" at bounding box center [520, 437] width 400 height 21
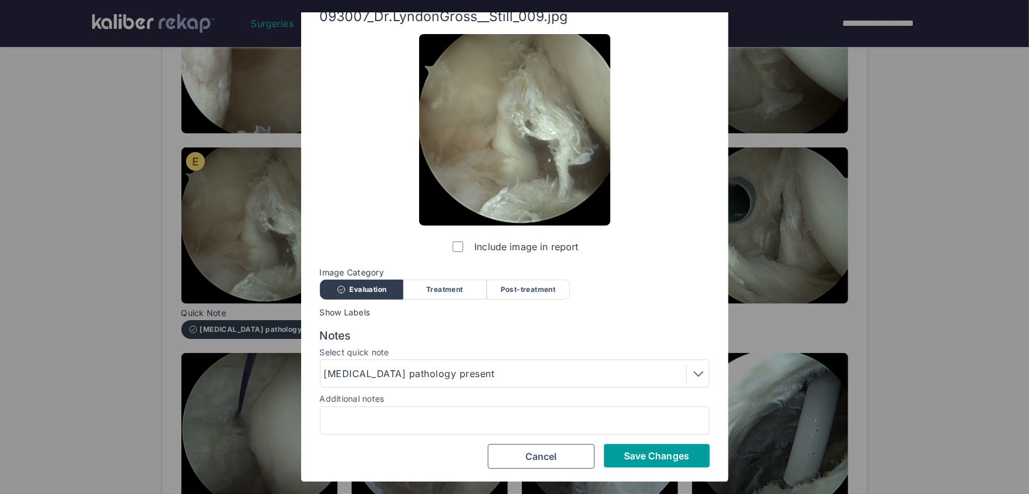
click at [620, 461] on button "Save Changes" at bounding box center [657, 455] width 106 height 23
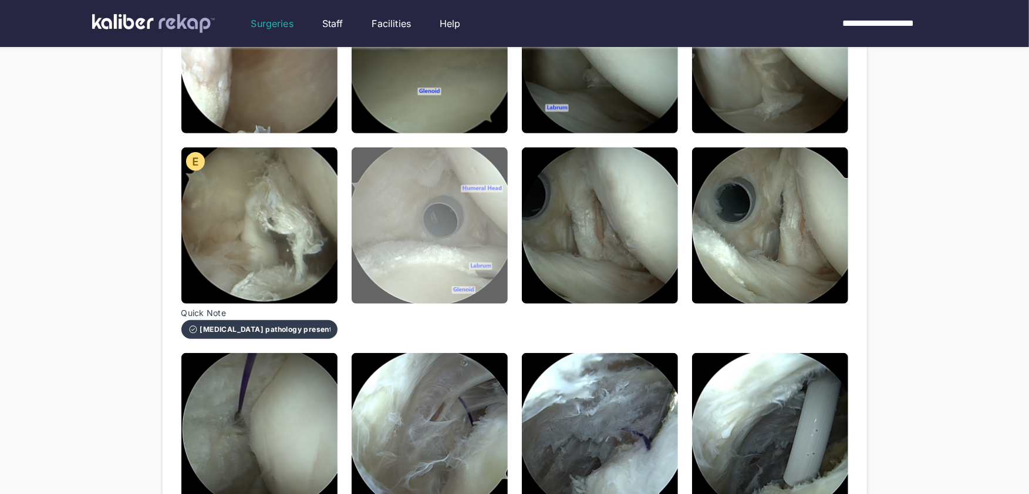
click at [451, 275] on img at bounding box center [430, 225] width 156 height 156
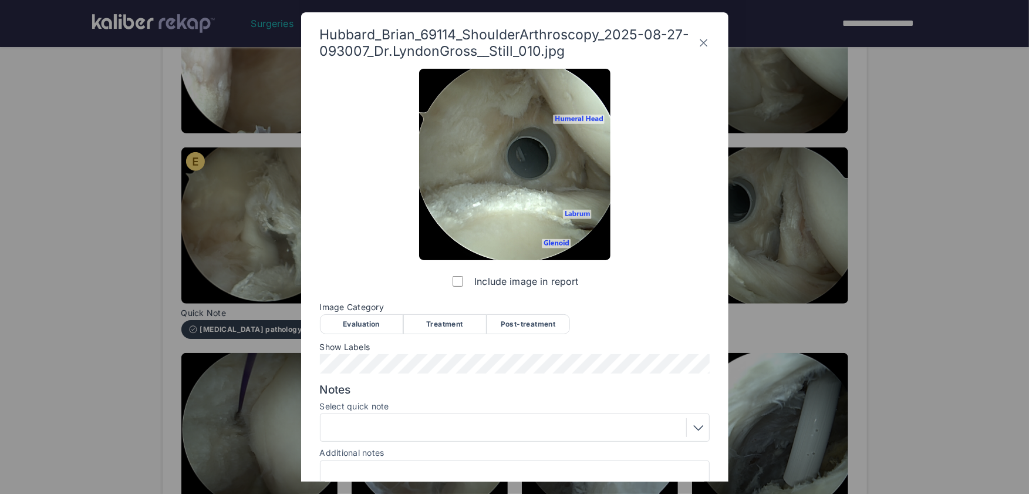
click at [518, 324] on div "Post-treatment" at bounding box center [528, 324] width 83 height 20
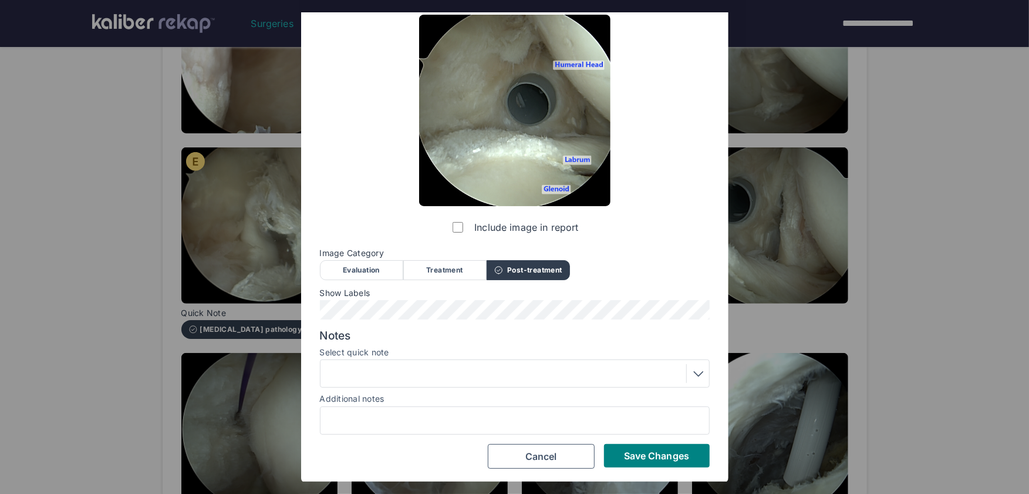
click at [455, 370] on div at bounding box center [514, 373] width 381 height 19
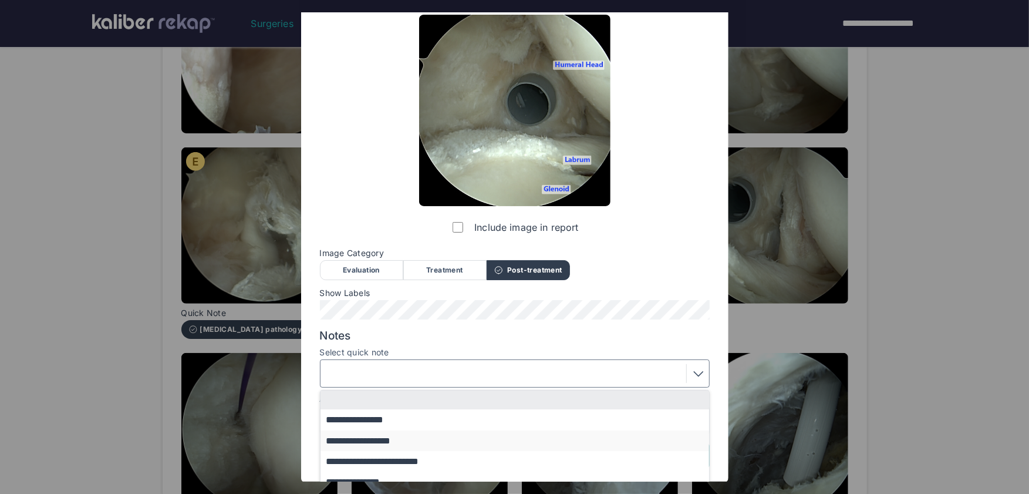
scroll to position [25, 0]
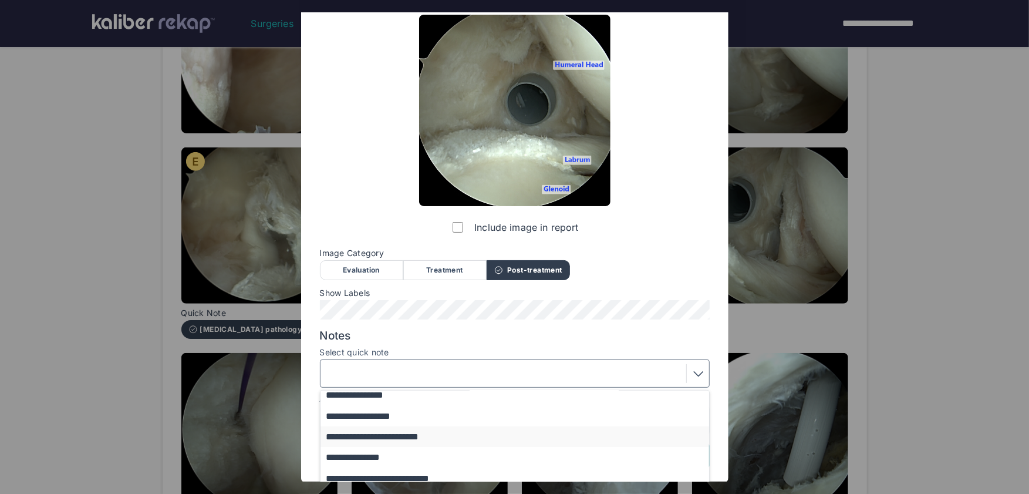
click at [432, 437] on button "**********" at bounding box center [520, 436] width 400 height 21
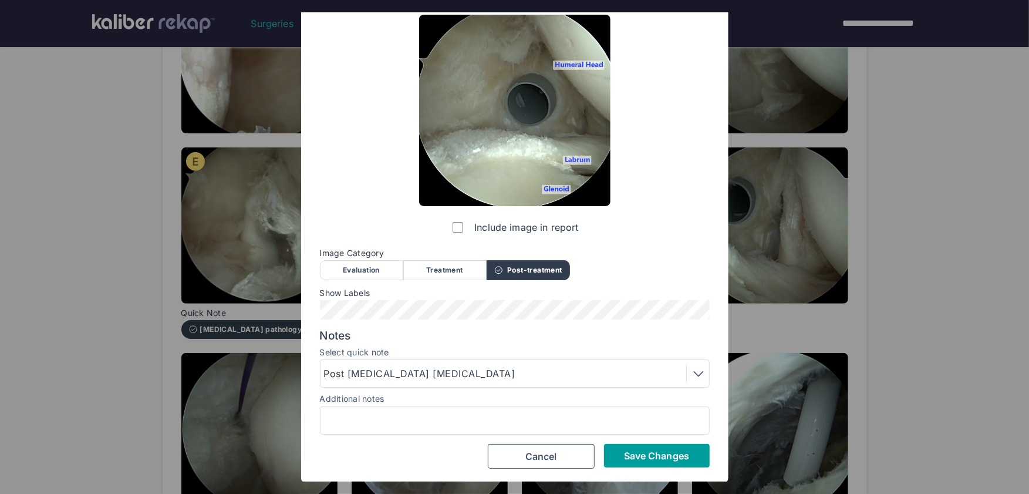
click at [617, 455] on button "Save Changes" at bounding box center [657, 455] width 106 height 23
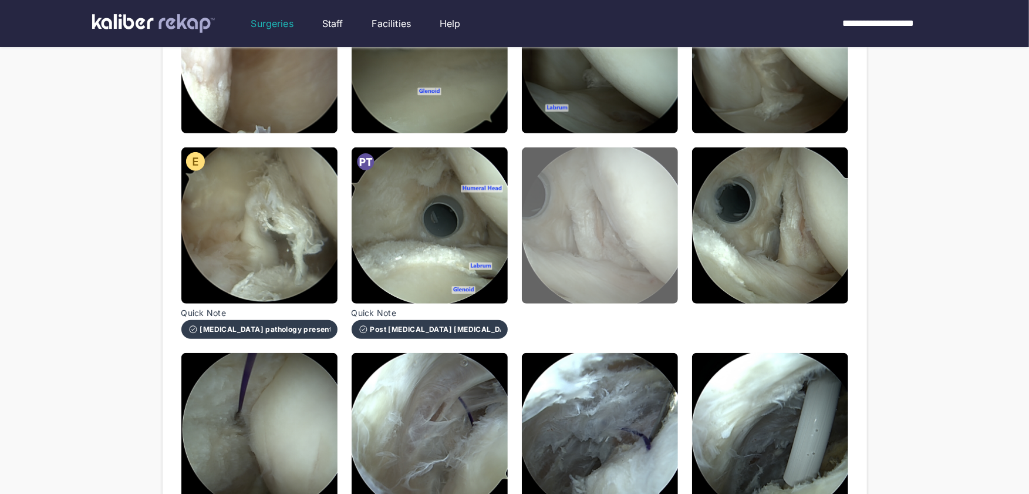
click at [621, 274] on img at bounding box center [600, 225] width 156 height 156
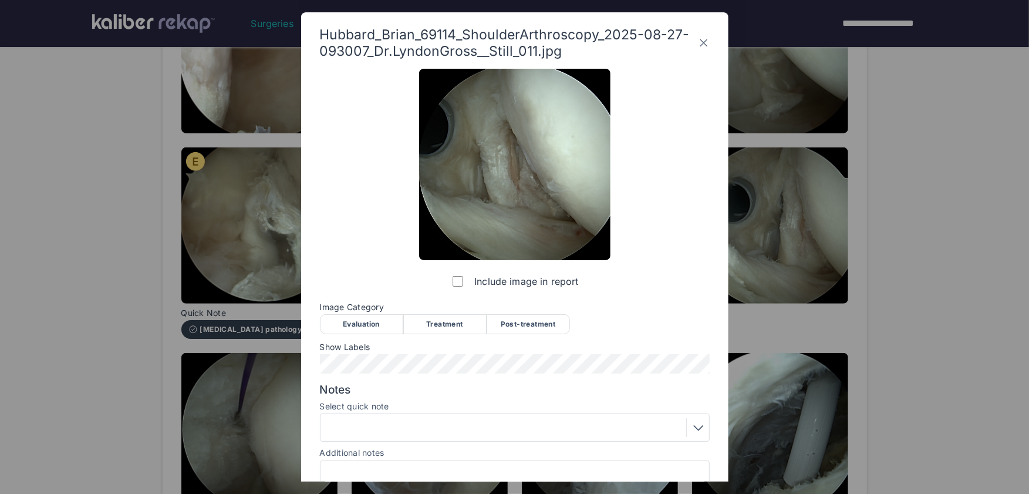
click at [522, 322] on div "Post-treatment" at bounding box center [528, 324] width 83 height 20
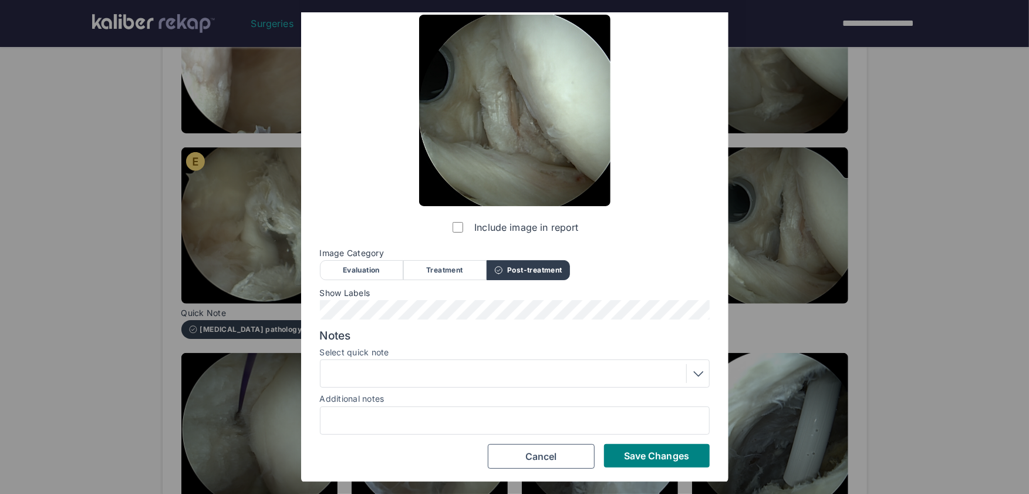
scroll to position [54, 0]
click at [429, 371] on div at bounding box center [514, 373] width 381 height 19
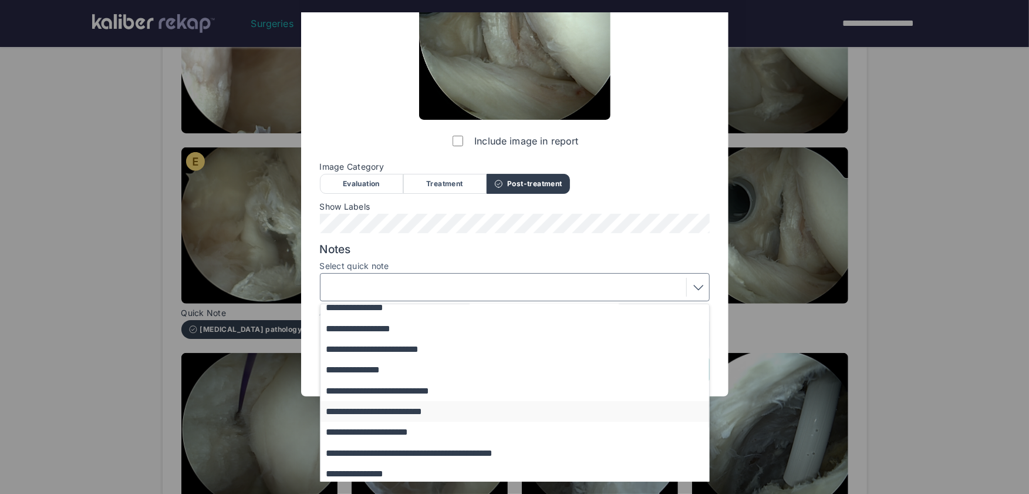
scroll to position [31, 0]
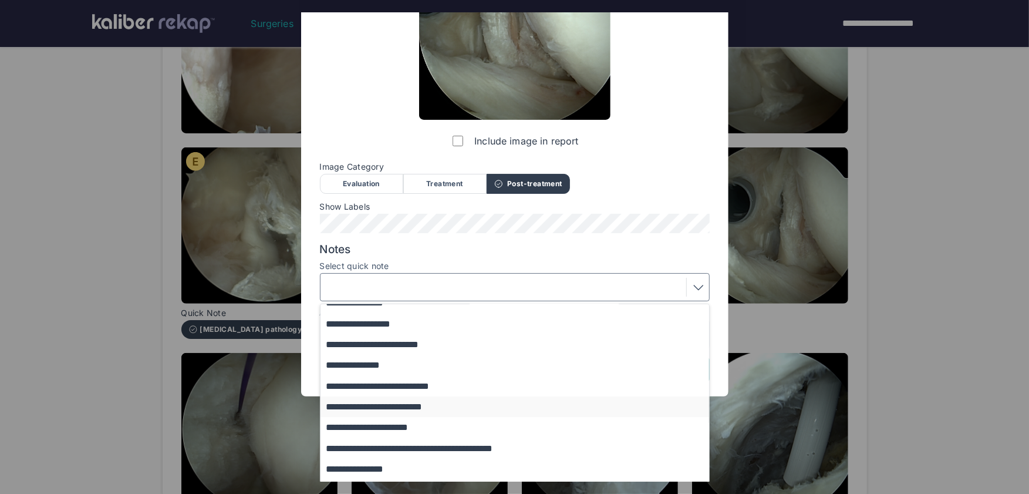
click at [421, 427] on button "**********" at bounding box center [520, 427] width 400 height 21
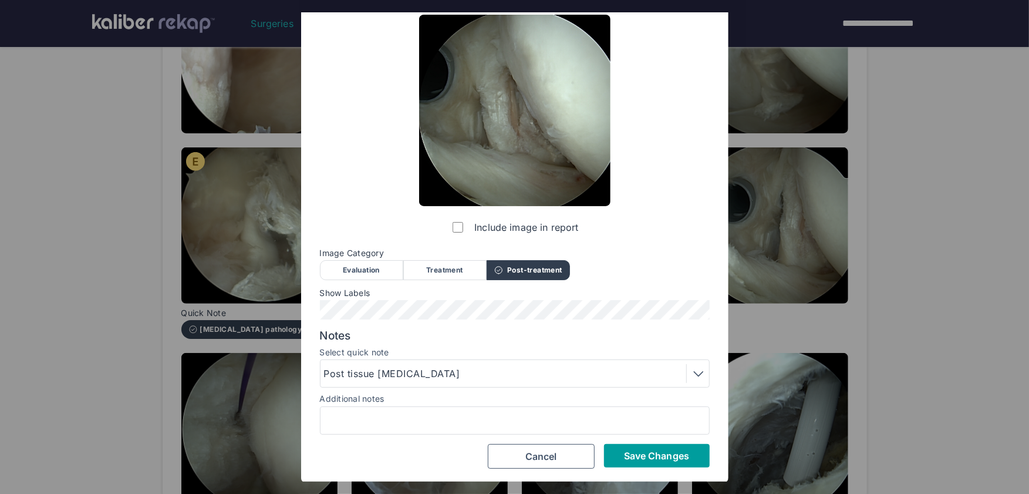
click at [694, 457] on button "Save Changes" at bounding box center [657, 455] width 106 height 23
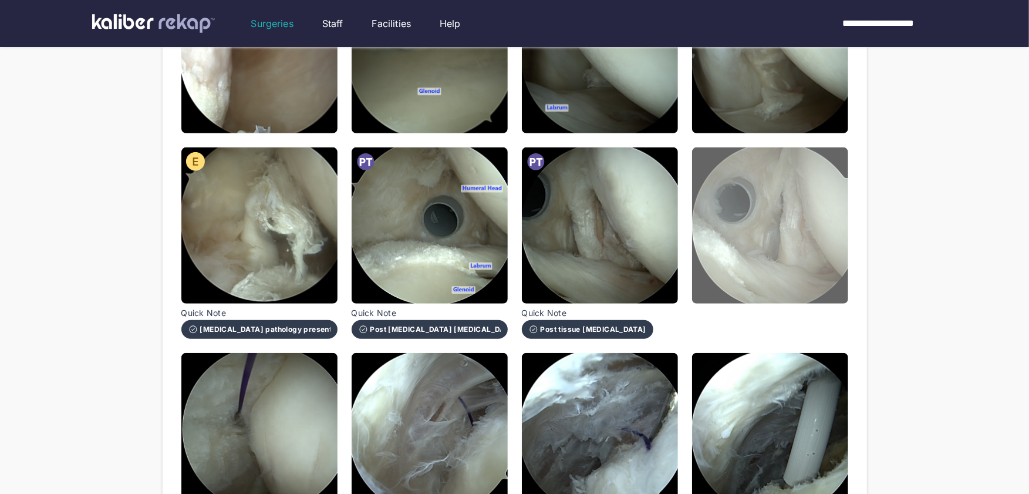
click at [761, 273] on img at bounding box center [770, 225] width 156 height 156
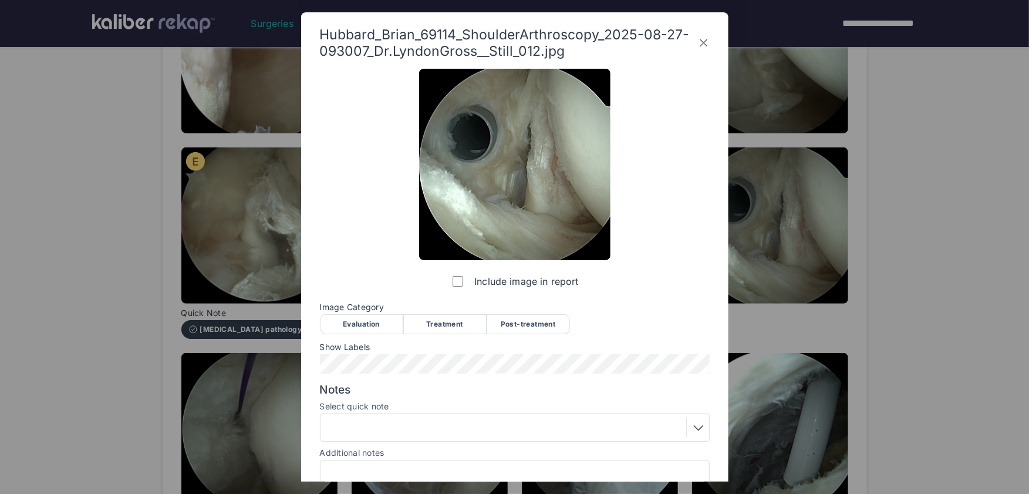
click at [538, 322] on div "Post-treatment" at bounding box center [528, 324] width 83 height 20
click at [371, 373] on div "Include image in report Image Category Evaluation Treatment Post-treatment Eval…" at bounding box center [515, 296] width 390 height 454
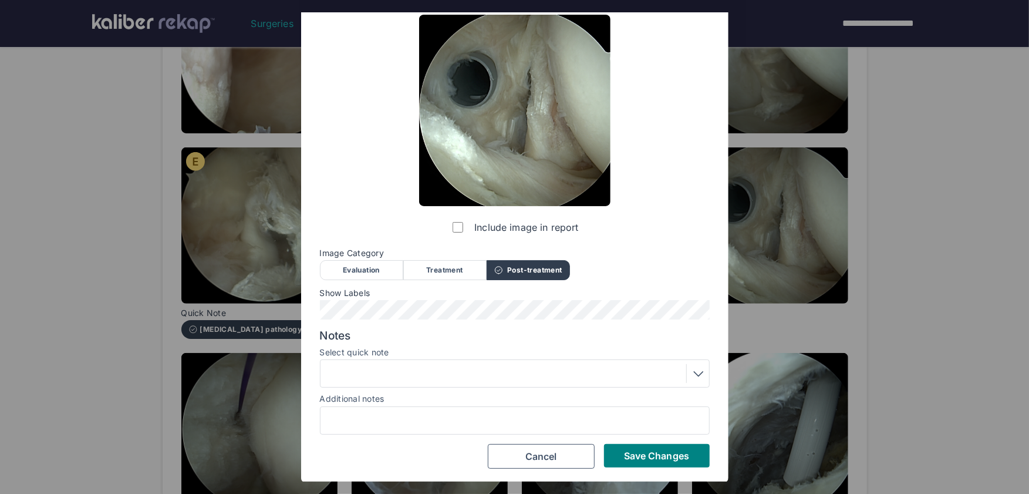
click at [389, 359] on div at bounding box center [515, 373] width 390 height 28
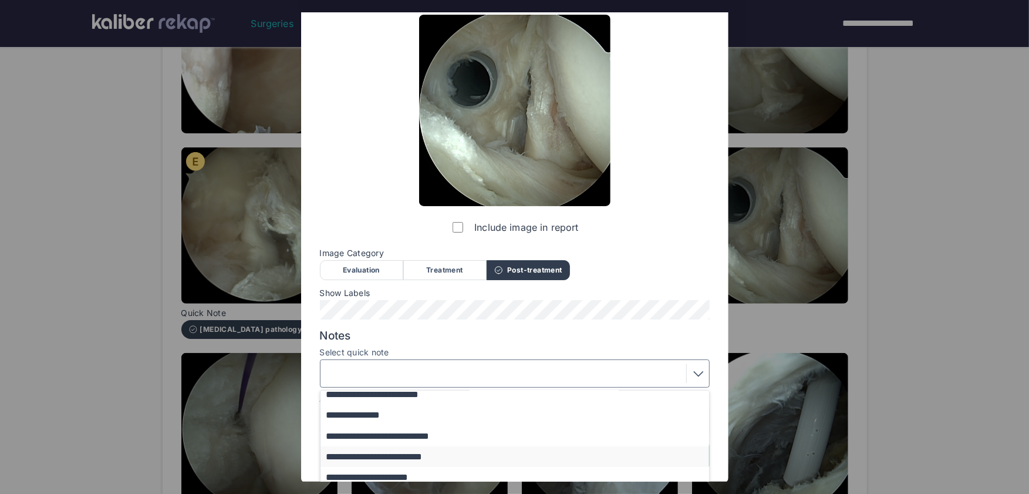
scroll to position [80, 0]
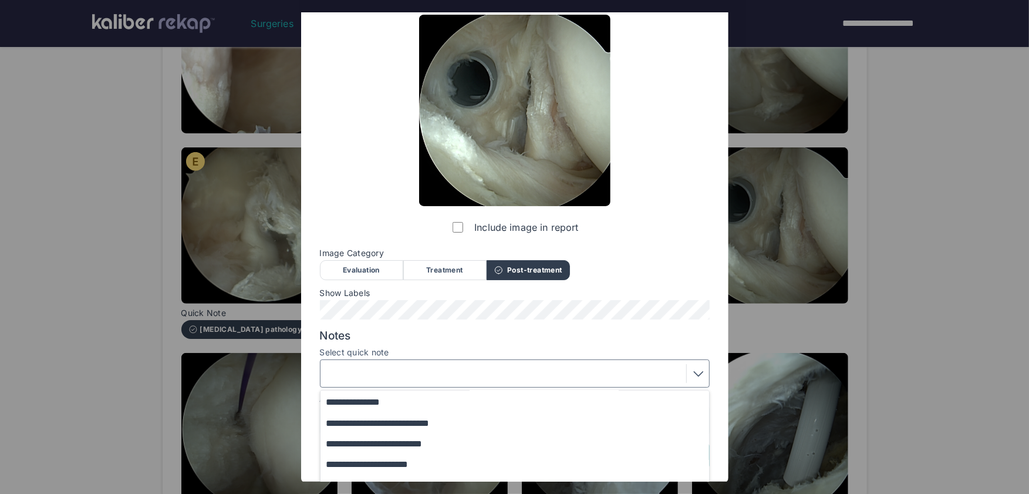
drag, startPoint x: 413, startPoint y: 462, endPoint x: 453, endPoint y: 470, distance: 40.6
click at [414, 462] on button "**********" at bounding box center [520, 464] width 400 height 21
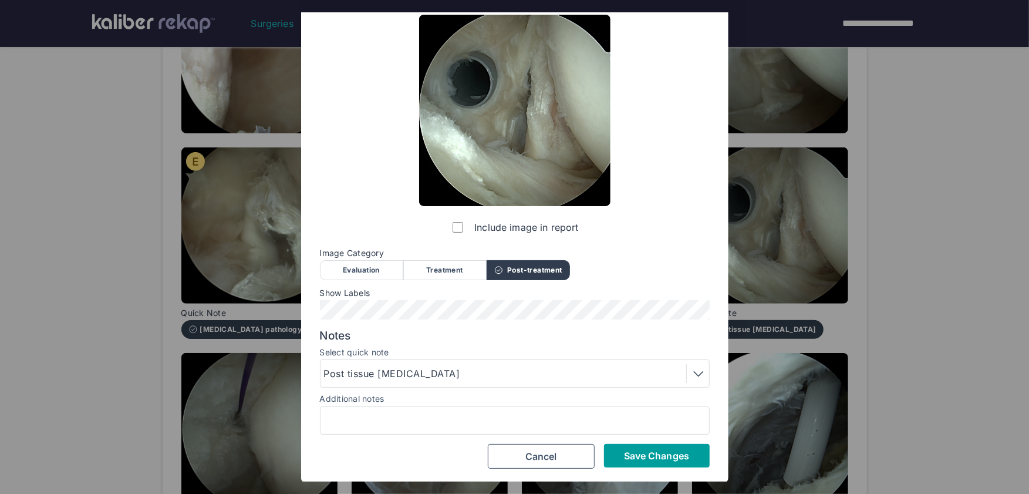
click at [639, 456] on span "Save Changes" at bounding box center [656, 456] width 65 height 12
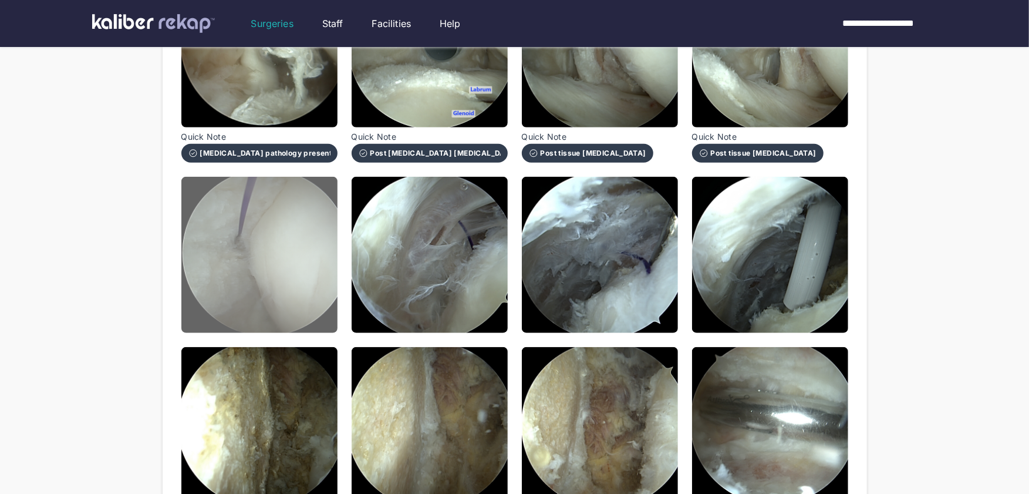
scroll to position [606, 0]
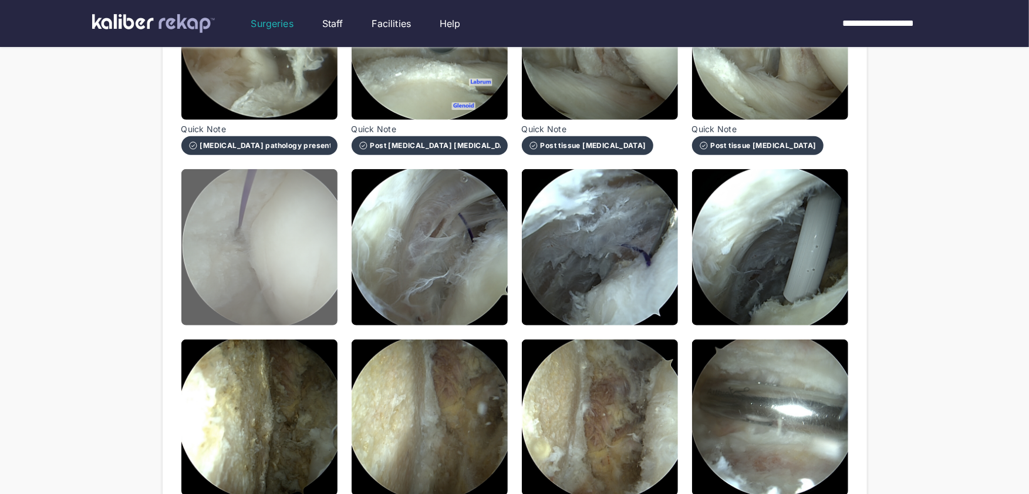
click at [279, 272] on img at bounding box center [259, 247] width 156 height 156
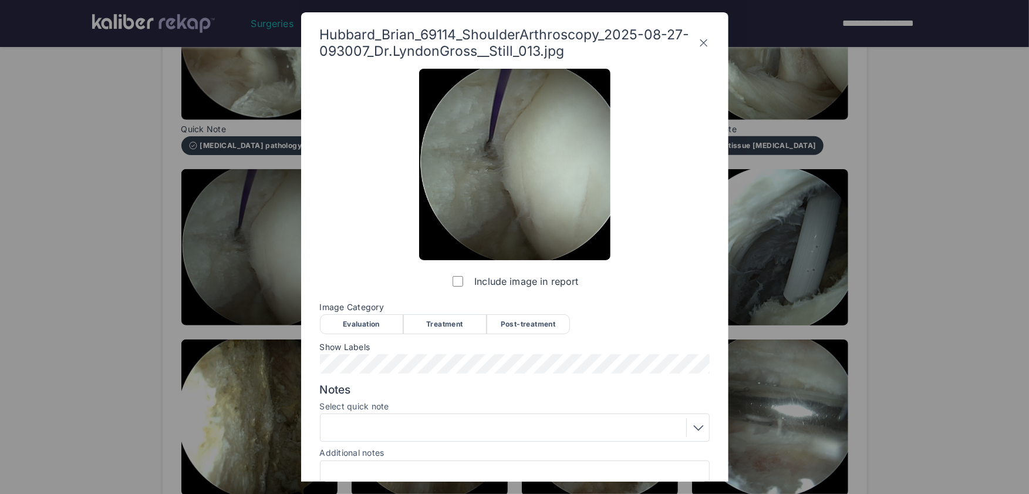
drag, startPoint x: 361, startPoint y: 325, endPoint x: 358, endPoint y: 353, distance: 27.7
click at [360, 333] on div "Evaluation" at bounding box center [361, 324] width 83 height 20
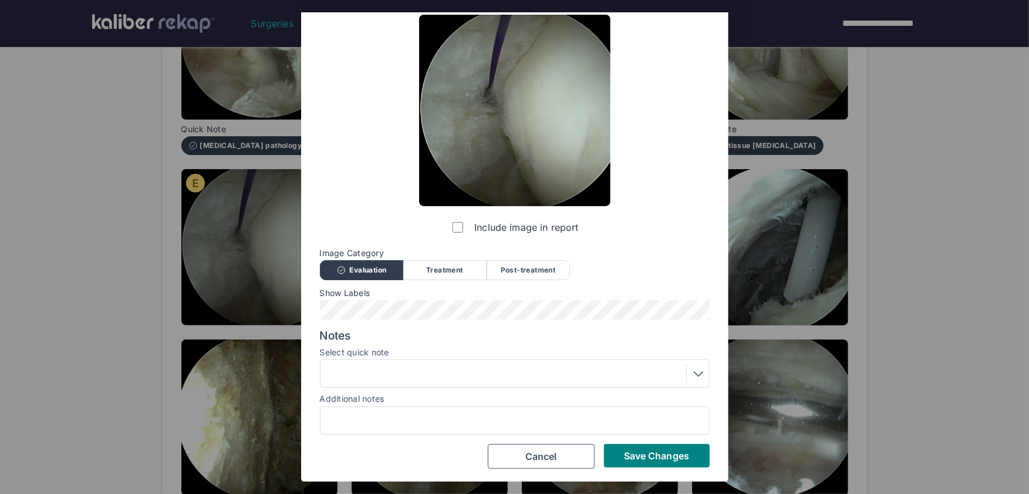
click at [385, 369] on div at bounding box center [514, 373] width 381 height 19
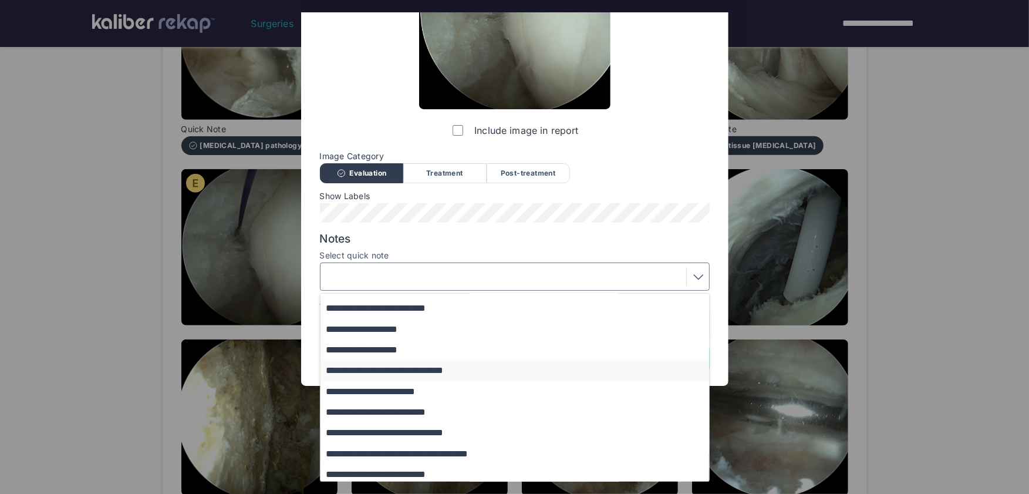
scroll to position [142, 0]
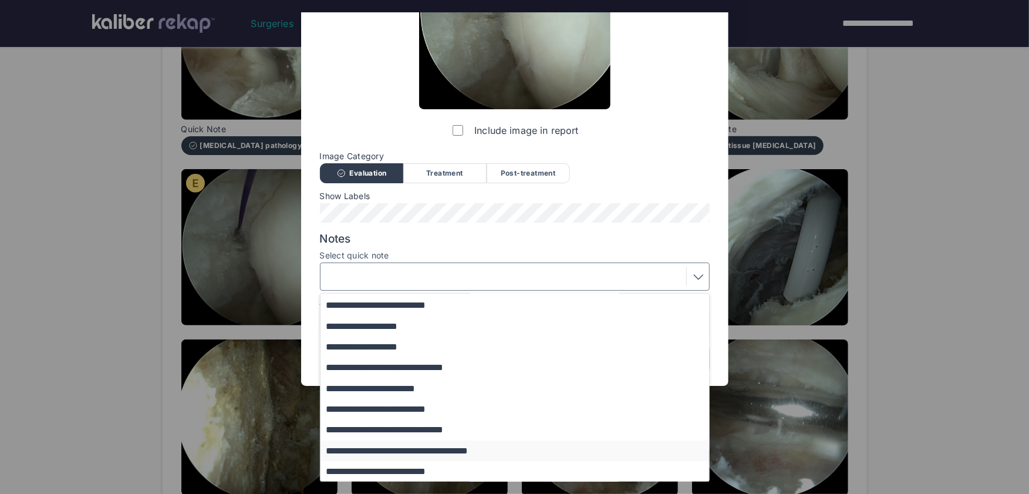
click at [415, 451] on button "**********" at bounding box center [520, 450] width 400 height 21
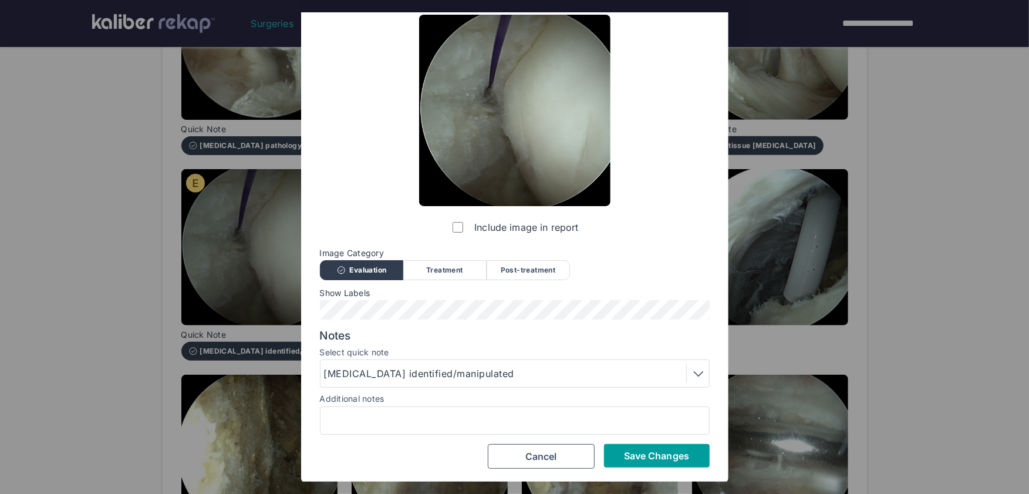
click at [628, 459] on span "Save Changes" at bounding box center [656, 456] width 65 height 12
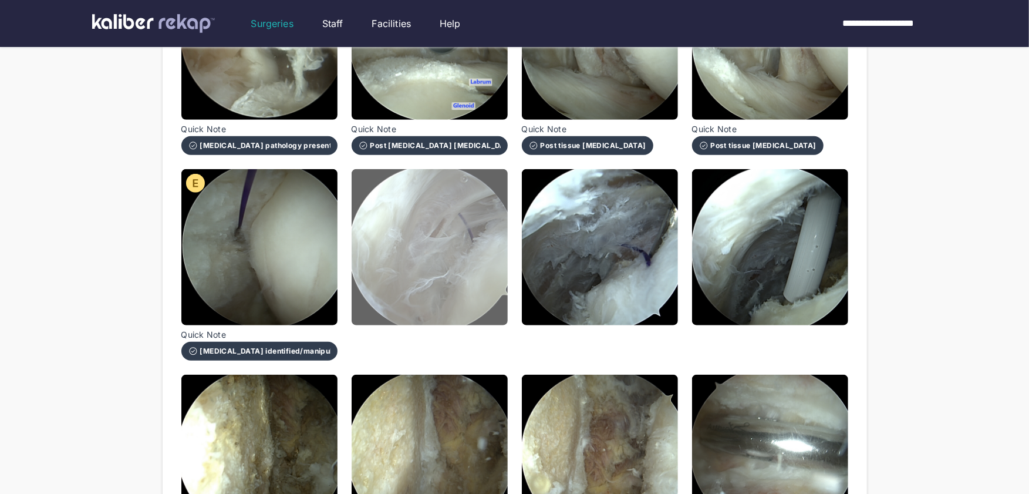
click at [445, 283] on img at bounding box center [430, 247] width 156 height 156
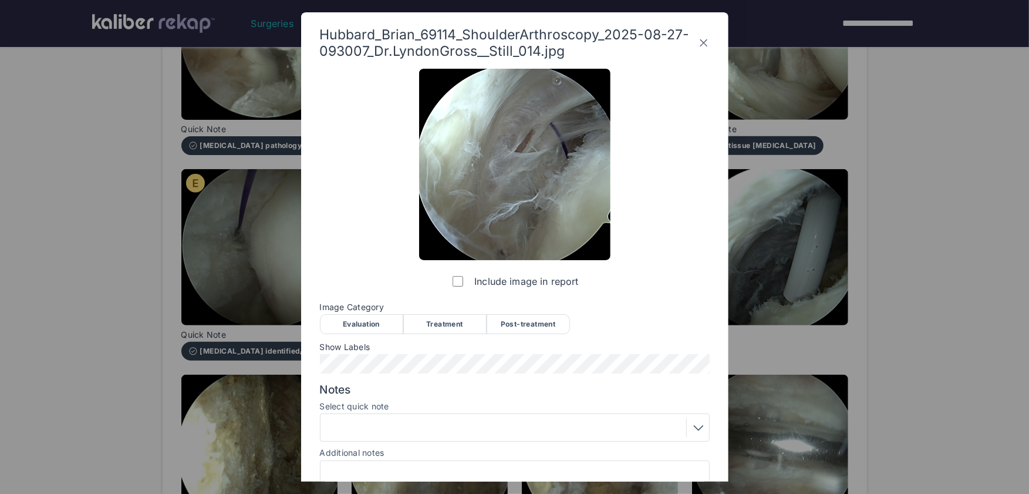
drag, startPoint x: 352, startPoint y: 323, endPoint x: 351, endPoint y: 349, distance: 25.8
click at [352, 329] on div "Evaluation" at bounding box center [361, 324] width 83 height 20
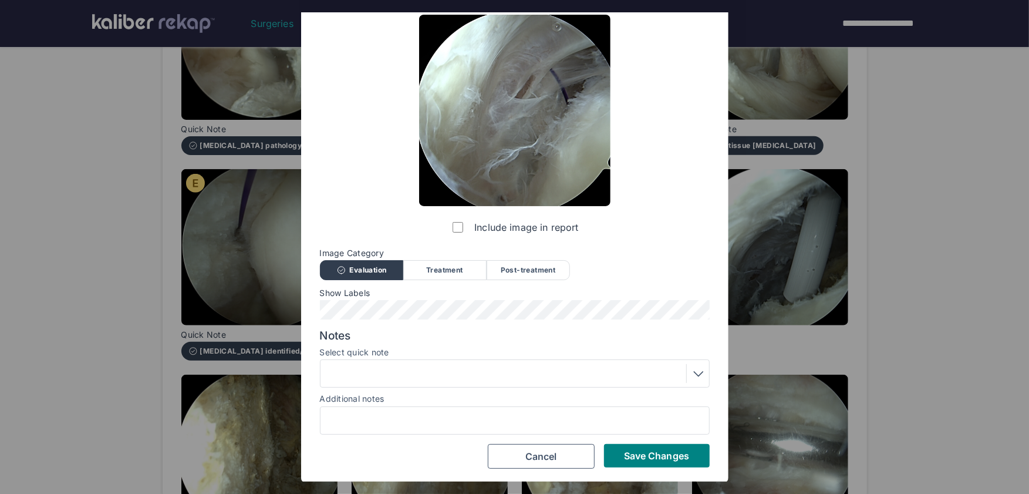
click at [404, 382] on div at bounding box center [515, 373] width 390 height 28
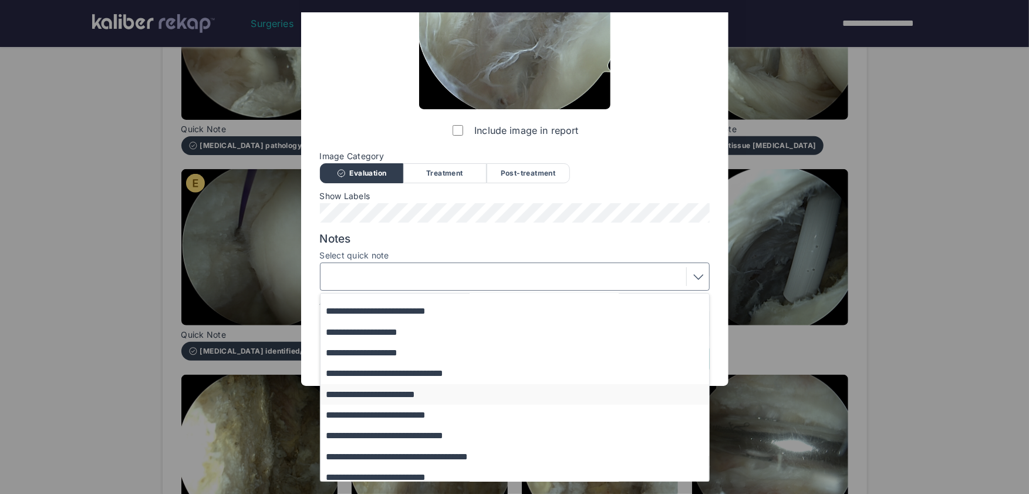
scroll to position [142, 0]
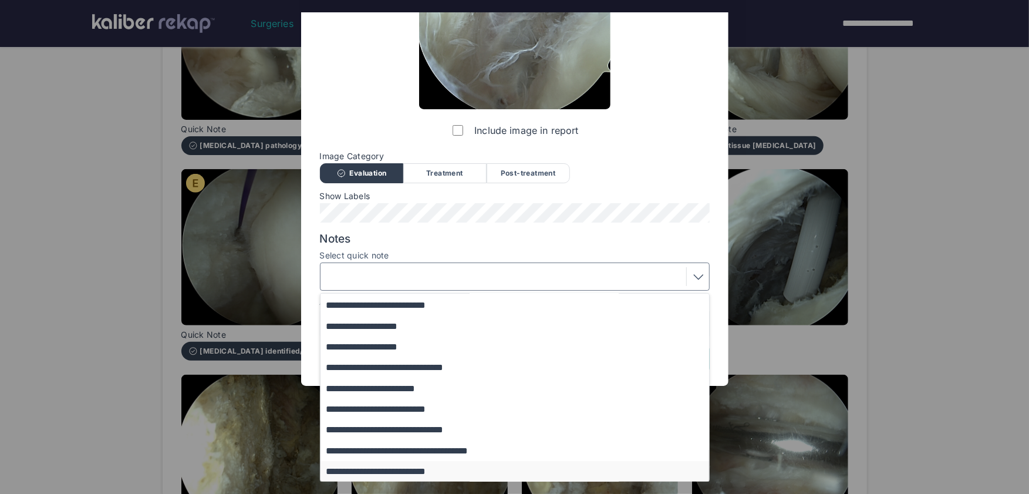
click at [424, 468] on button "**********" at bounding box center [520, 471] width 400 height 21
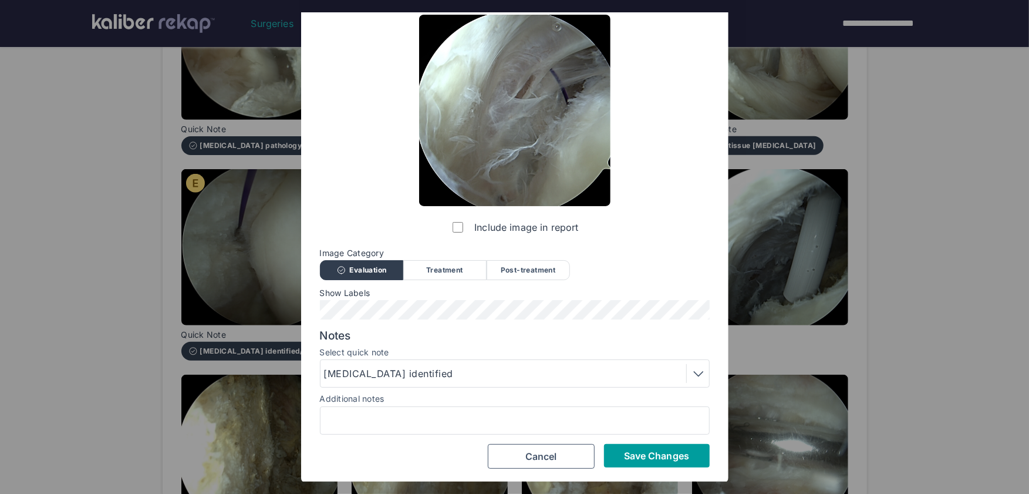
click at [664, 457] on span "Save Changes" at bounding box center [656, 456] width 65 height 12
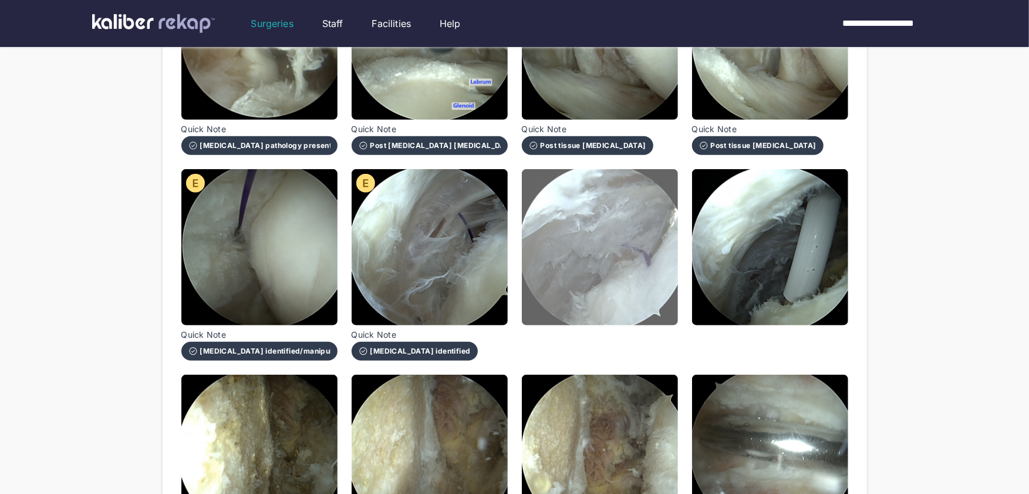
click at [603, 288] on img at bounding box center [600, 247] width 156 height 156
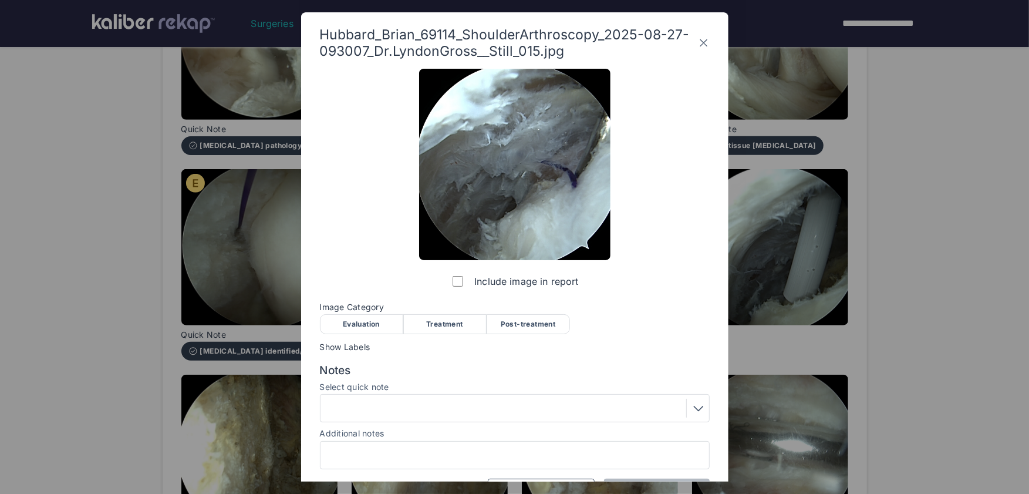
drag, startPoint x: 378, startPoint y: 318, endPoint x: 569, endPoint y: 353, distance: 194.0
click at [379, 318] on div "Evaluation" at bounding box center [361, 324] width 83 height 20
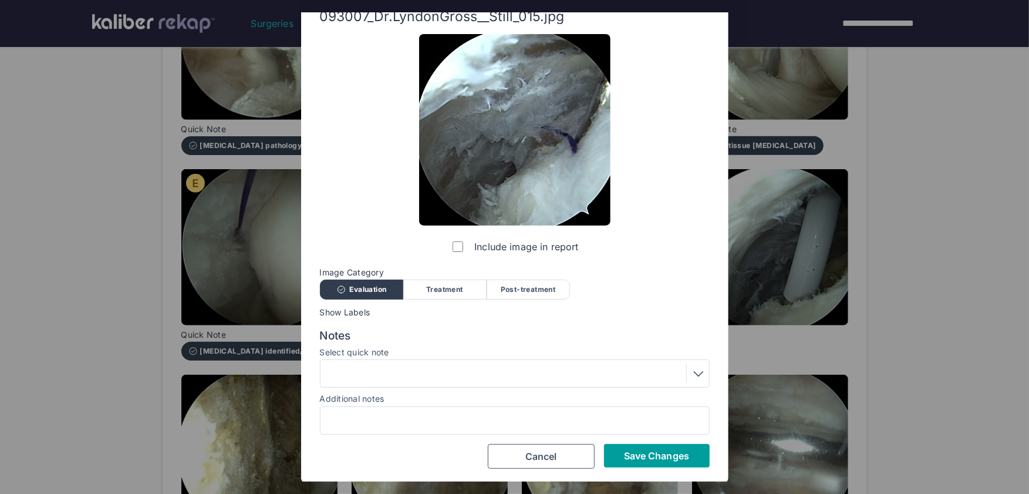
click at [649, 461] on button "Save Changes" at bounding box center [657, 455] width 106 height 23
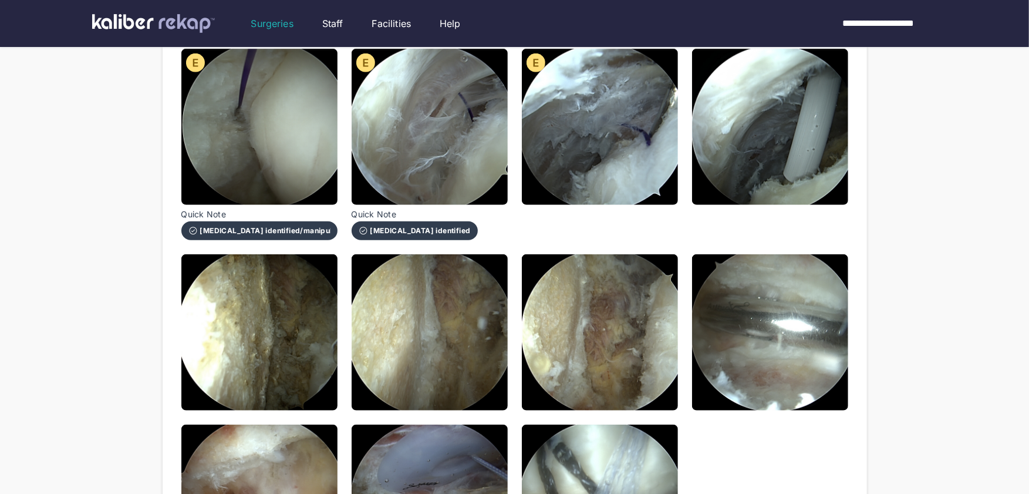
scroll to position [731, 0]
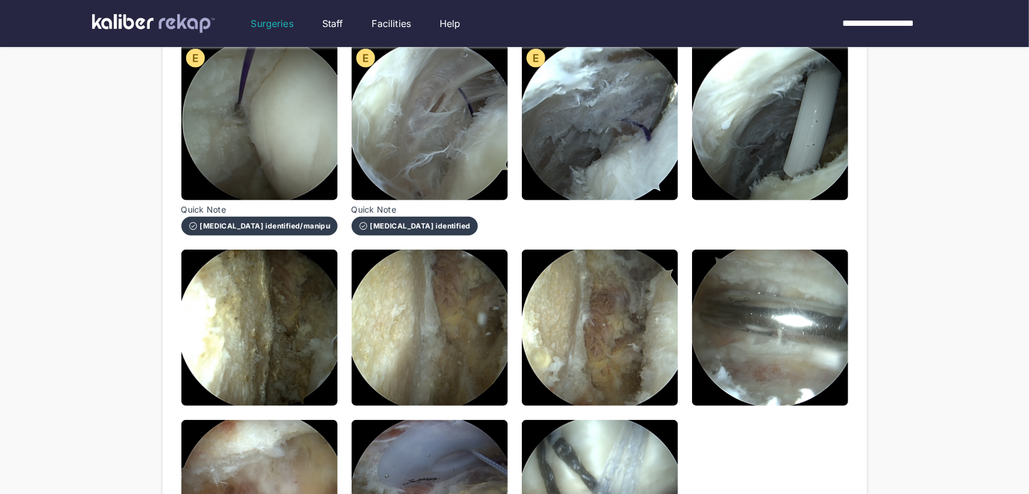
drag, startPoint x: 769, startPoint y: 170, endPoint x: 607, endPoint y: 202, distance: 165.2
click at [769, 170] on img at bounding box center [770, 122] width 156 height 156
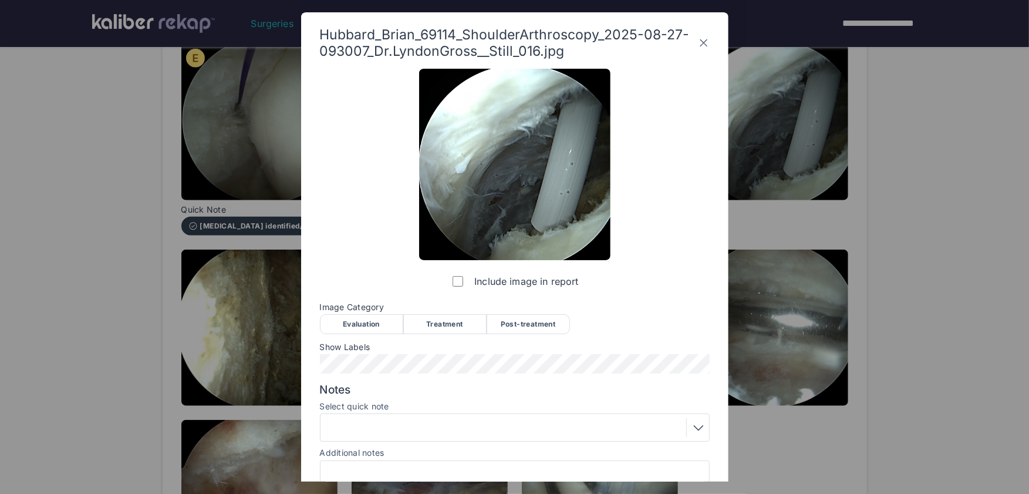
click at [366, 322] on div "Evaluation" at bounding box center [361, 324] width 83 height 20
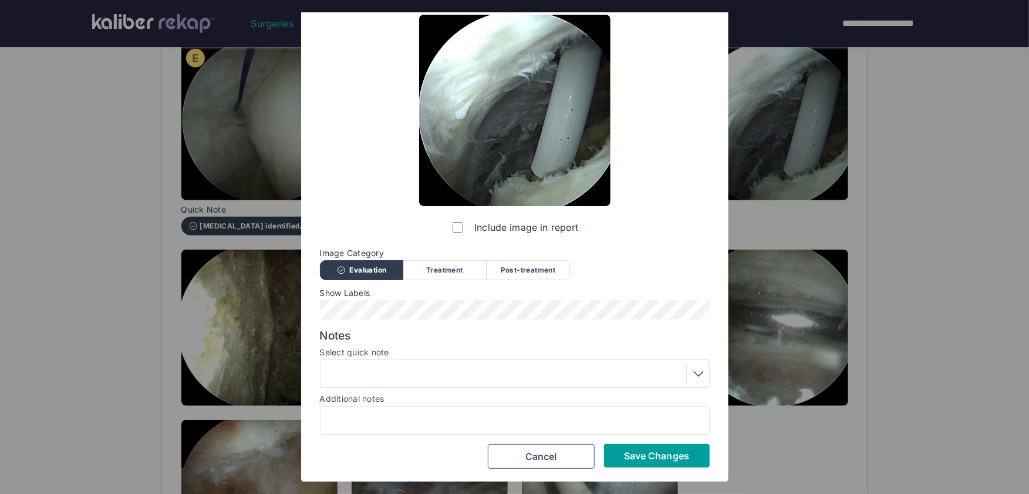
click at [652, 460] on span "Save Changes" at bounding box center [656, 456] width 65 height 12
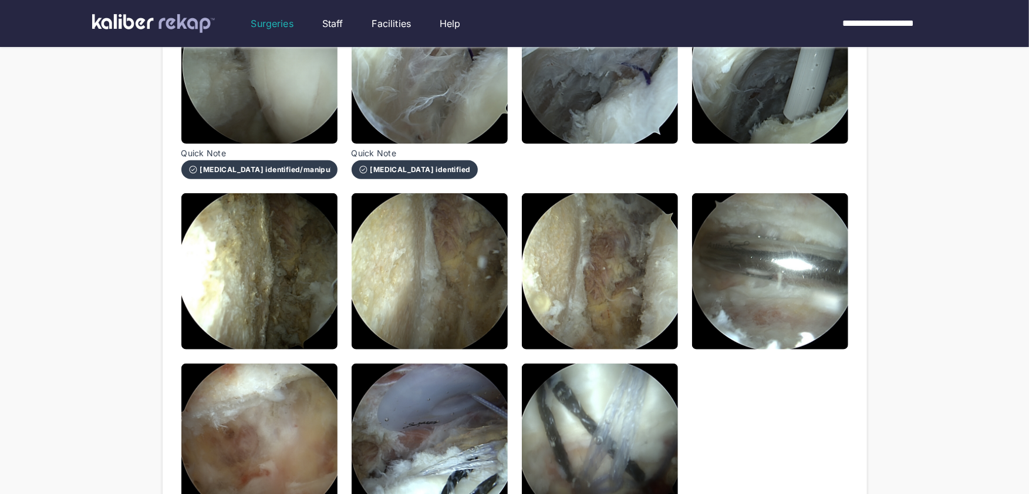
scroll to position [804, 0]
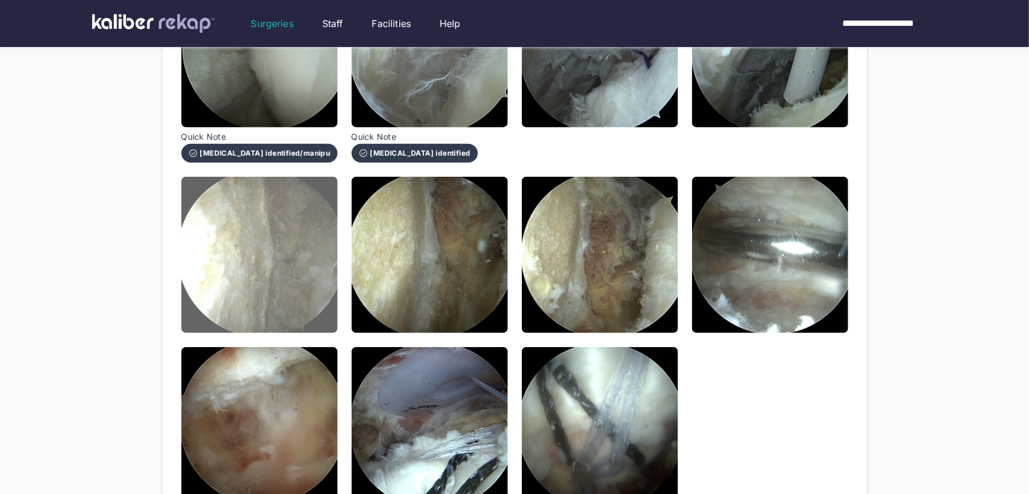
click at [288, 292] on img at bounding box center [259, 255] width 156 height 156
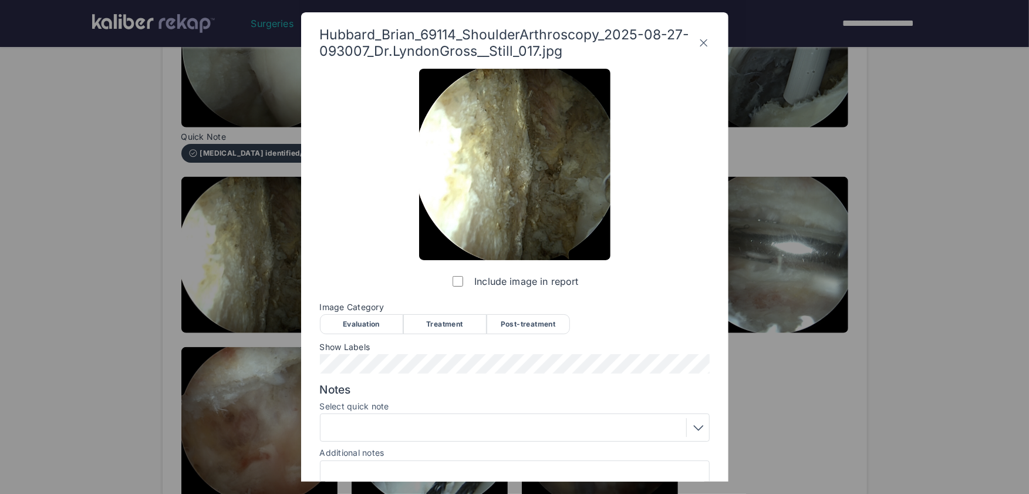
click at [370, 325] on div "Evaluation" at bounding box center [361, 324] width 83 height 20
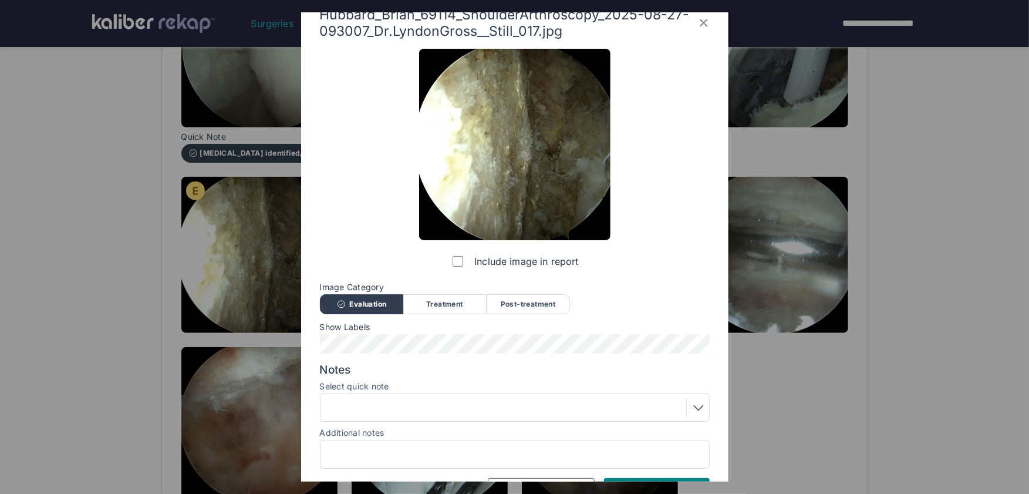
scroll to position [54, 0]
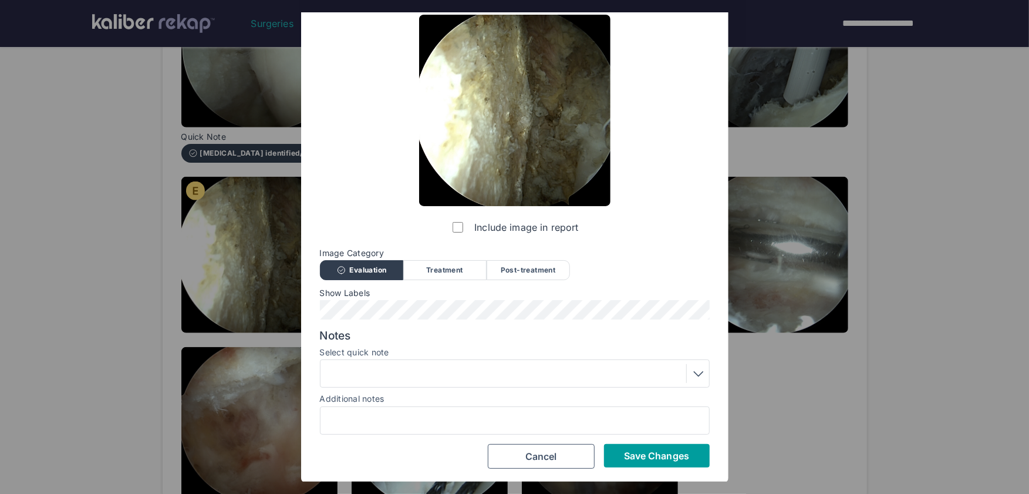
click at [649, 455] on span "Save Changes" at bounding box center [656, 456] width 65 height 12
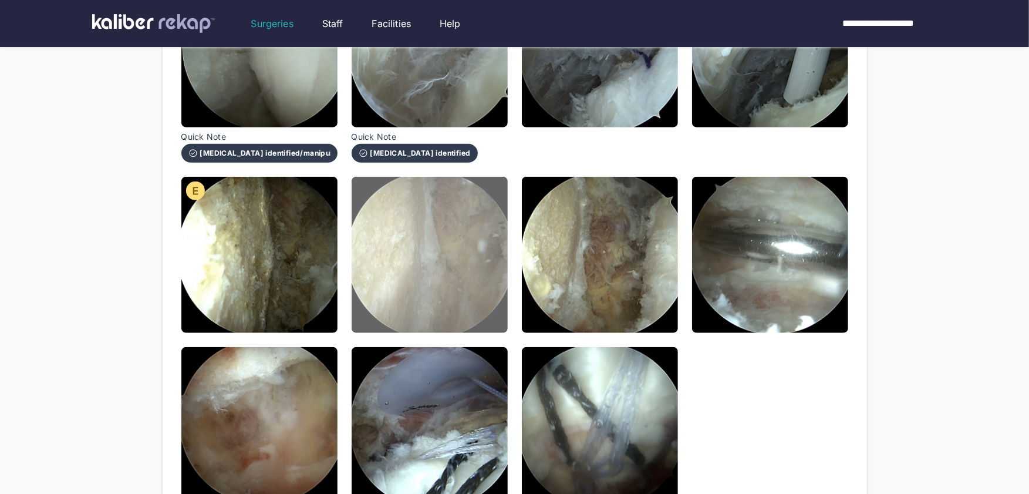
click at [458, 290] on img at bounding box center [430, 255] width 156 height 156
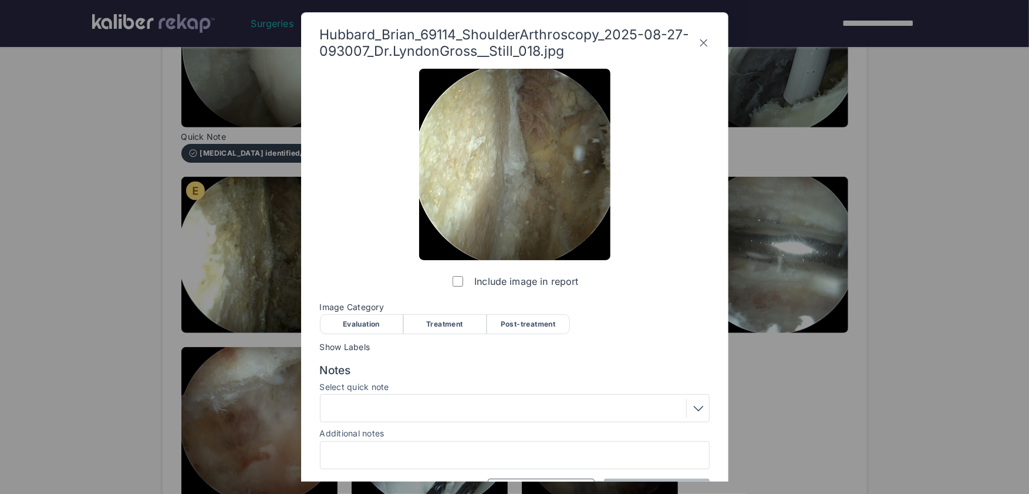
click at [363, 332] on div "Evaluation" at bounding box center [361, 324] width 83 height 20
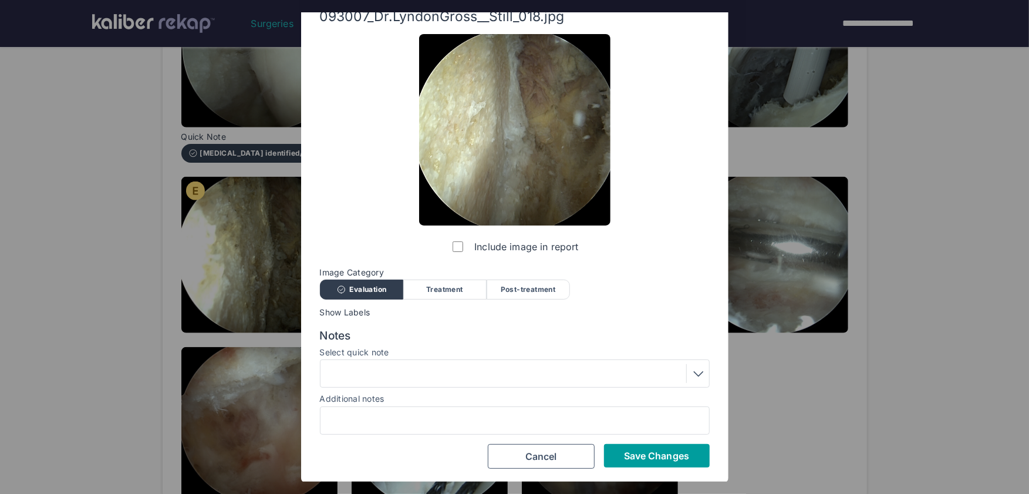
click at [654, 458] on span "Save Changes" at bounding box center [656, 456] width 65 height 12
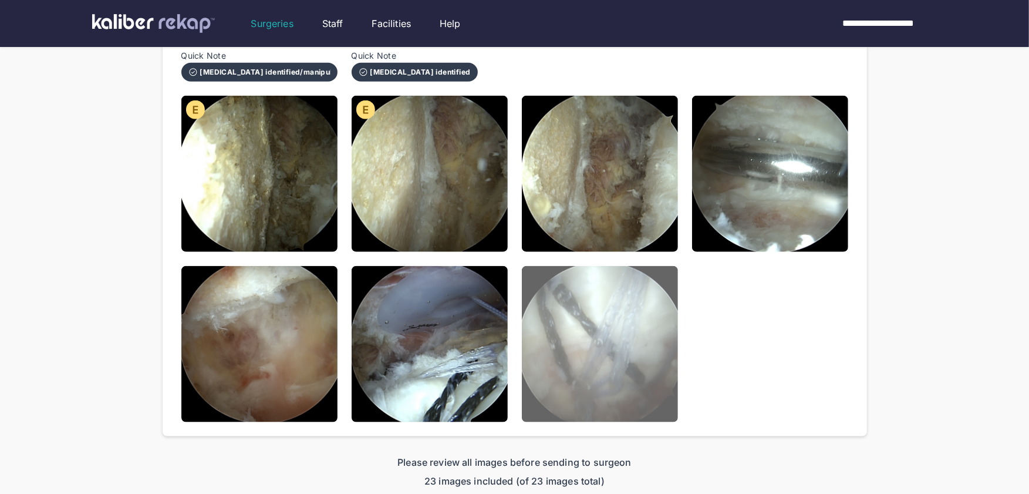
scroll to position [886, 0]
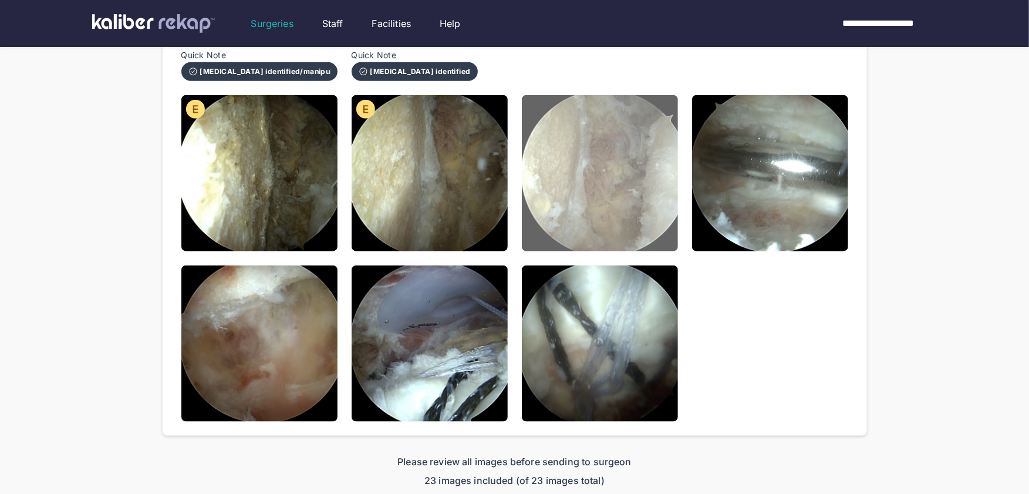
click at [648, 209] on img at bounding box center [600, 173] width 156 height 156
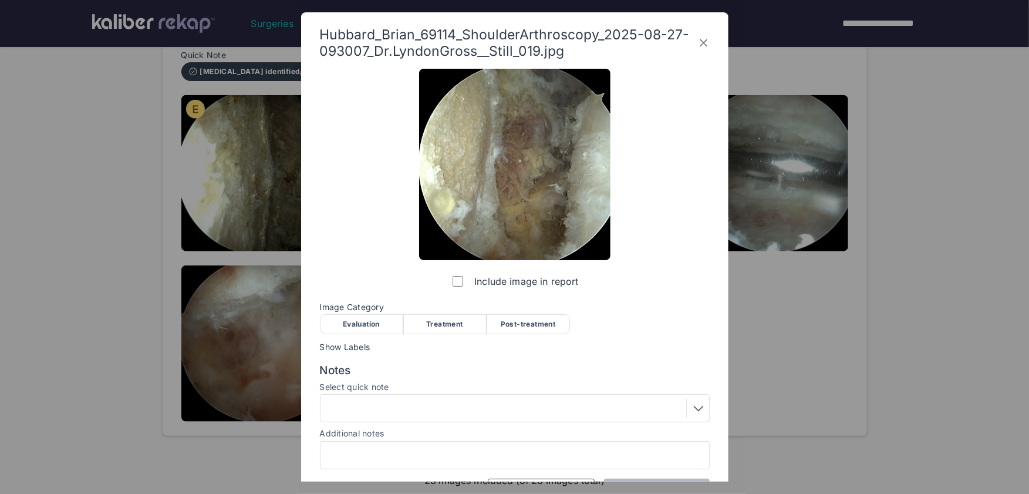
click at [362, 321] on div "Evaluation" at bounding box center [361, 324] width 83 height 20
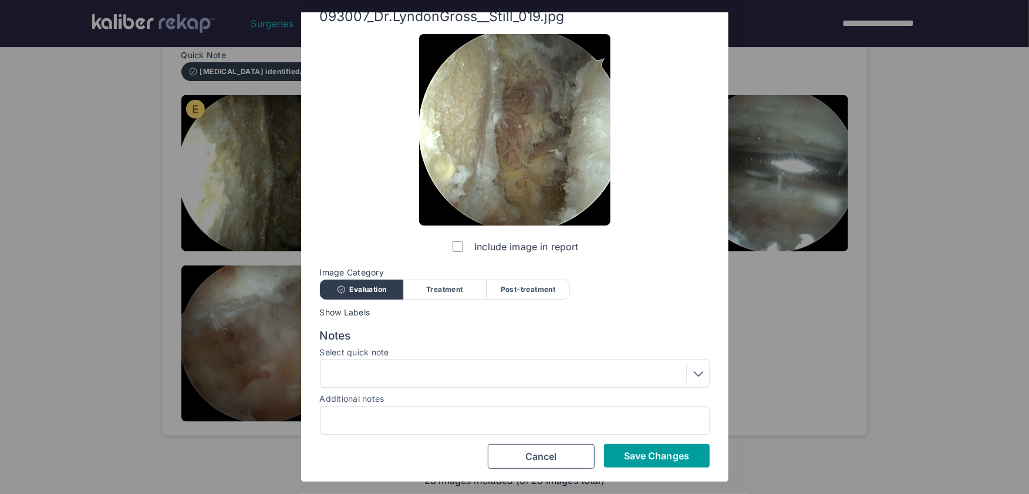
click at [673, 457] on span "Save Changes" at bounding box center [656, 456] width 65 height 12
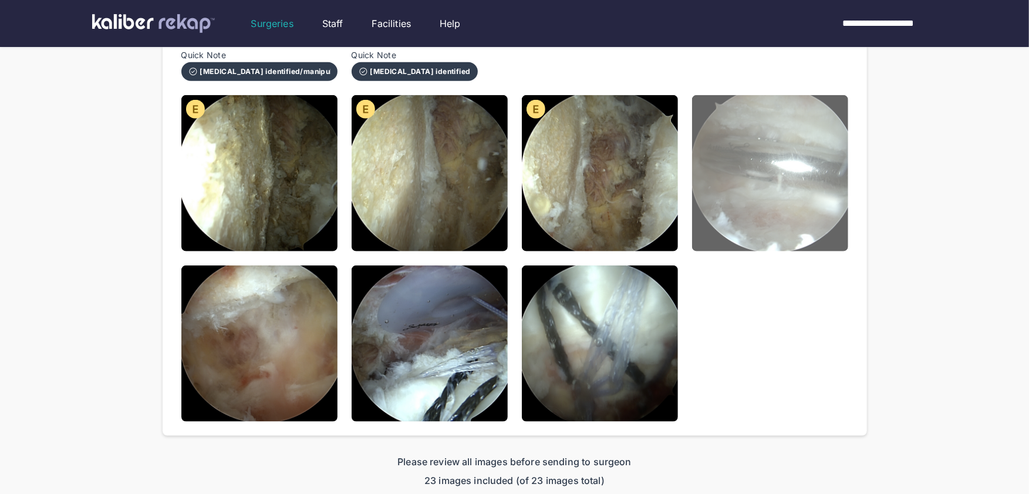
click at [747, 218] on img at bounding box center [770, 173] width 156 height 156
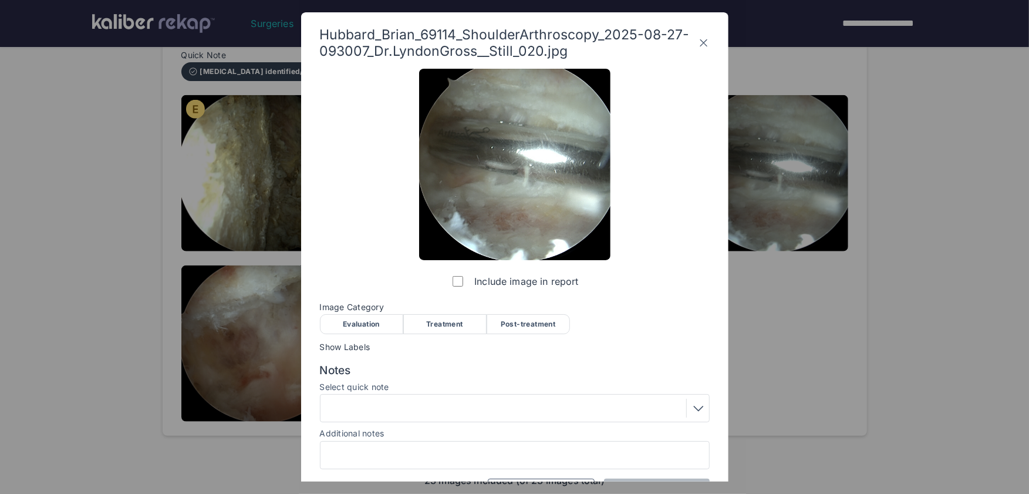
click at [448, 316] on div "Treatment" at bounding box center [444, 324] width 83 height 20
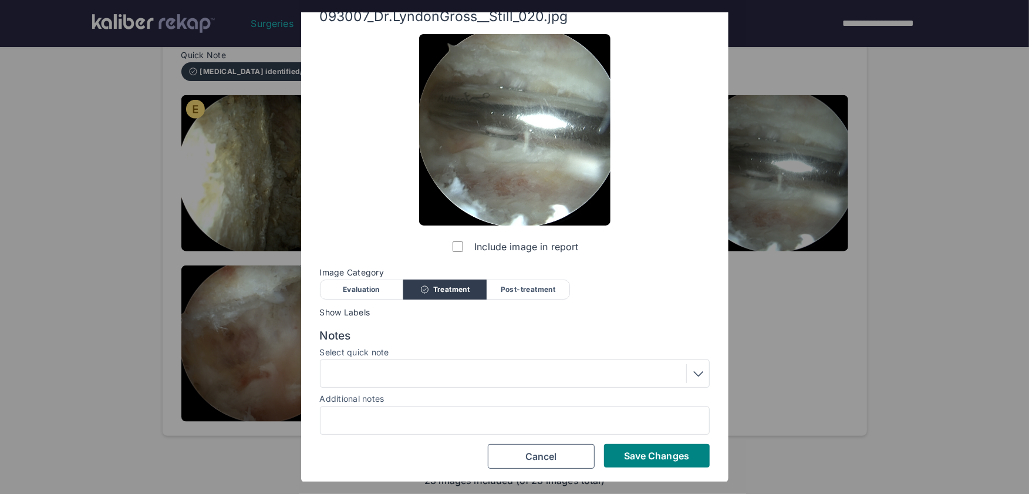
click at [424, 361] on div at bounding box center [515, 373] width 390 height 28
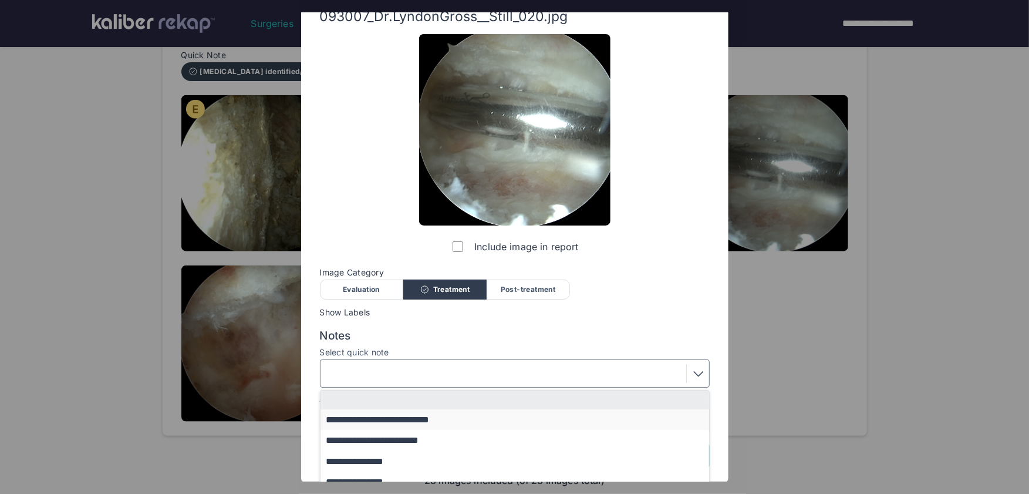
click at [434, 423] on button "**********" at bounding box center [520, 419] width 400 height 21
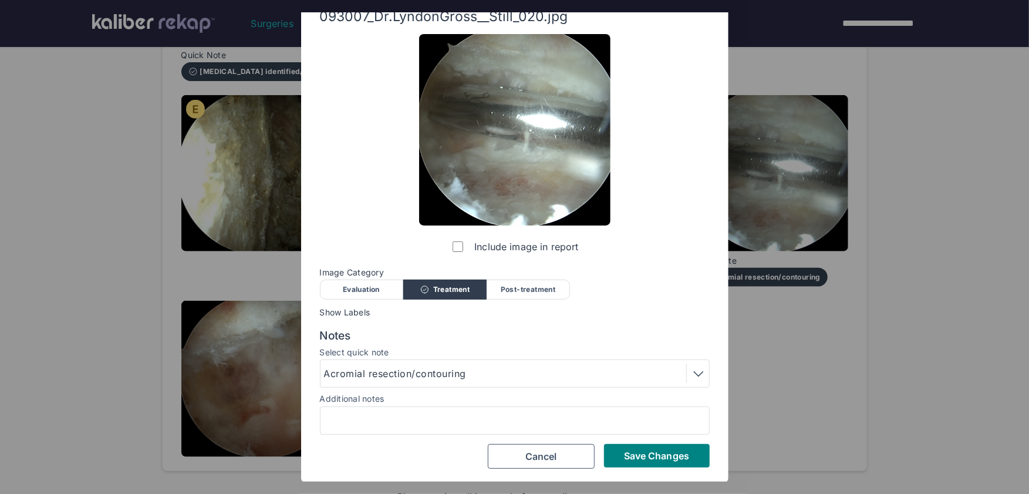
drag, startPoint x: 653, startPoint y: 461, endPoint x: 336, endPoint y: 450, distance: 317.7
click at [653, 461] on button "Save Changes" at bounding box center [657, 455] width 106 height 23
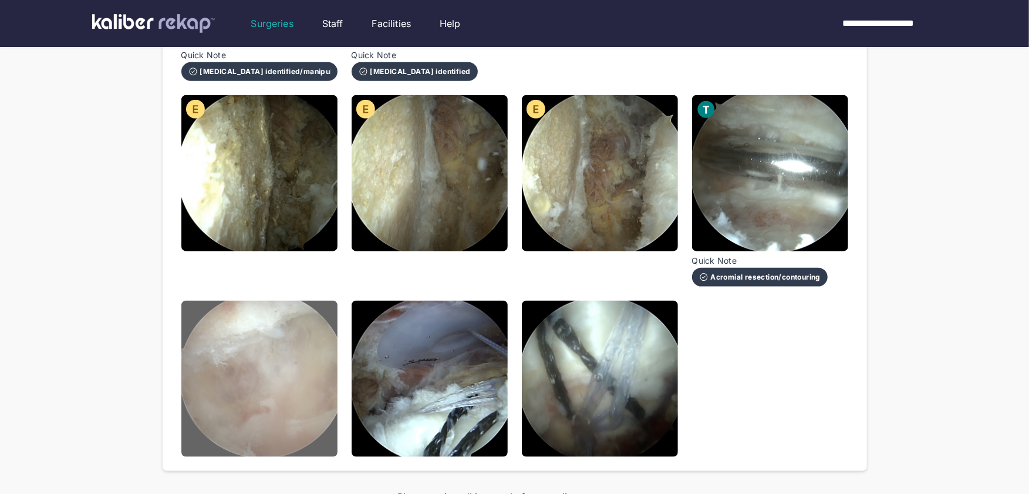
click at [248, 399] on img at bounding box center [259, 378] width 156 height 156
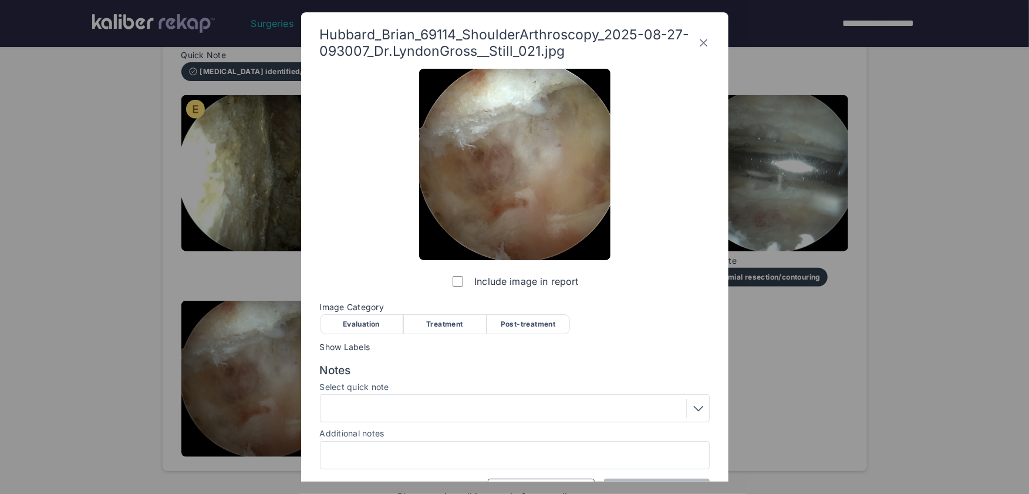
click at [496, 317] on div "Post-treatment" at bounding box center [528, 324] width 83 height 20
click at [400, 407] on div at bounding box center [514, 407] width 381 height 19
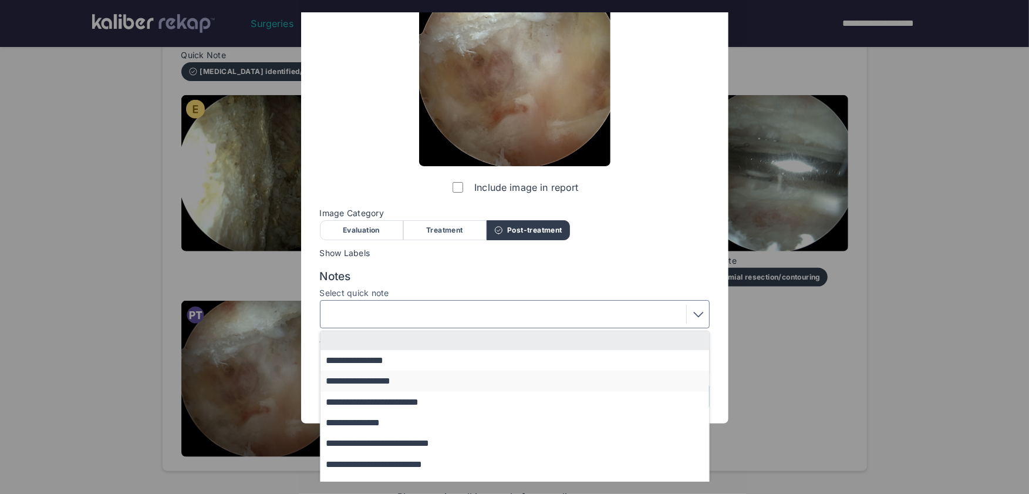
click at [397, 380] on button "**********" at bounding box center [520, 380] width 400 height 21
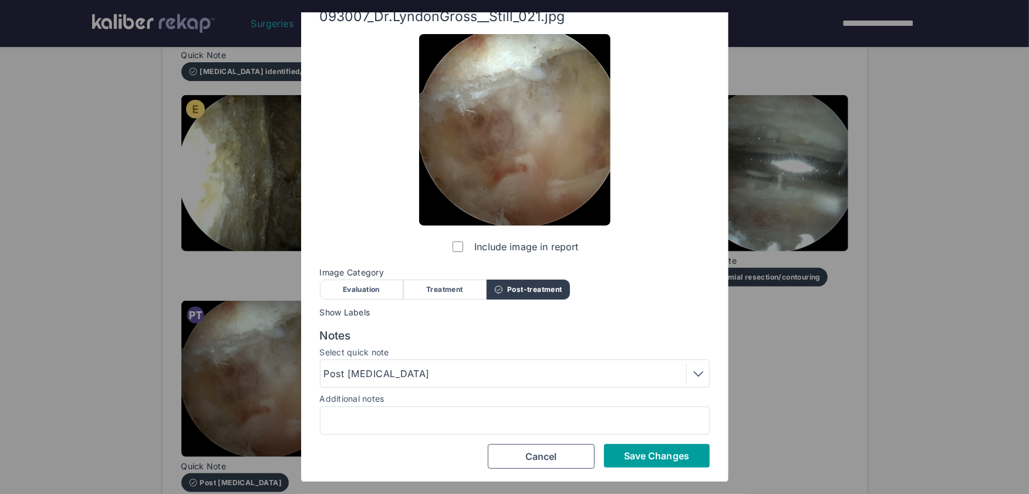
click at [633, 454] on span "Save Changes" at bounding box center [656, 456] width 65 height 12
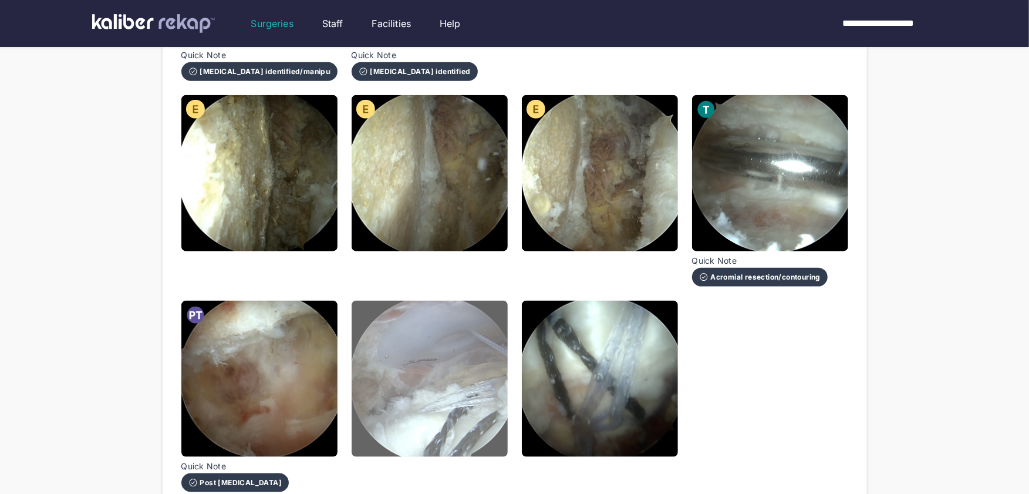
click at [485, 419] on img at bounding box center [430, 378] width 156 height 156
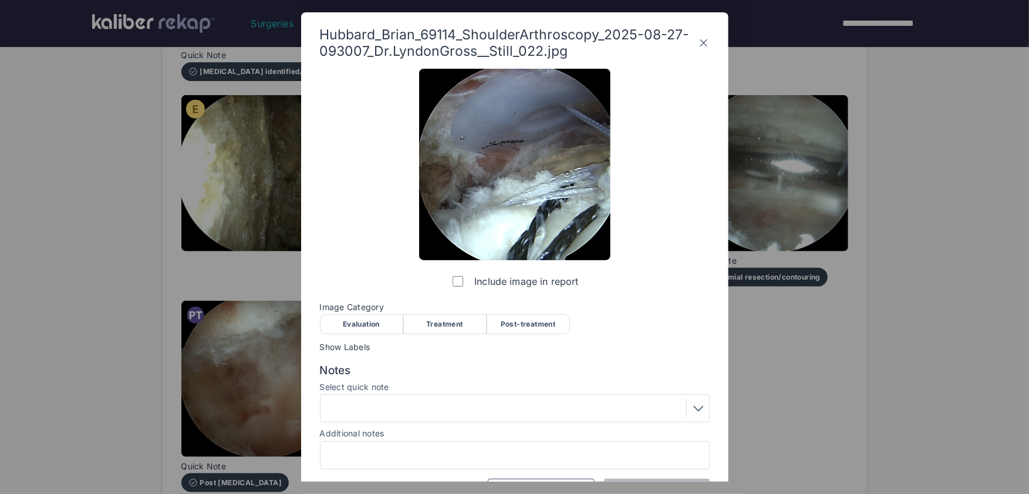
click at [433, 331] on div "Treatment" at bounding box center [444, 324] width 83 height 20
click at [416, 408] on div at bounding box center [514, 407] width 381 height 19
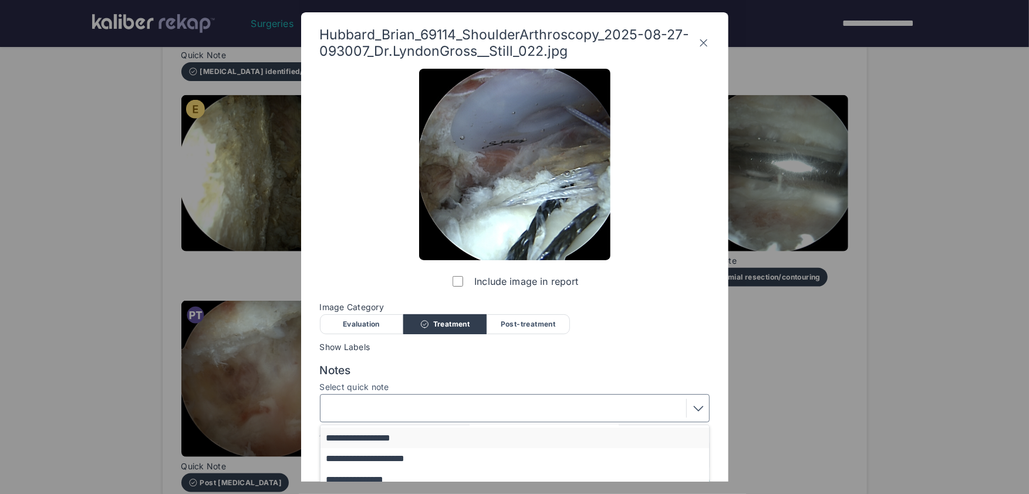
scroll to position [142, 0]
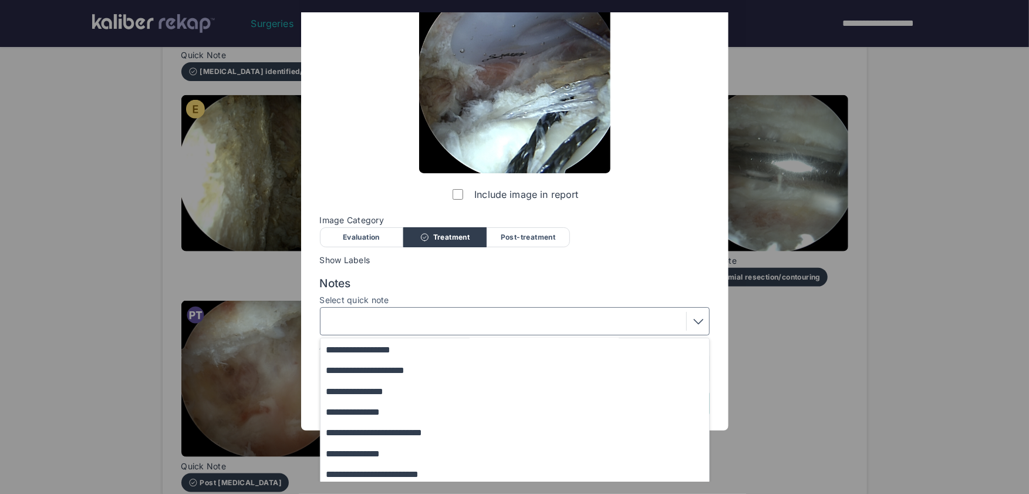
drag, startPoint x: 380, startPoint y: 455, endPoint x: 395, endPoint y: 455, distance: 15.3
click at [380, 455] on button "**********" at bounding box center [520, 453] width 400 height 21
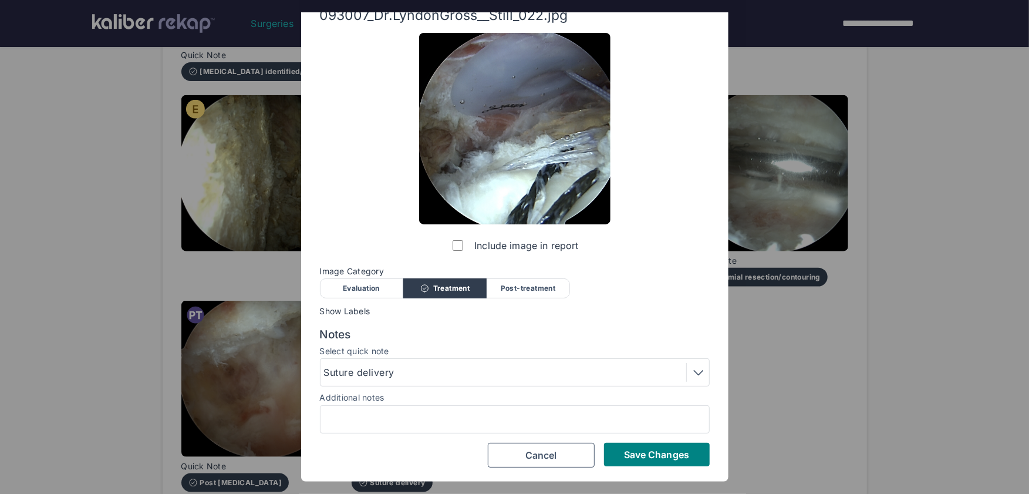
scroll to position [35, 0]
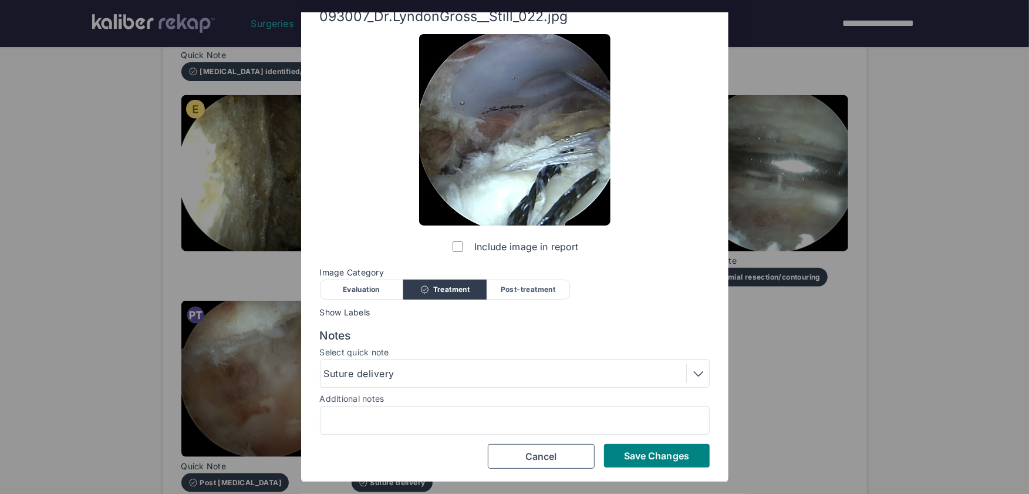
click at [433, 370] on div "Suture delivery" at bounding box center [514, 373] width 381 height 19
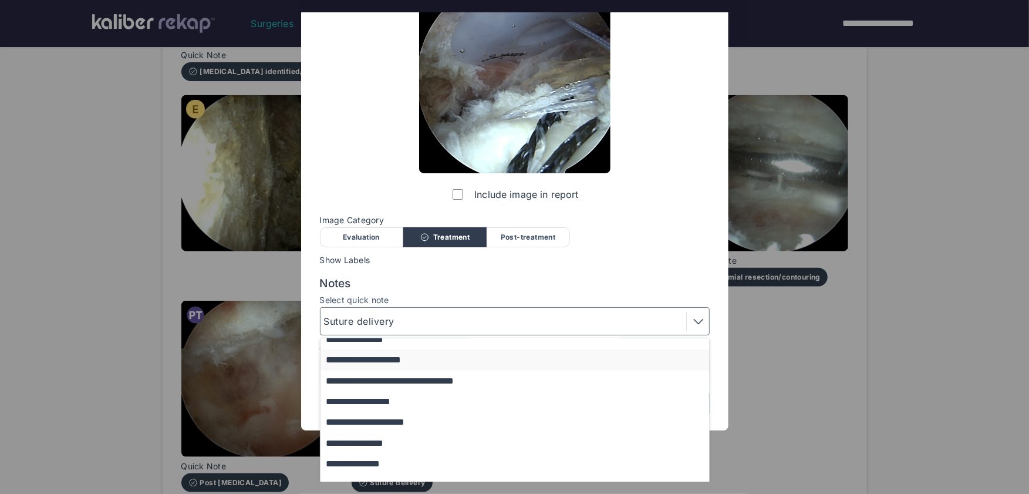
scroll to position [142, 0]
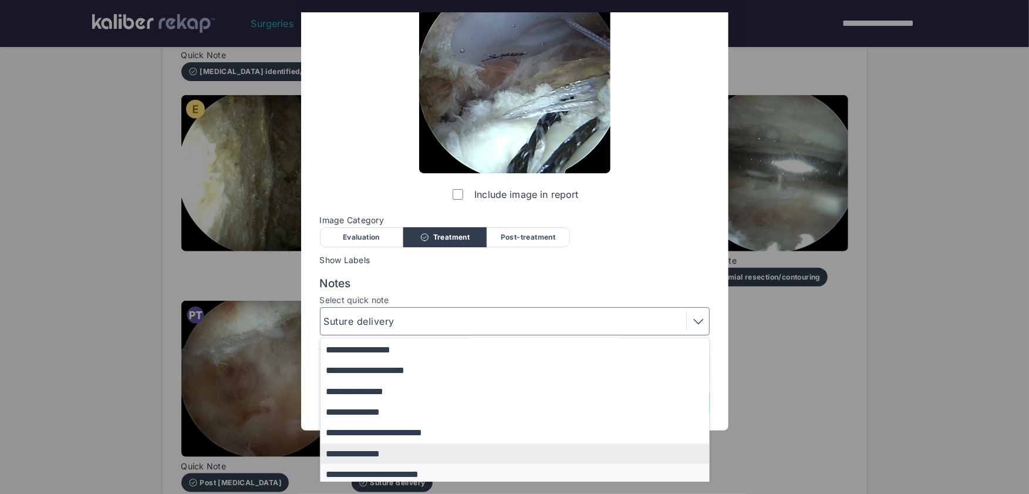
click at [431, 472] on button "**********" at bounding box center [520, 474] width 400 height 21
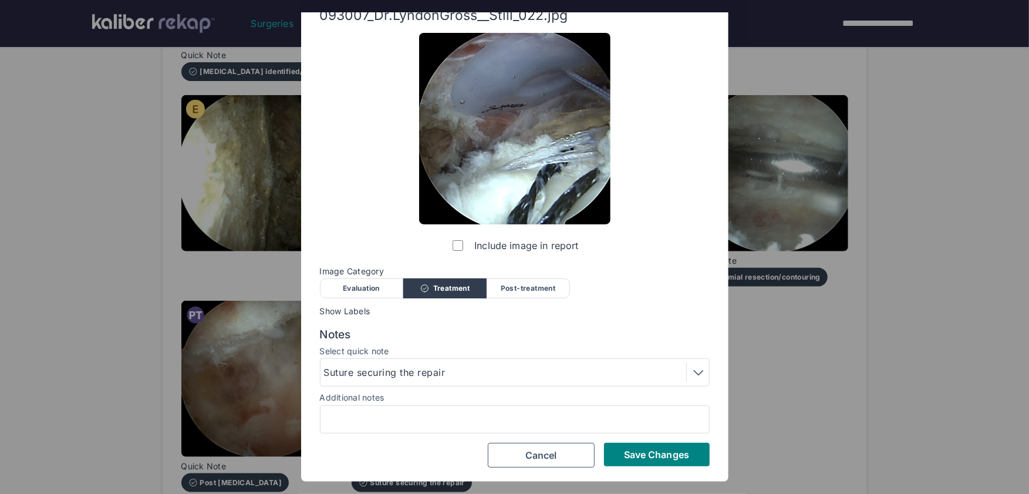
scroll to position [35, 0]
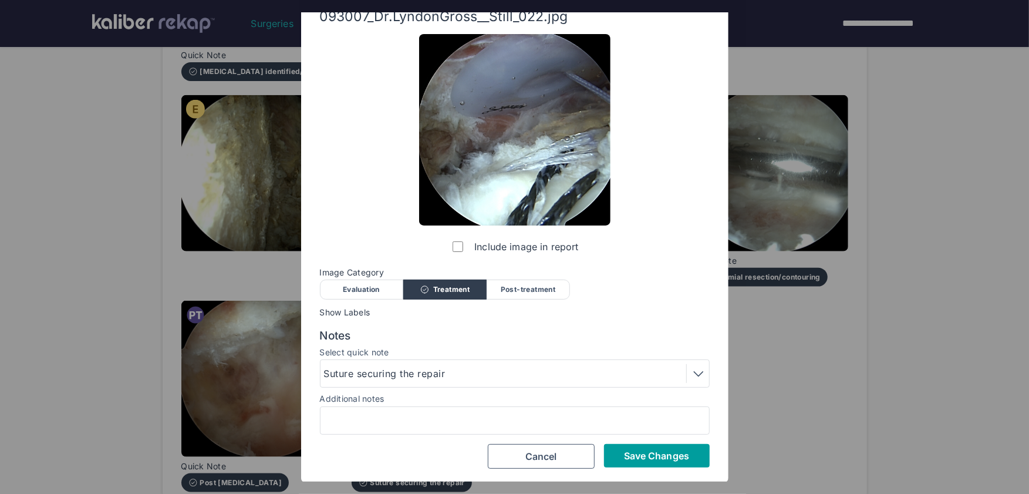
click at [658, 451] on span "Save Changes" at bounding box center [656, 456] width 65 height 12
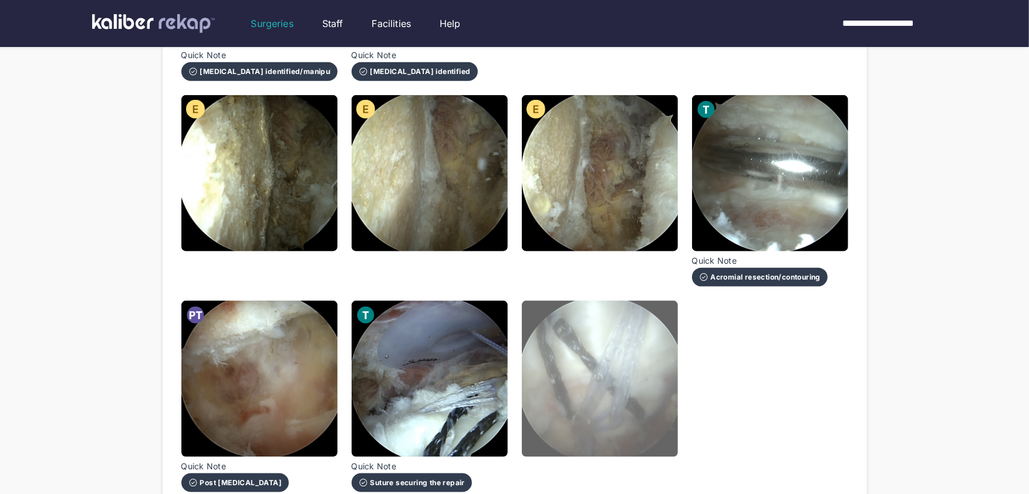
click at [630, 374] on img at bounding box center [600, 378] width 156 height 156
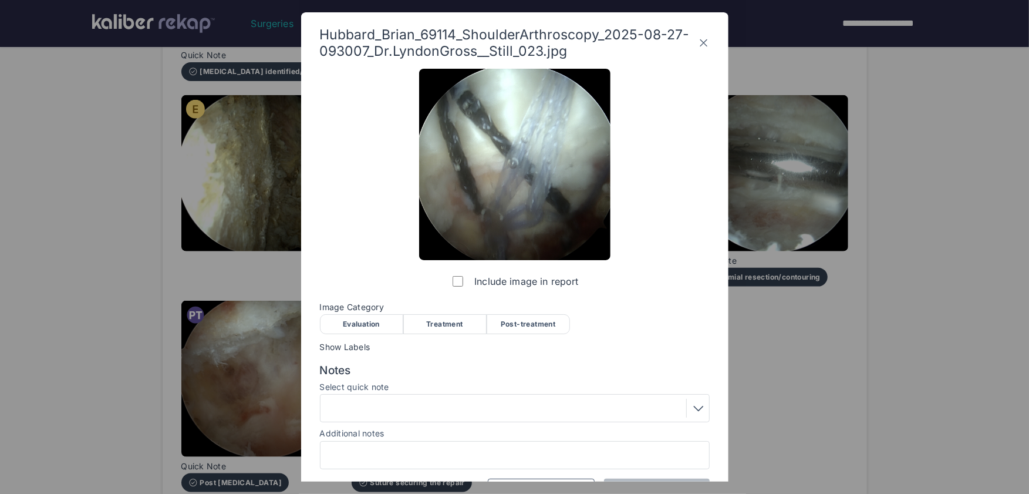
drag, startPoint x: 545, startPoint y: 335, endPoint x: 533, endPoint y: 319, distance: 19.7
click at [543, 330] on div "Include image in report Image Category Evaluation Treatment Post-treatment Eval…" at bounding box center [515, 286] width 390 height 434
click at [533, 319] on div "Post-treatment" at bounding box center [528, 324] width 83 height 20
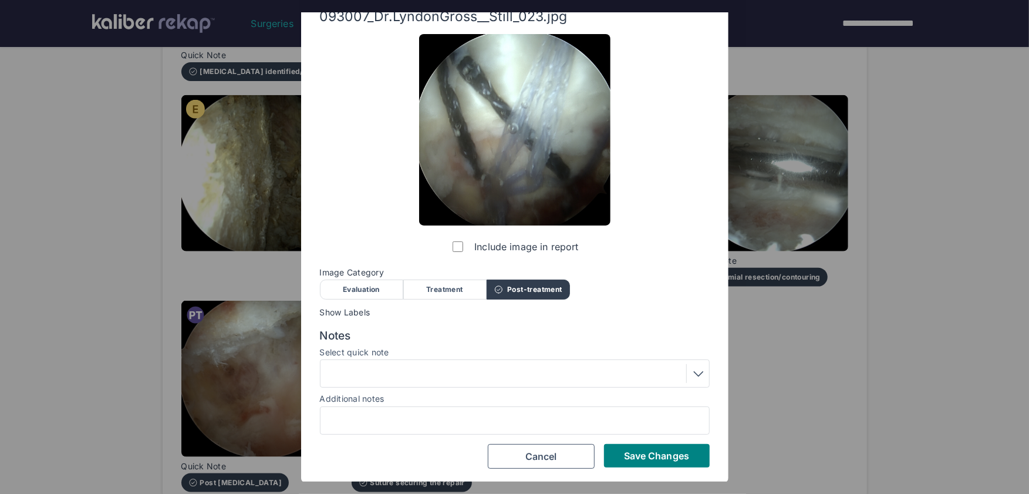
click at [426, 381] on div at bounding box center [514, 373] width 381 height 19
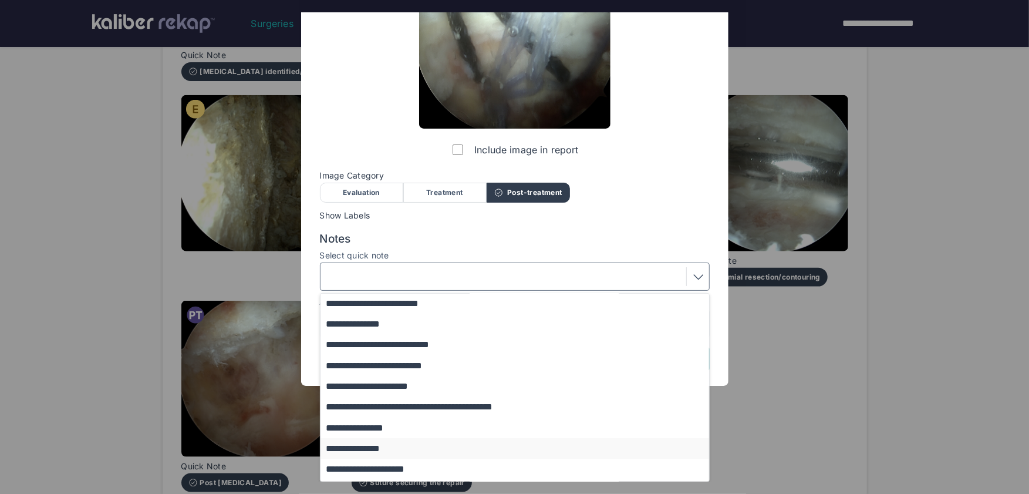
scroll to position [80, 0]
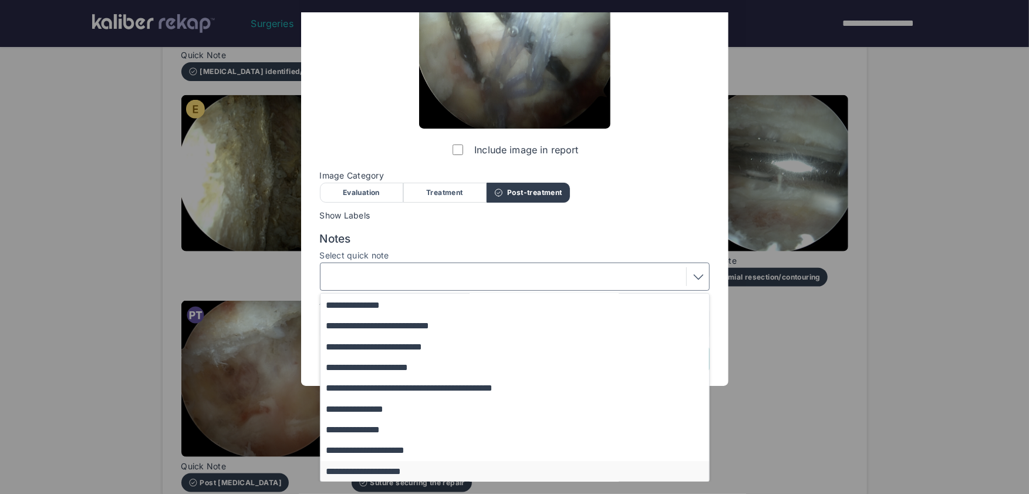
click at [413, 470] on button "**********" at bounding box center [520, 471] width 400 height 21
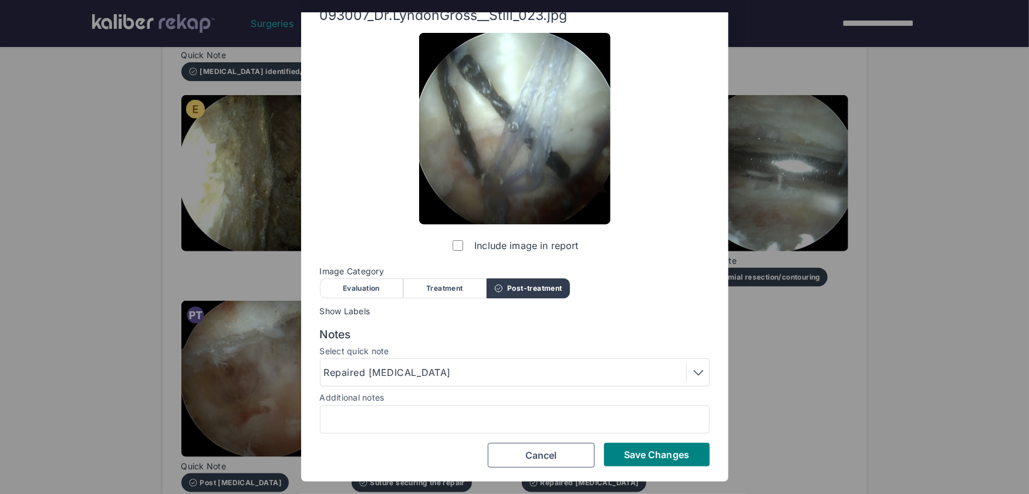
scroll to position [35, 0]
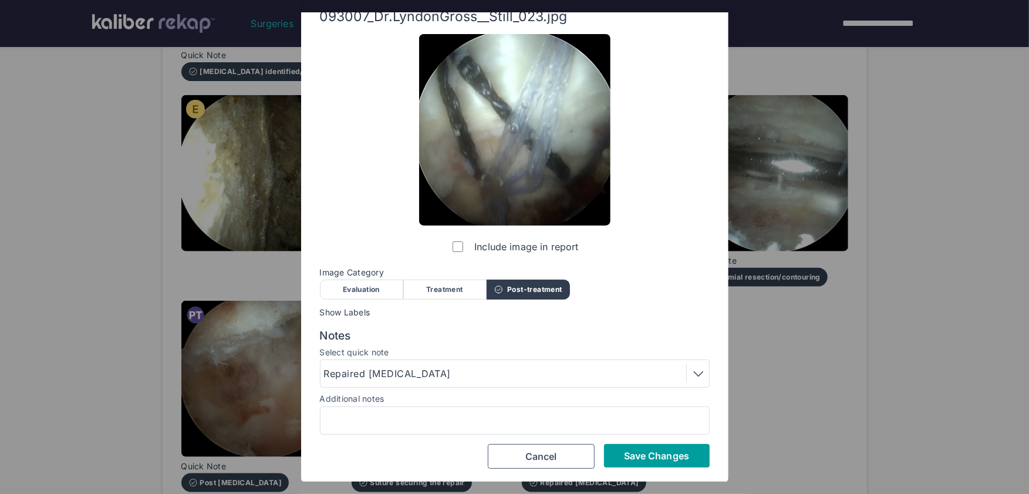
click at [635, 454] on span "Save Changes" at bounding box center [656, 456] width 65 height 12
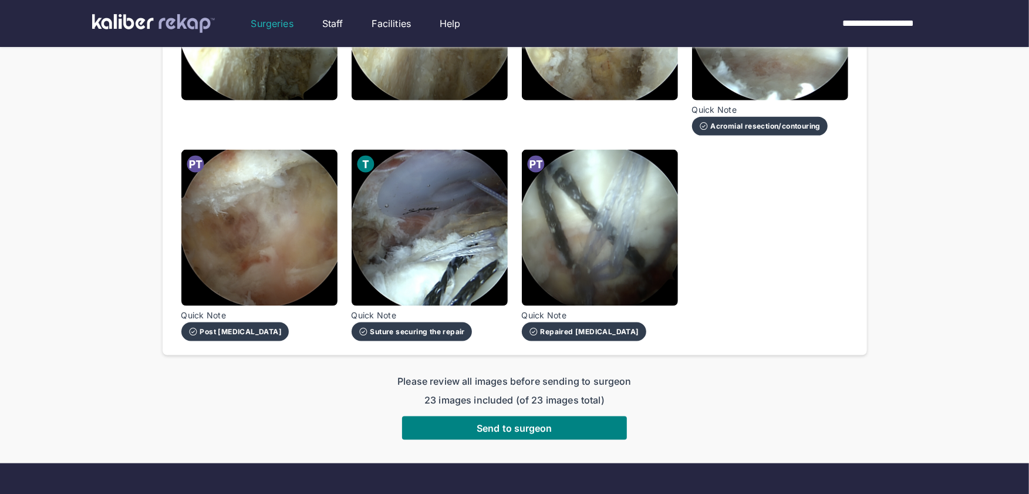
scroll to position [1099, 0]
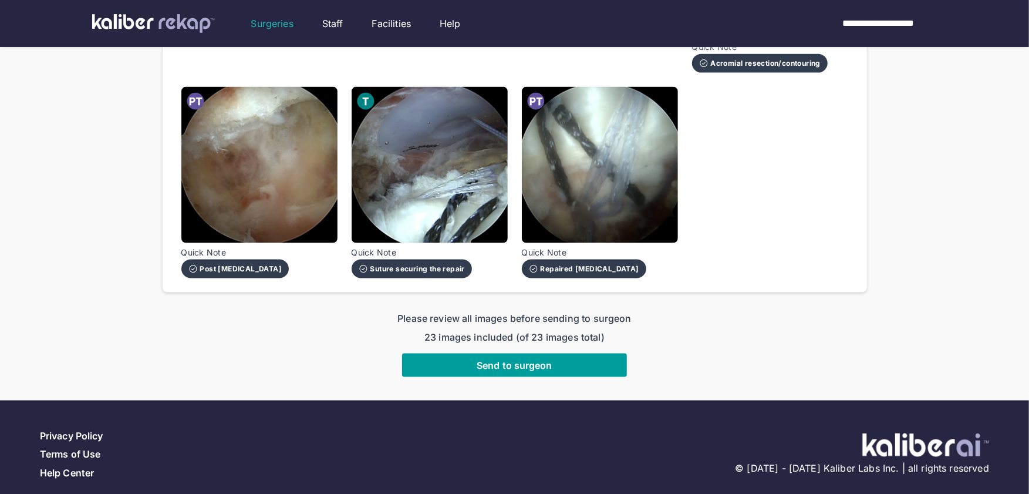
click at [509, 359] on span "Send to surgeon" at bounding box center [515, 365] width 76 height 12
